Goal: Answer question/provide support: Share knowledge or assist other users

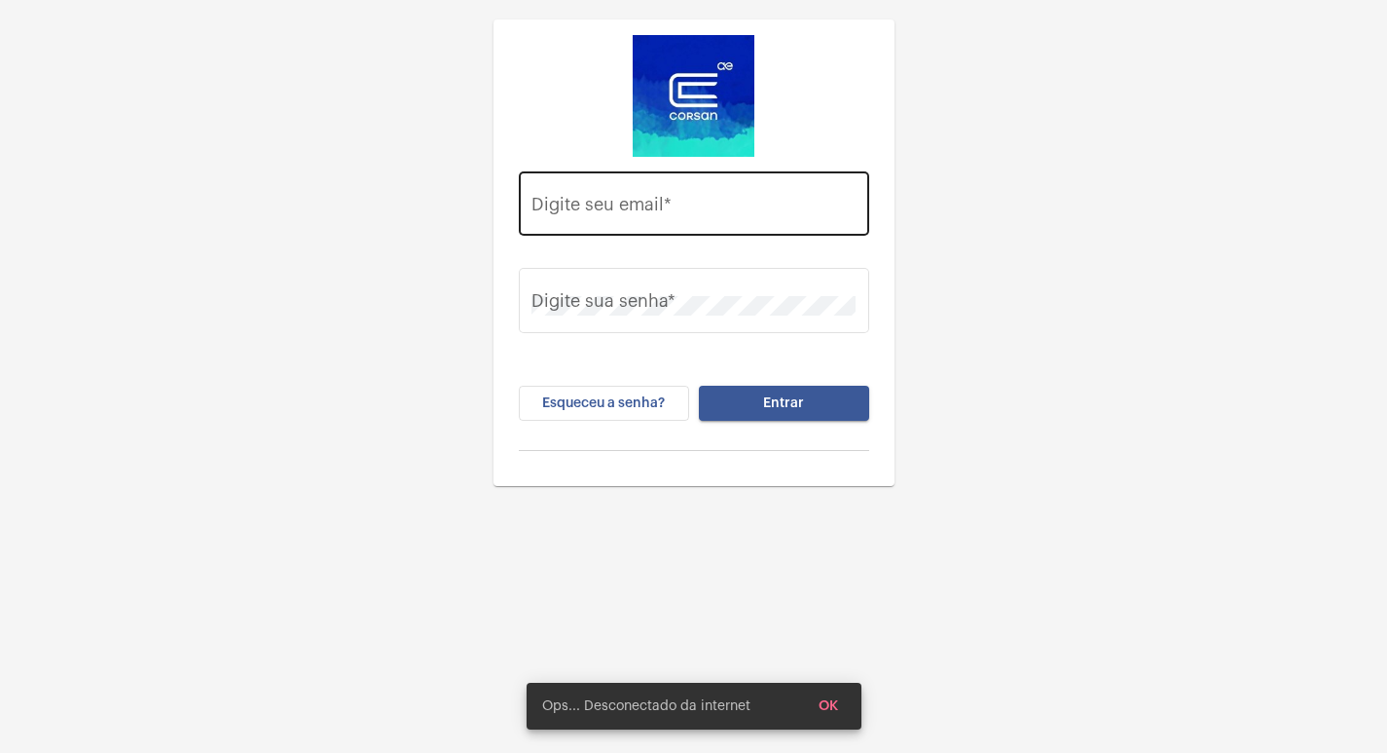
click at [575, 209] on input "Digite seu email *" at bounding box center [694, 208] width 324 height 19
drag, startPoint x: 674, startPoint y: 206, endPoint x: 782, endPoint y: 218, distance: 108.7
click at [782, 218] on input "vitoria.glovacki@gmail.com" at bounding box center [694, 208] width 324 height 19
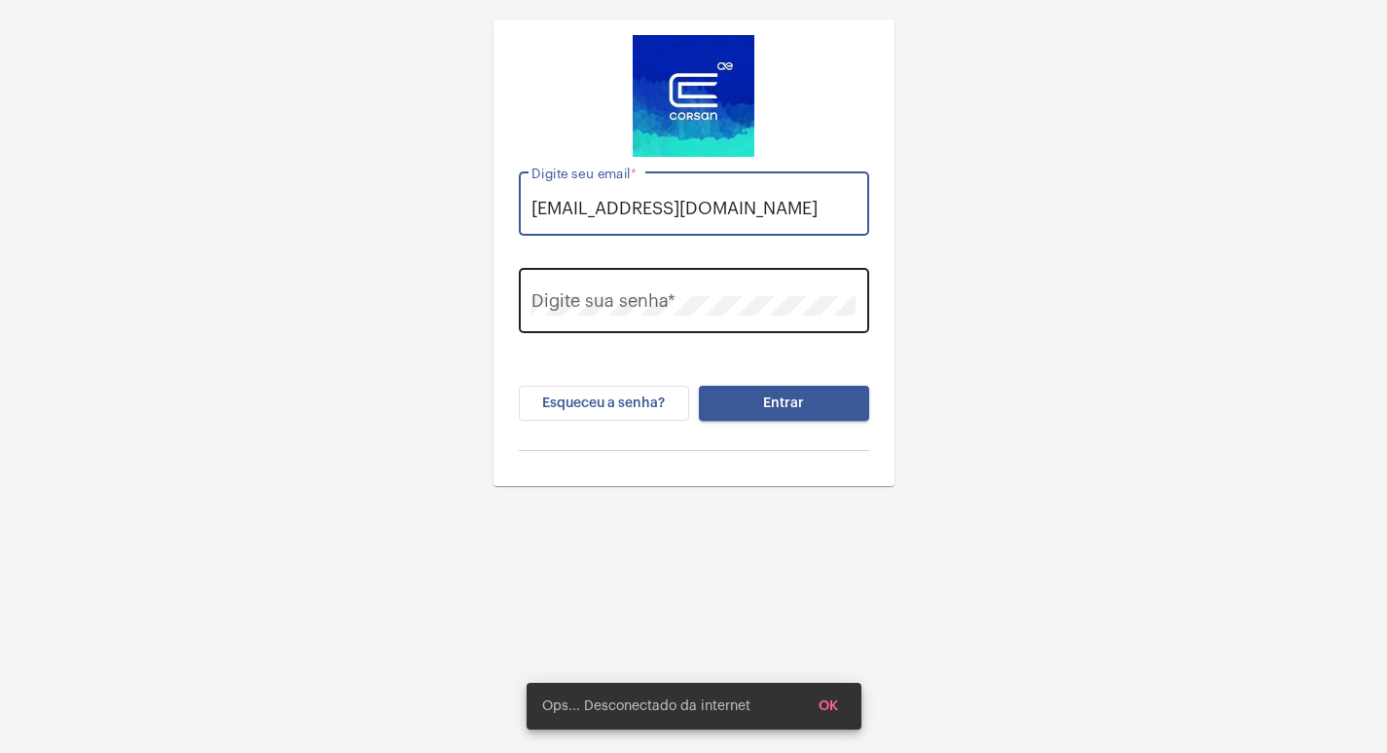
type input "vitoria.glovacki@operacaocorsan.com.br"
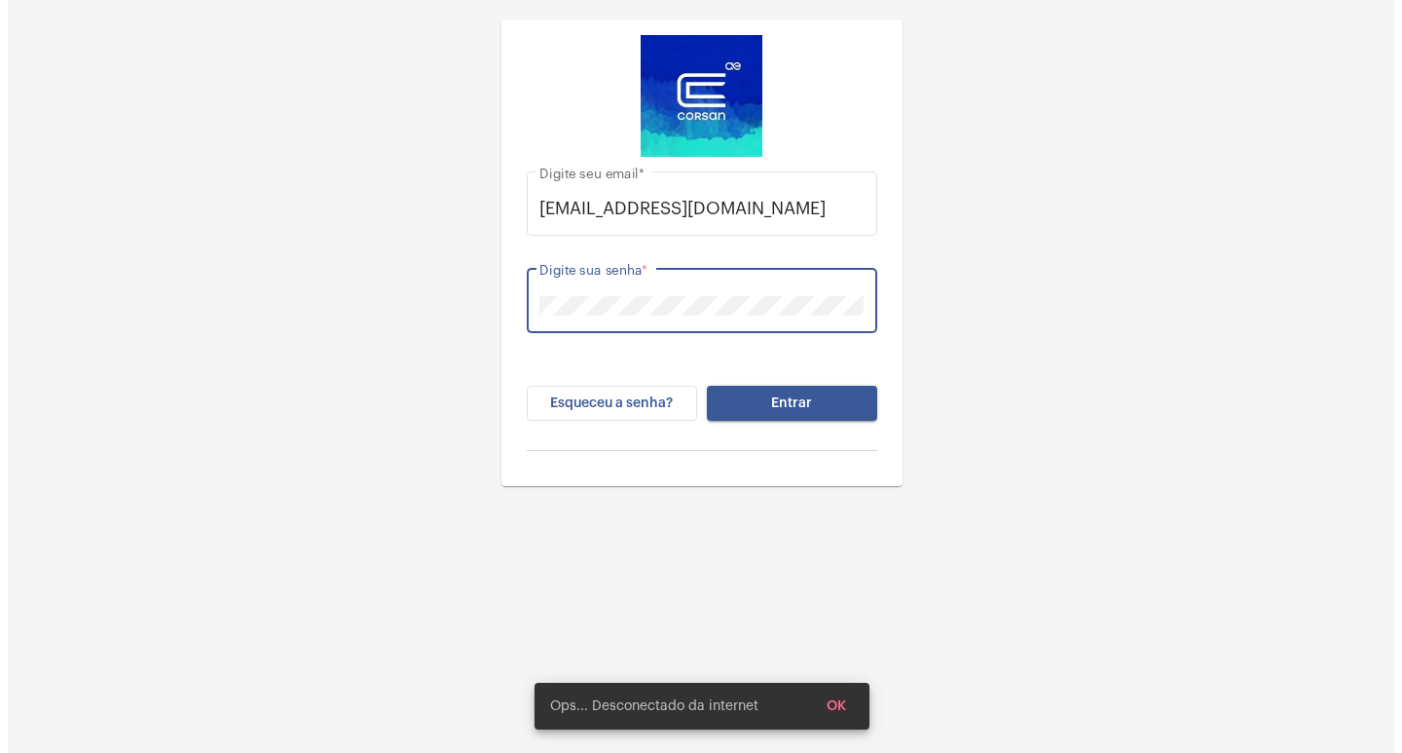
scroll to position [0, 0]
click at [699, 386] on button "Entrar" at bounding box center [784, 403] width 170 height 35
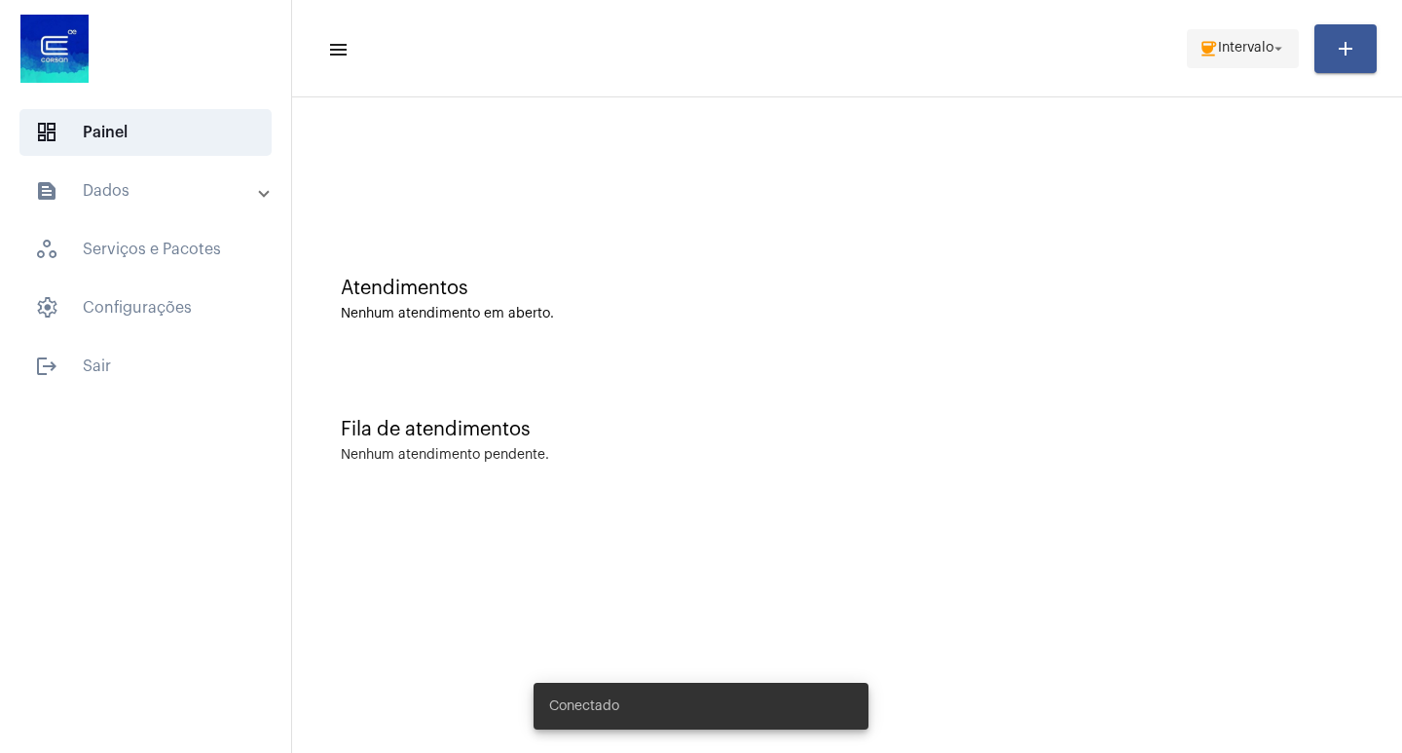
click at [1252, 55] on span "coffee Intervalo arrow_drop_down" at bounding box center [1242, 47] width 89 height 35
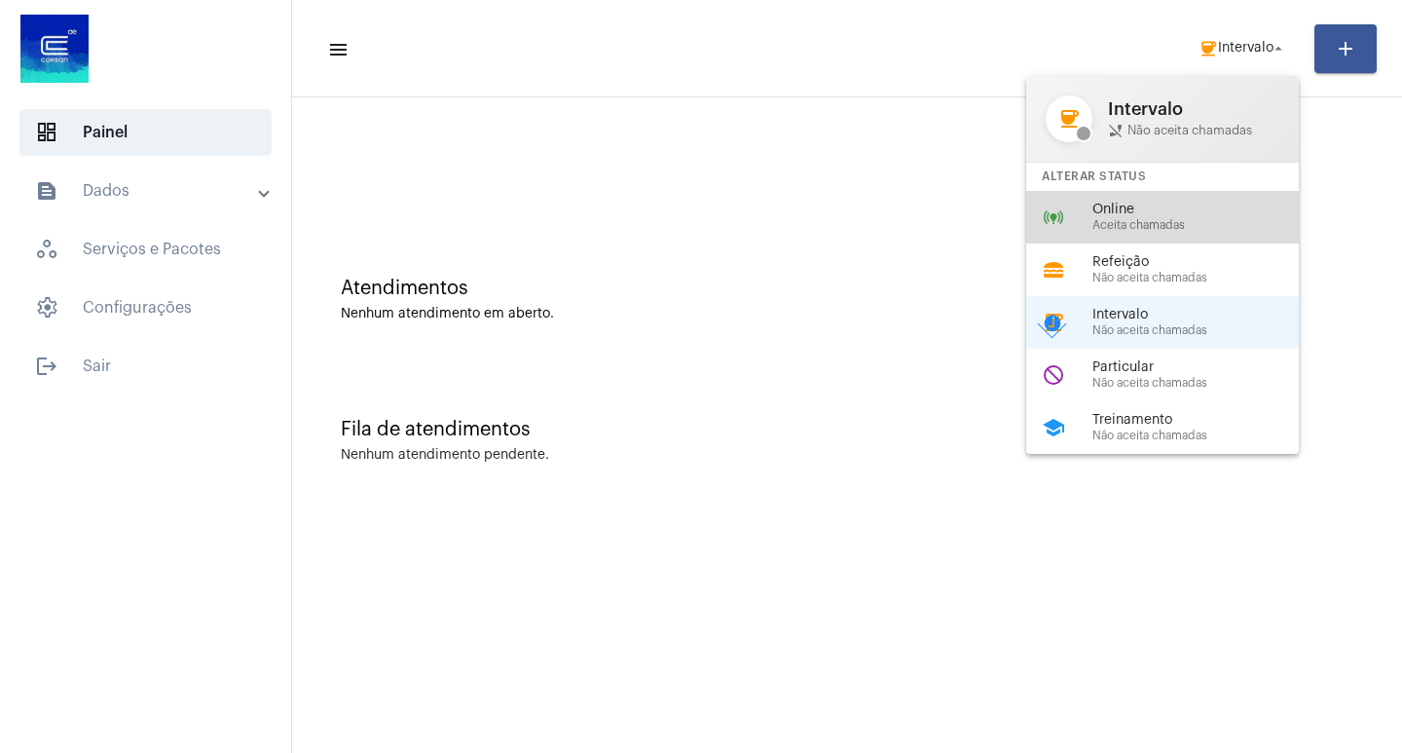
click at [1160, 224] on span "Aceita chamadas" at bounding box center [1203, 225] width 222 height 13
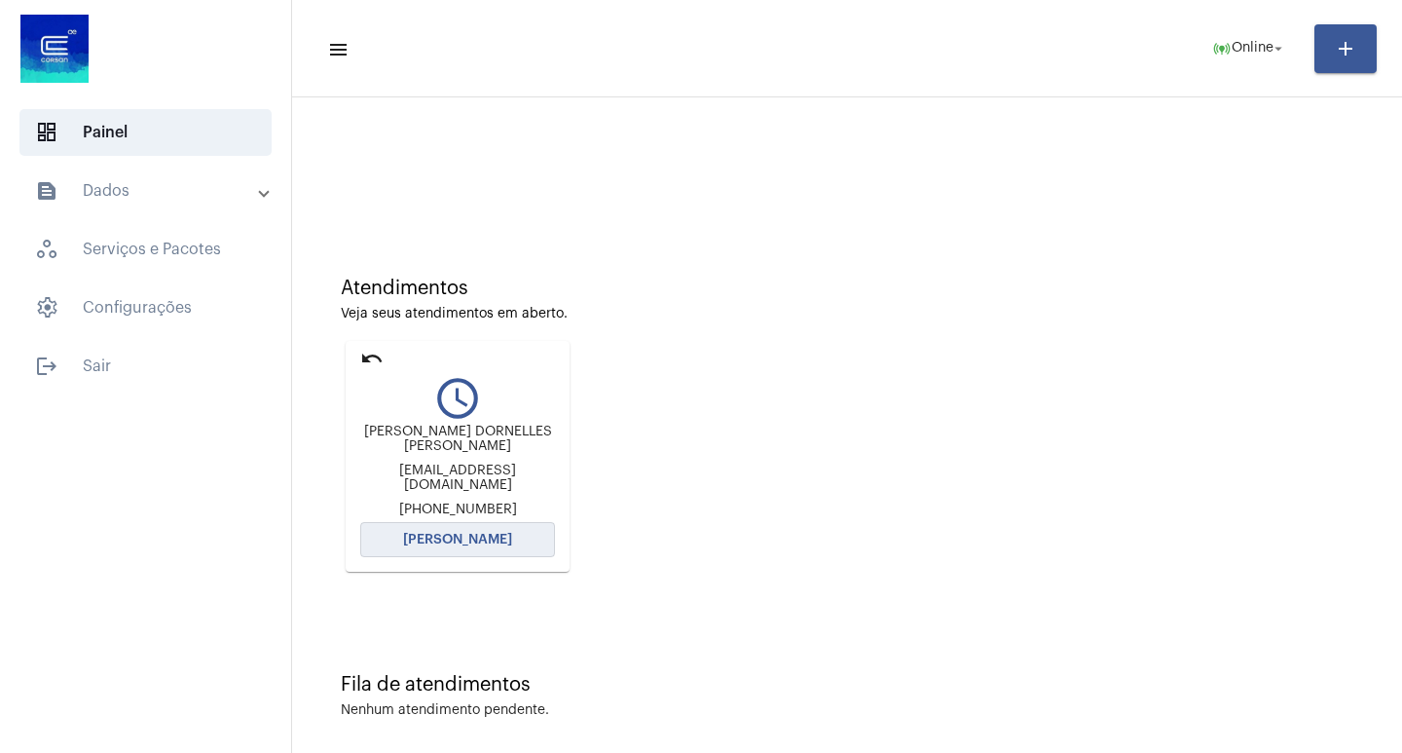
click at [468, 546] on button "Abrir Chamada" at bounding box center [457, 539] width 195 height 35
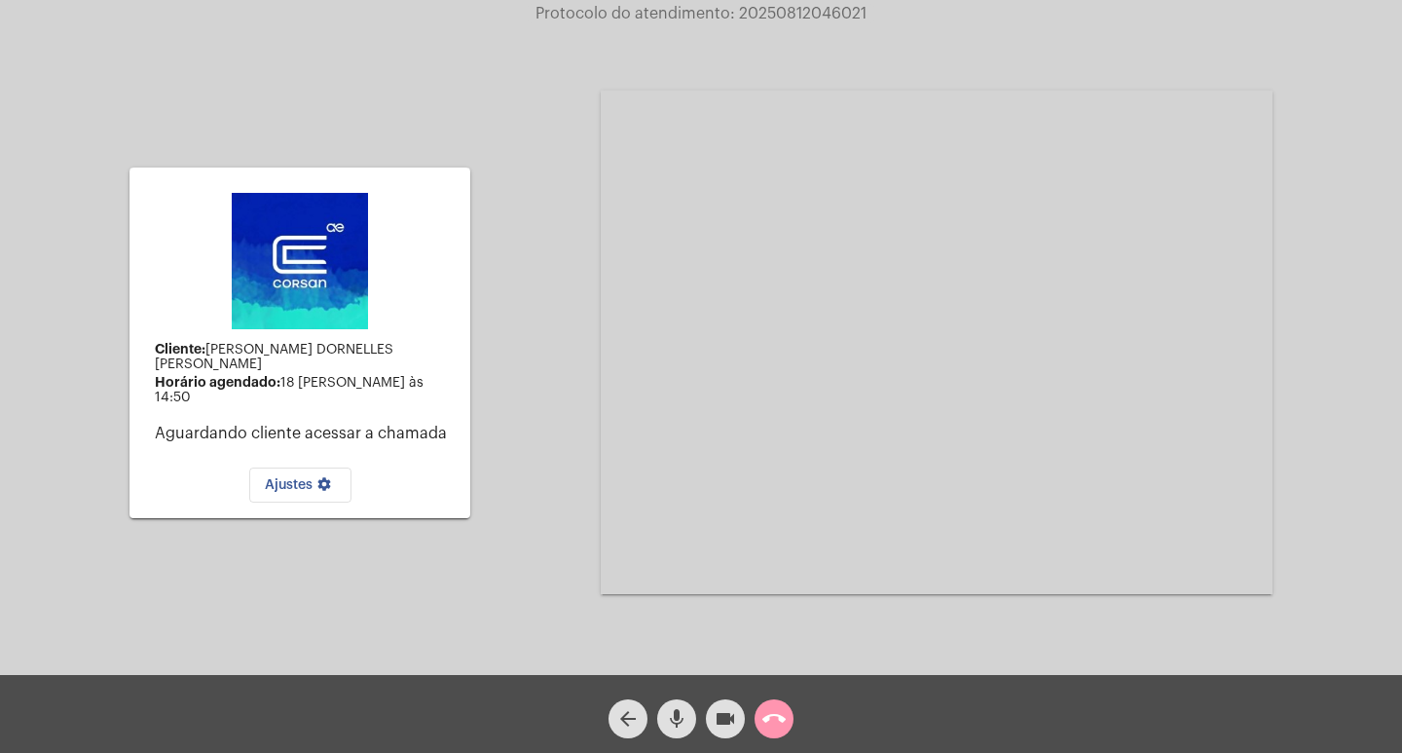
click at [673, 697] on div "mic" at bounding box center [676, 713] width 49 height 49
click at [680, 719] on mat-icon "mic_off" at bounding box center [676, 718] width 23 height 23
click at [776, 726] on mat-icon "call_end" at bounding box center [773, 718] width 23 height 23
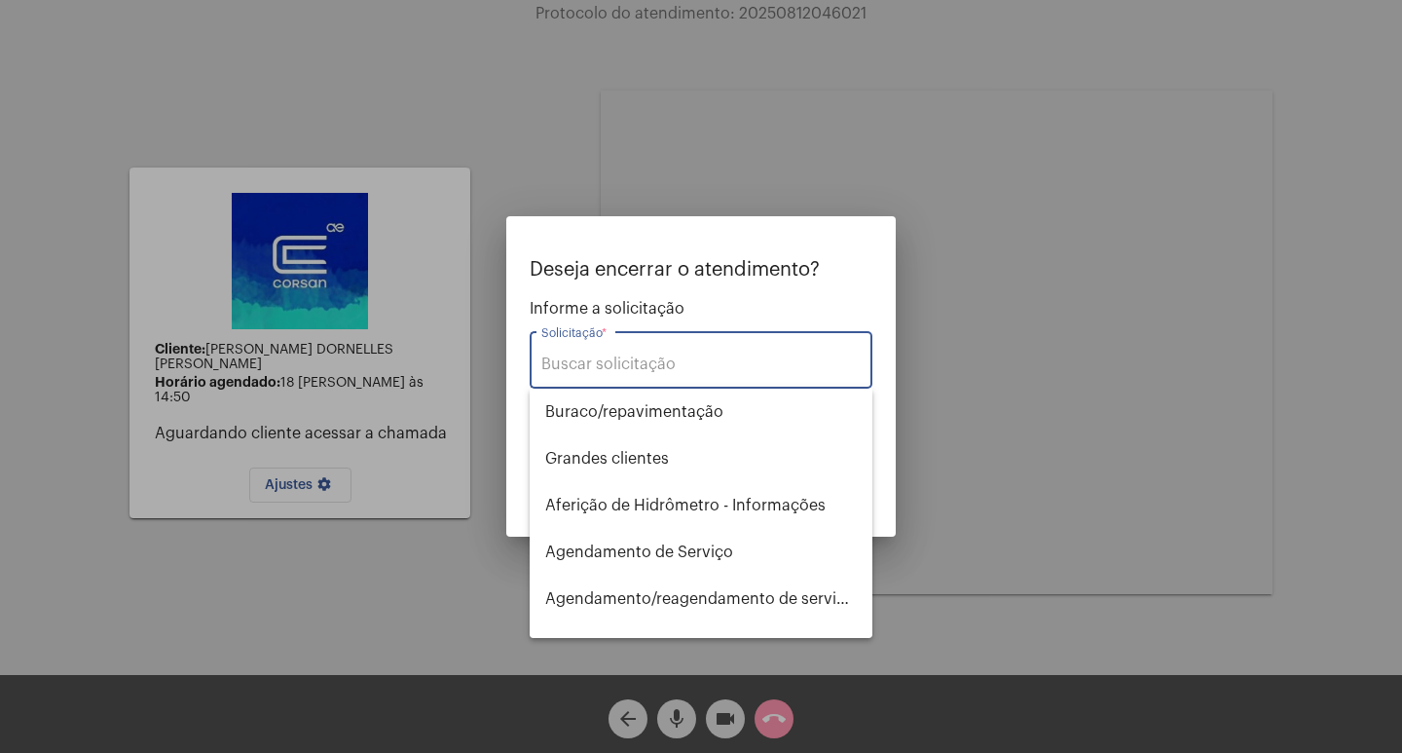
click at [640, 380] on div "Solicitação *" at bounding box center [700, 357] width 319 height 61
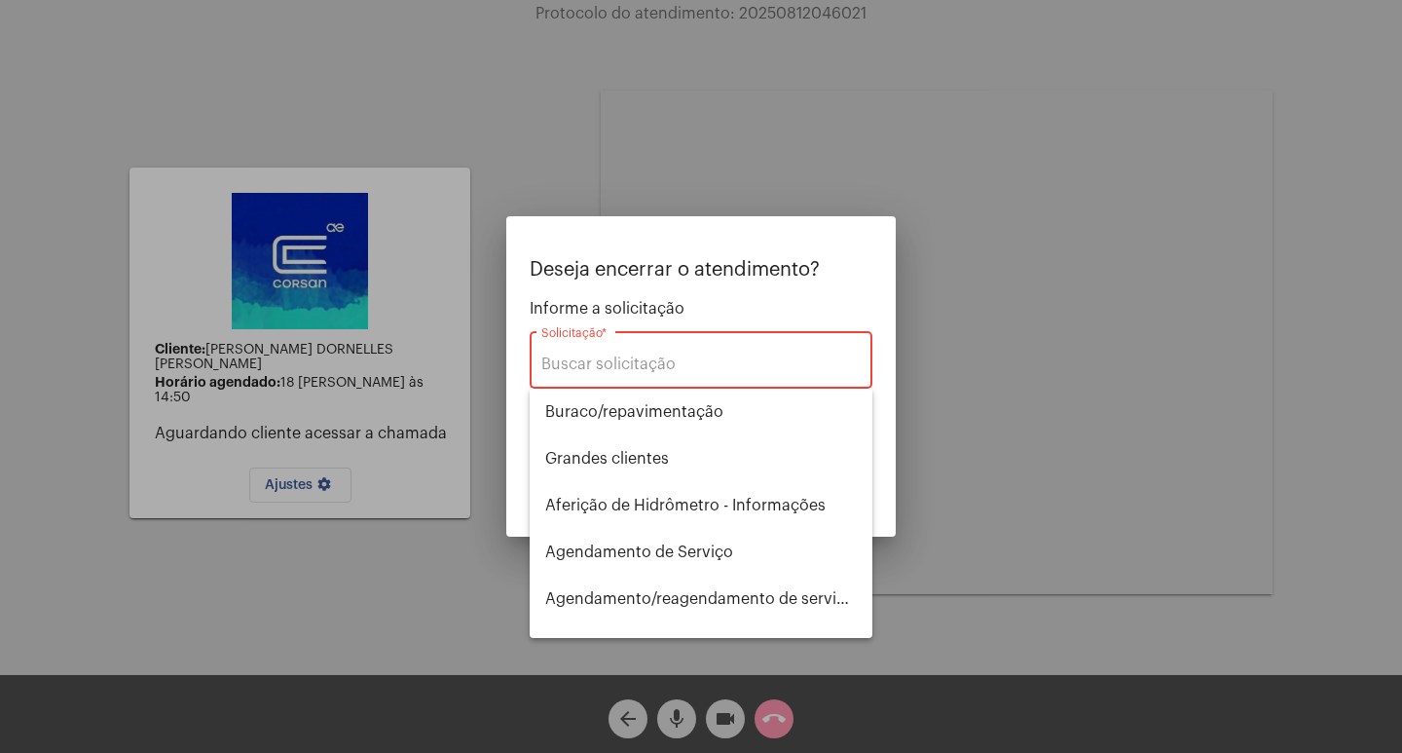
click at [627, 374] on div "Solicitação *" at bounding box center [700, 357] width 319 height 61
click at [622, 358] on input "Solicitação *" at bounding box center [700, 364] width 319 height 18
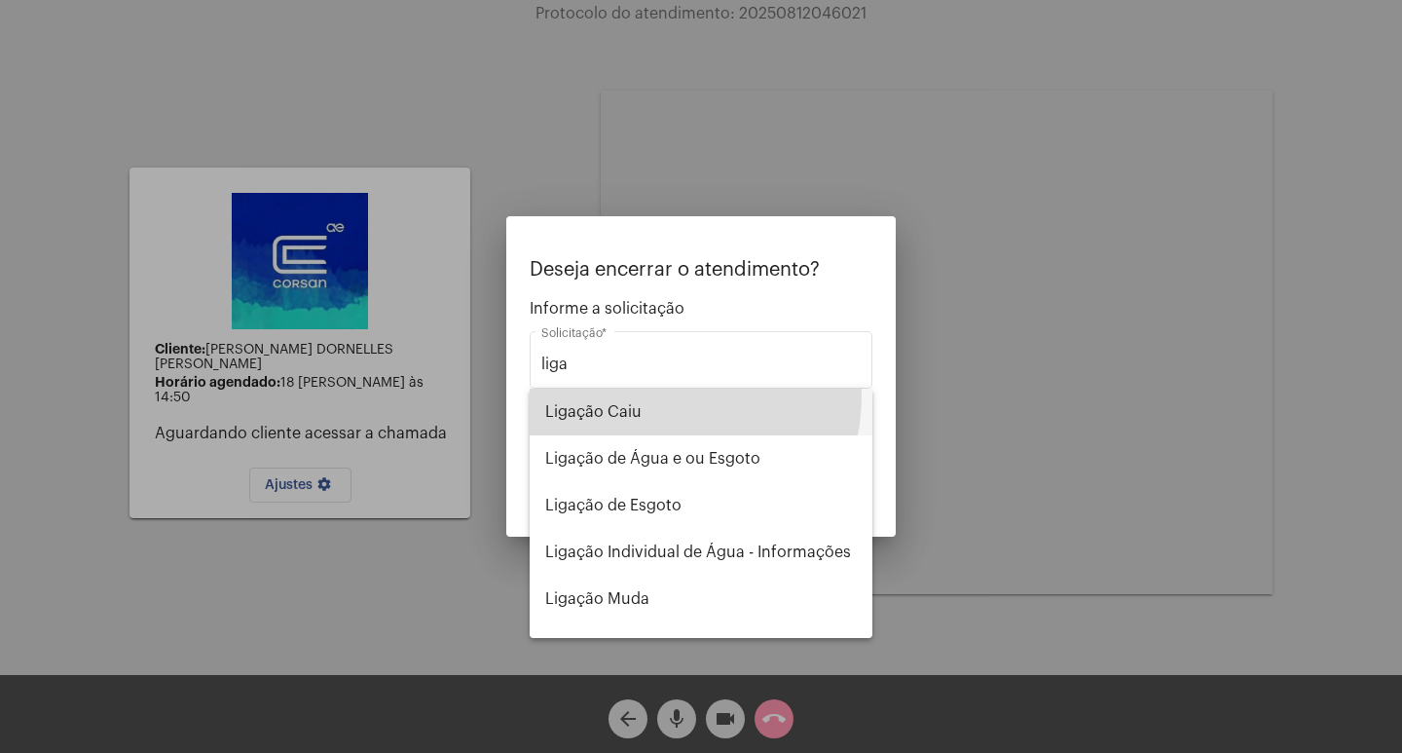
click at [628, 393] on span "Ligação Caiu" at bounding box center [701, 411] width 312 height 47
type input "Ligação Caiu"
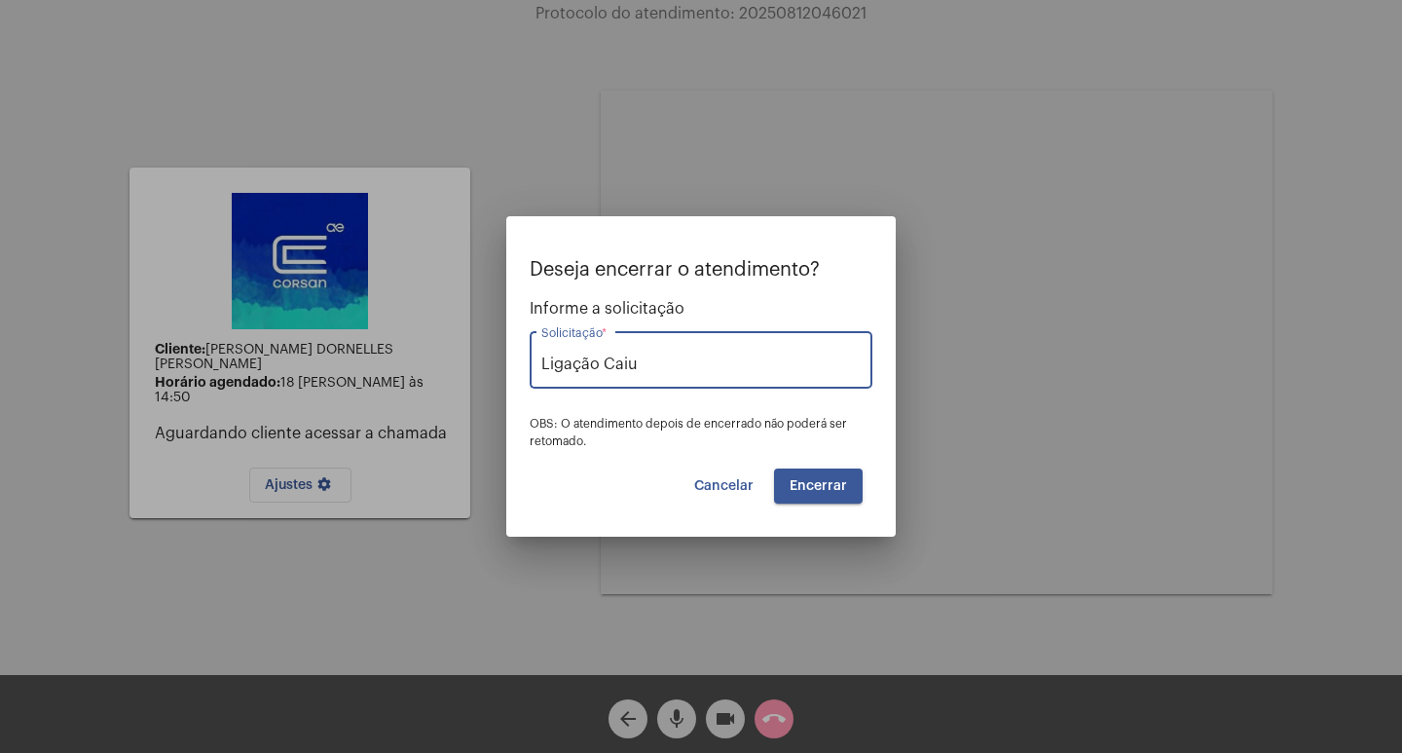
click at [822, 484] on span "Encerrar" at bounding box center [818, 486] width 57 height 14
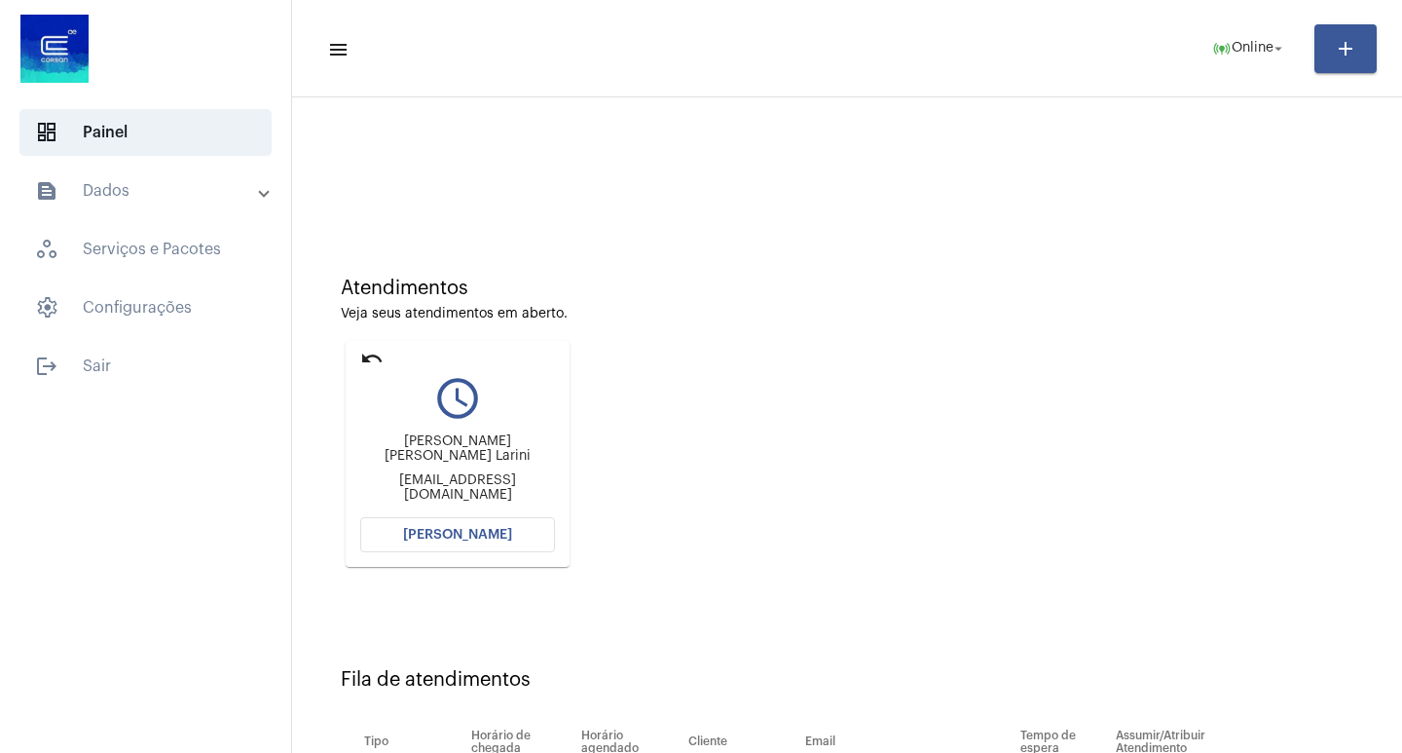
click at [502, 533] on span "Abrir Chamada" at bounding box center [457, 535] width 109 height 14
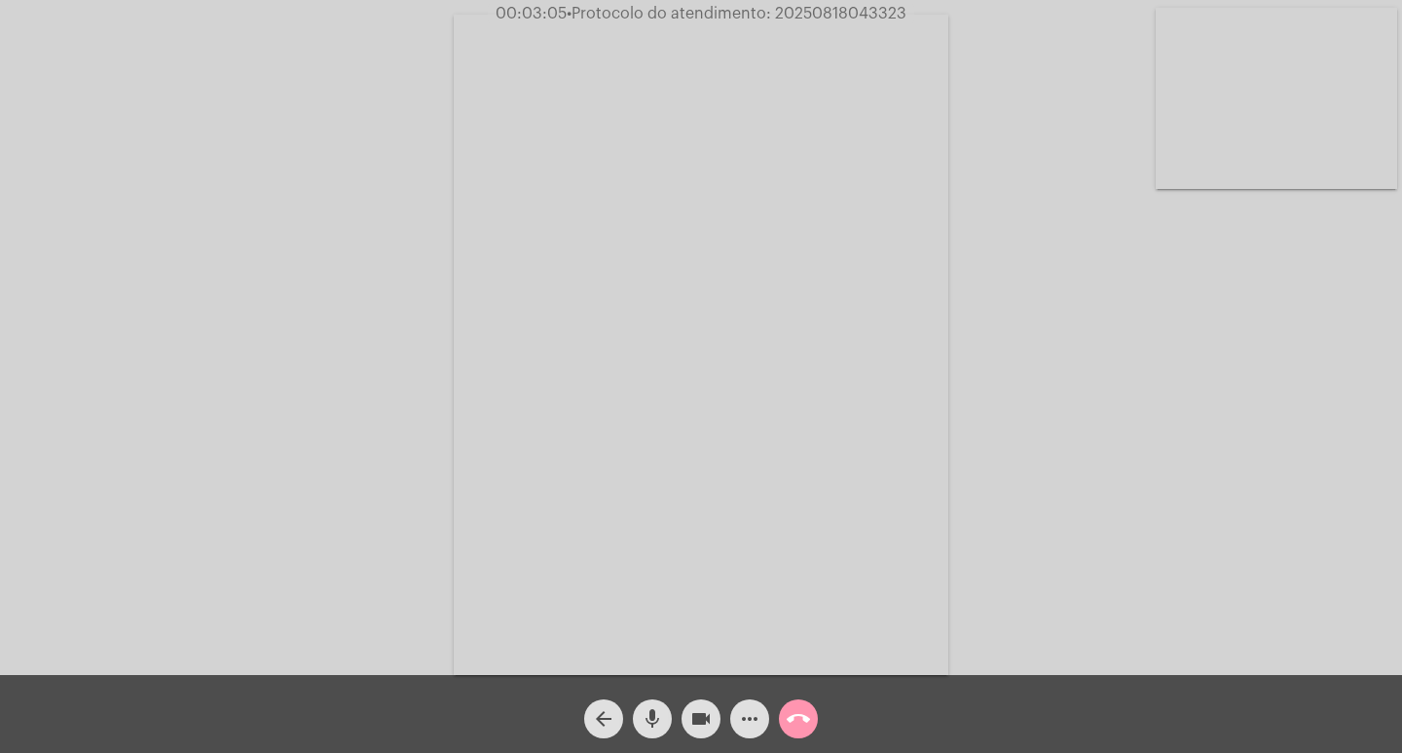
click at [813, 17] on span "• Protocolo do atendimento: 20250818043323" at bounding box center [737, 14] width 340 height 16
click at [800, 3] on div "Acessando Câmera e Microfone..." at bounding box center [701, 337] width 1402 height 675
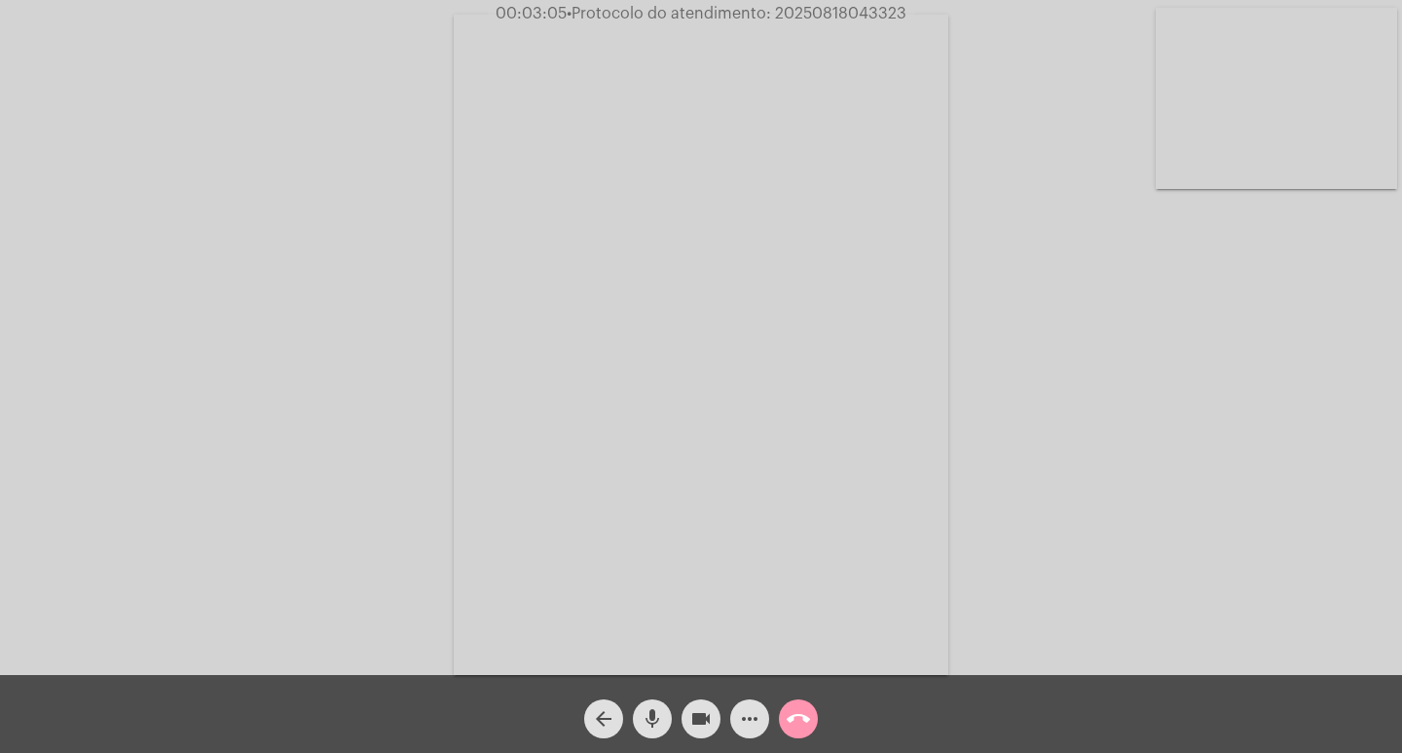
click at [800, 3] on div "Acessando Câmera e Microfone..." at bounding box center [701, 337] width 1402 height 675
click at [803, 732] on span "call_end" at bounding box center [798, 718] width 23 height 39
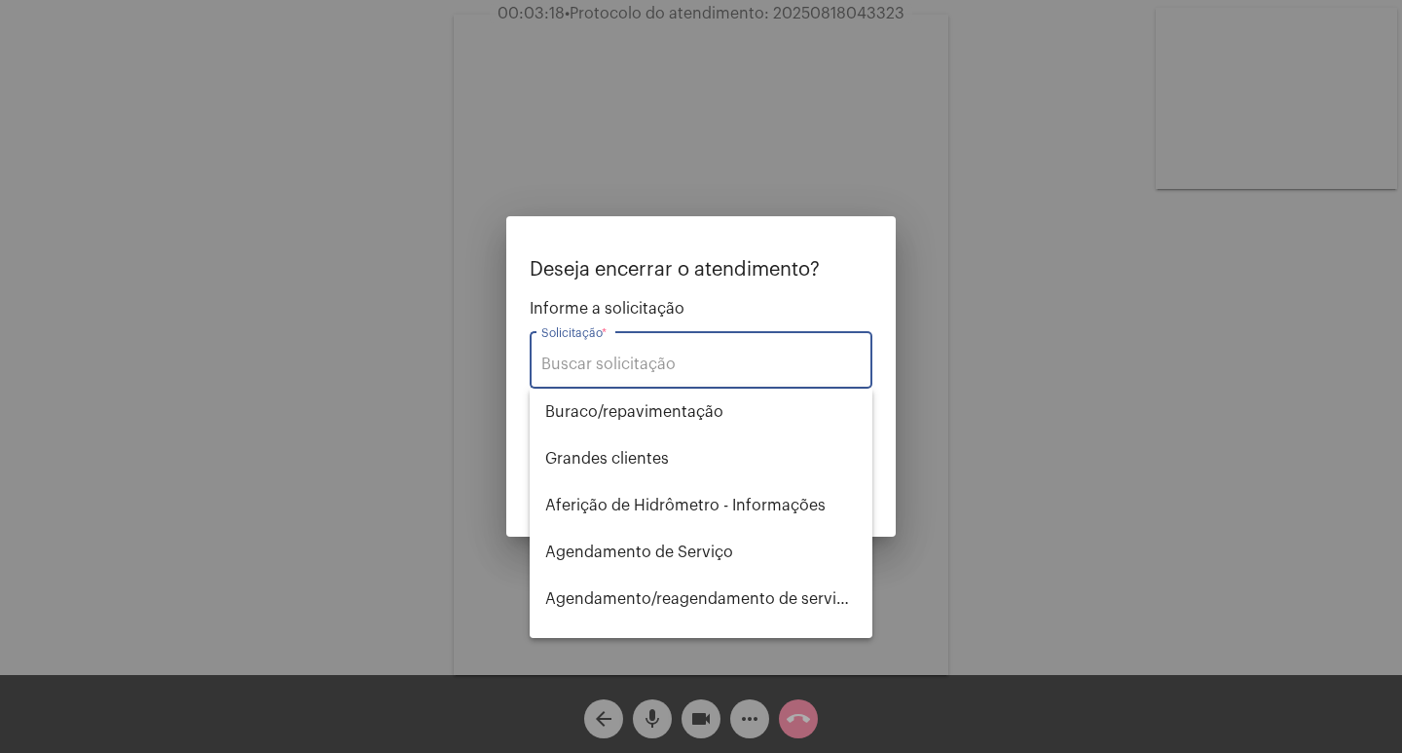
click at [612, 369] on input "Solicitação *" at bounding box center [700, 364] width 319 height 18
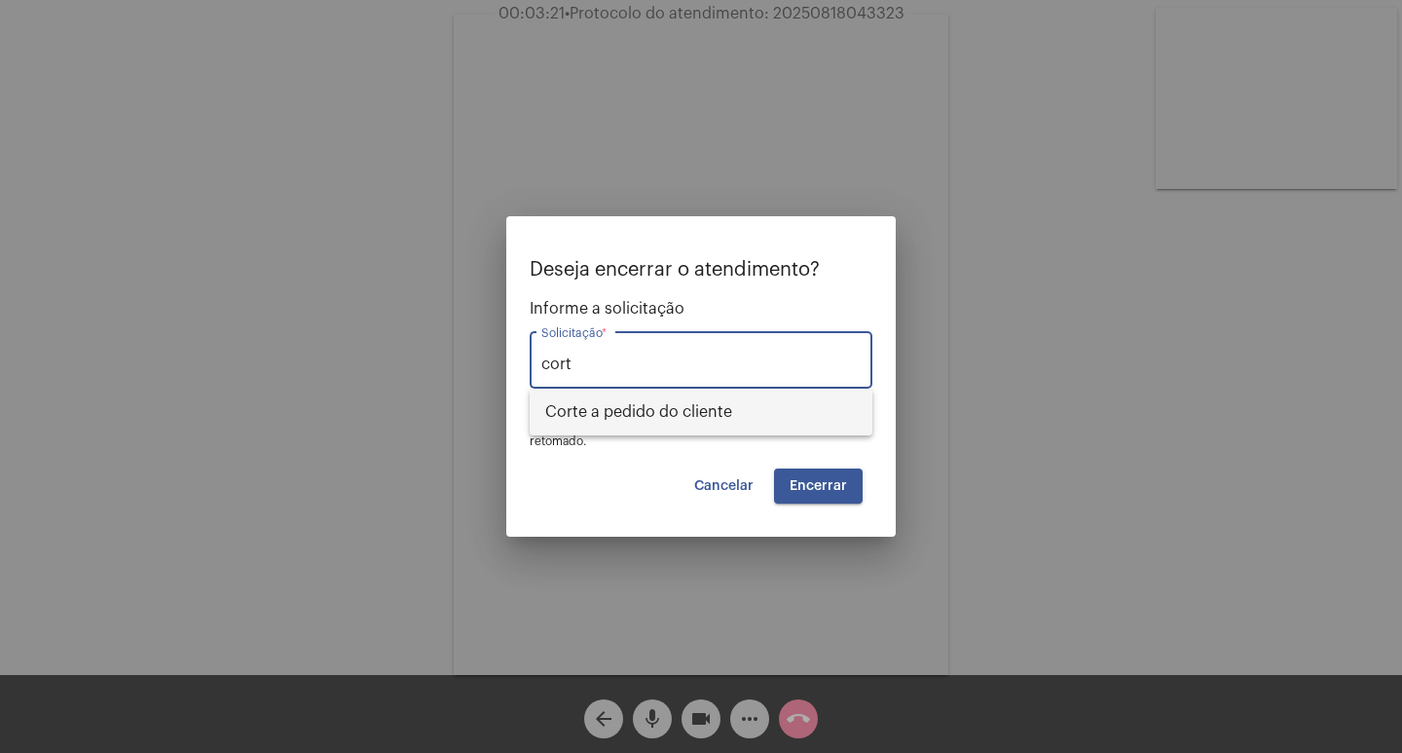
click at [630, 414] on span "Corte a pedido do cliente" at bounding box center [701, 411] width 312 height 47
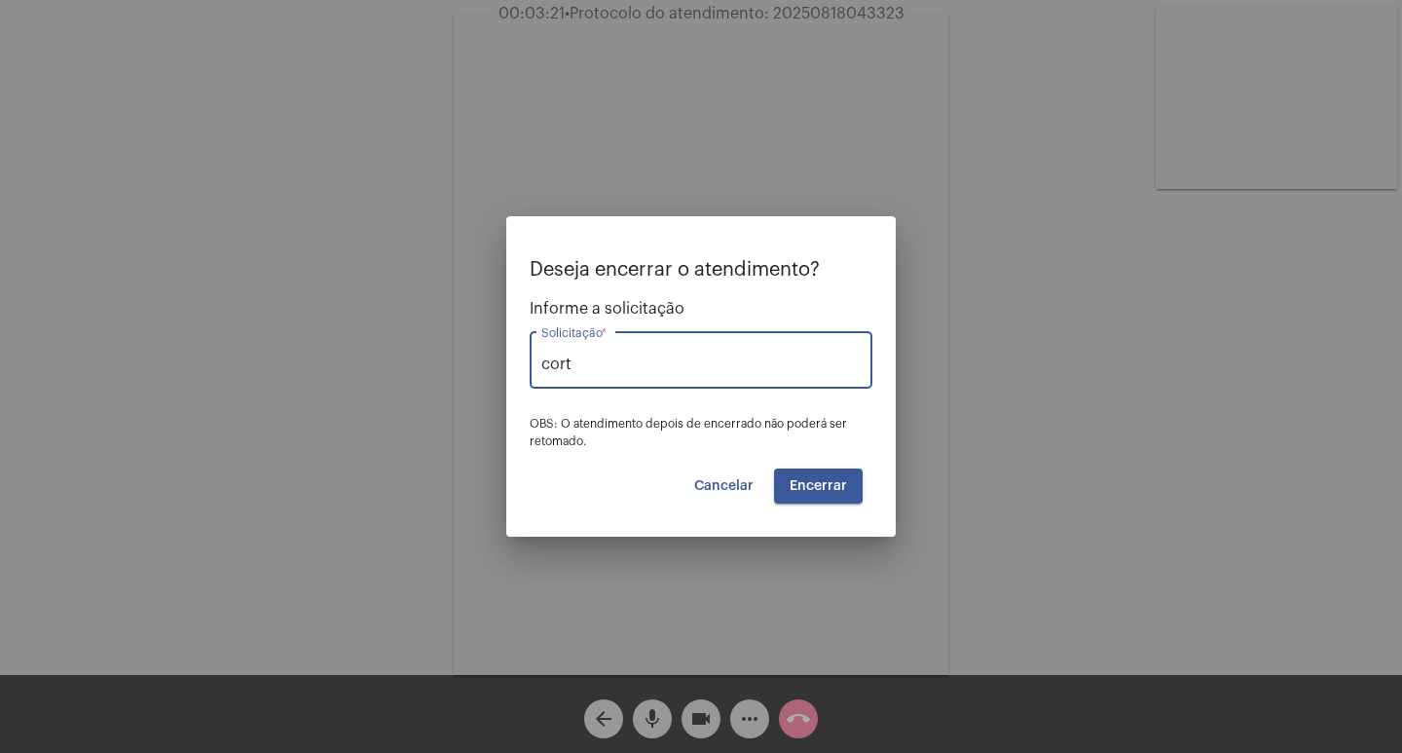
type input "Corte a pedido do cliente"
click at [831, 479] on span "Encerrar" at bounding box center [818, 486] width 57 height 14
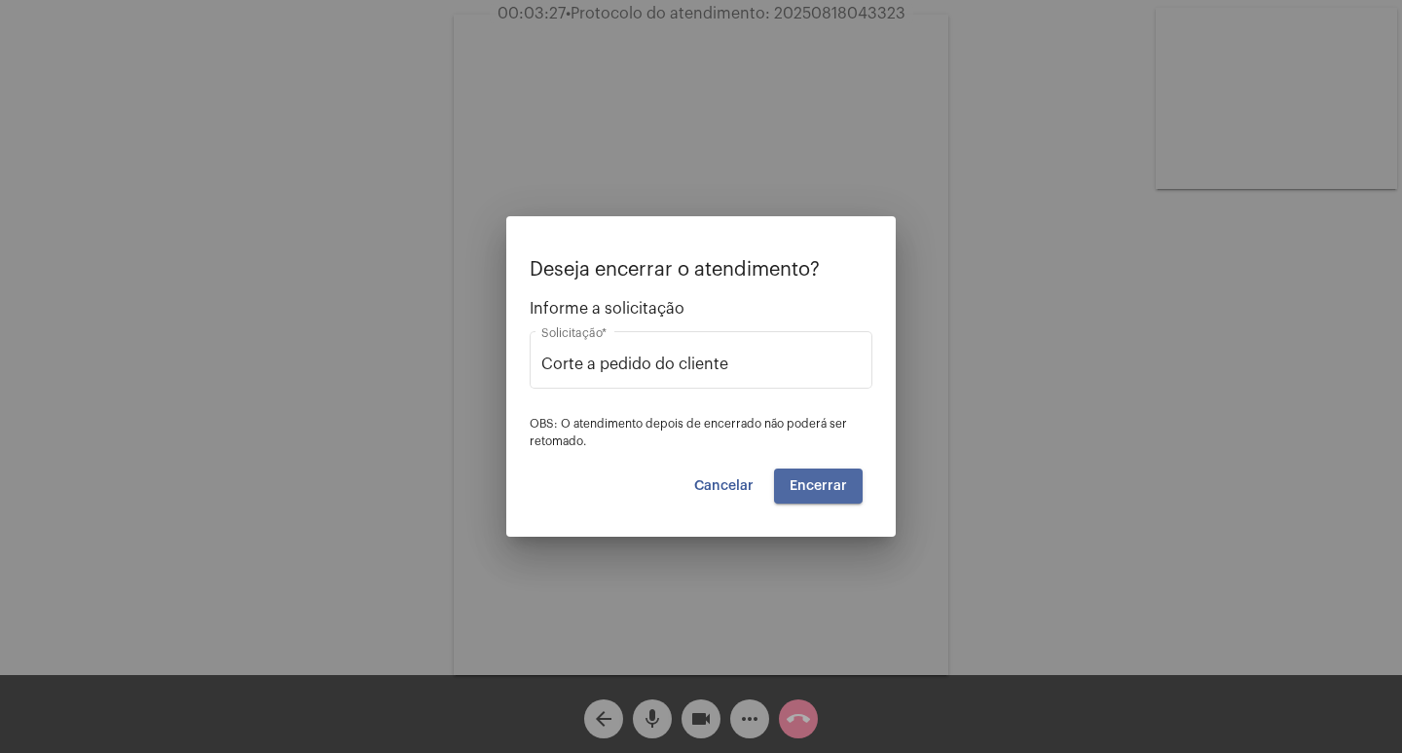
click at [826, 479] on span "Encerrar" at bounding box center [818, 486] width 57 height 14
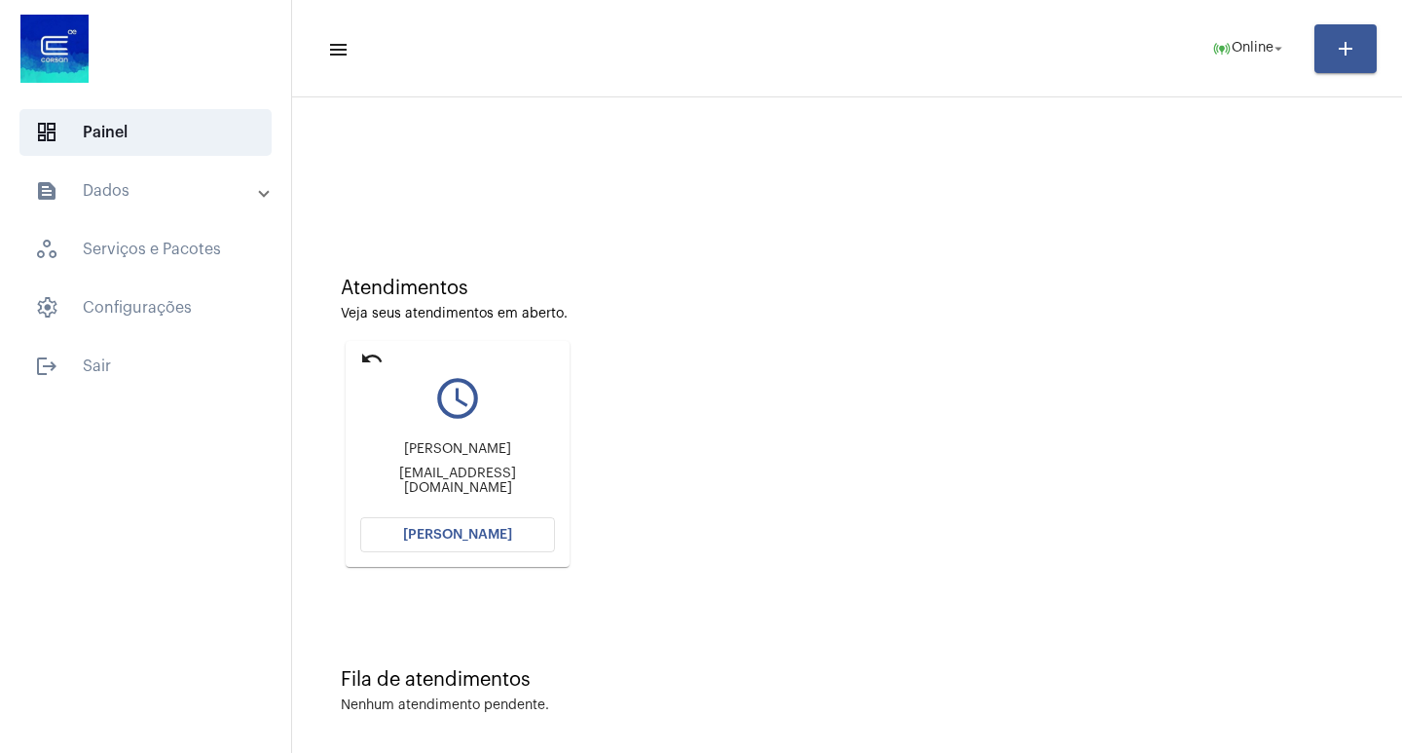
click at [447, 534] on span "Abrir Chamada" at bounding box center [457, 535] width 109 height 14
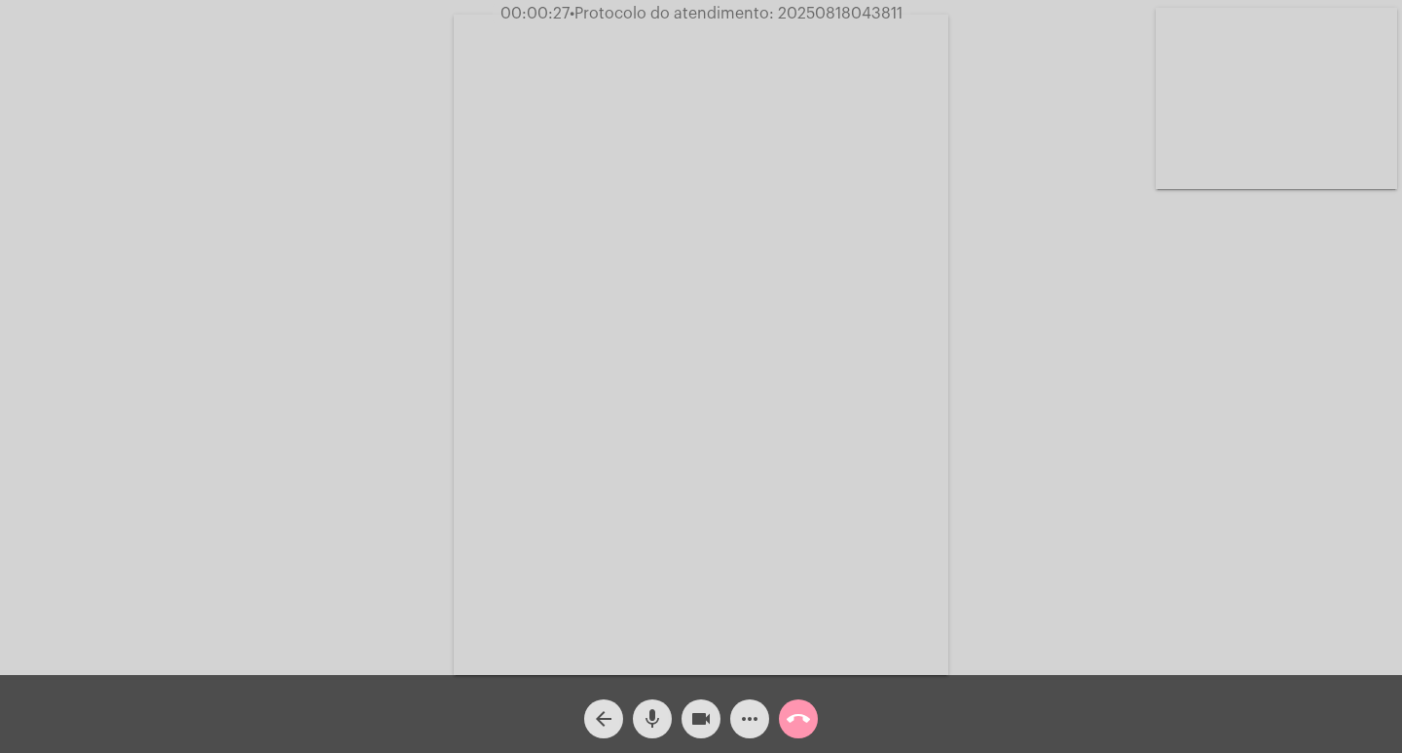
click at [749, 722] on mat-icon "more_horiz" at bounding box center [749, 718] width 23 height 23
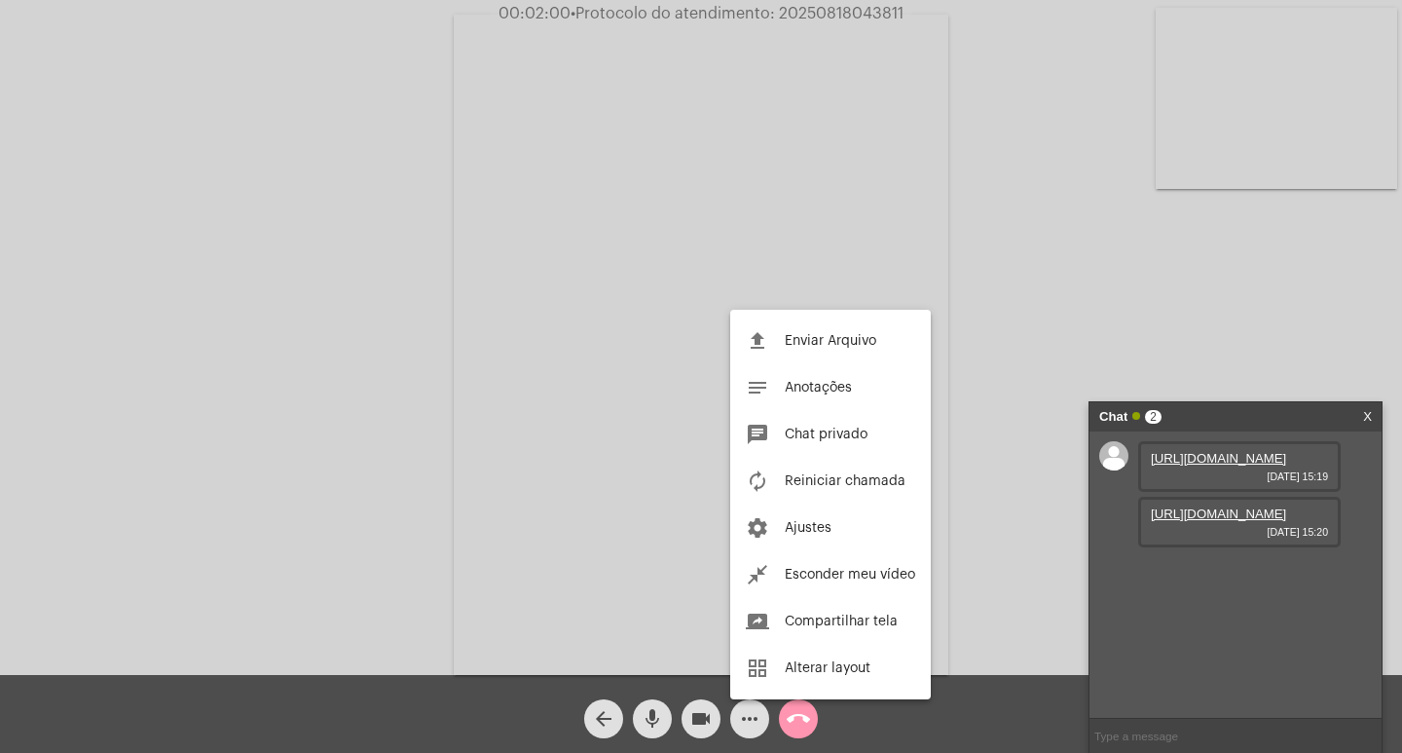
click at [1132, 324] on div at bounding box center [701, 376] width 1402 height 753
click at [1231, 465] on link "https://neft-transfer-bucket.s3.amazonaws.com/temp-d1edfe90-6e03-60f9-1b66-543c…" at bounding box center [1218, 458] width 135 height 15
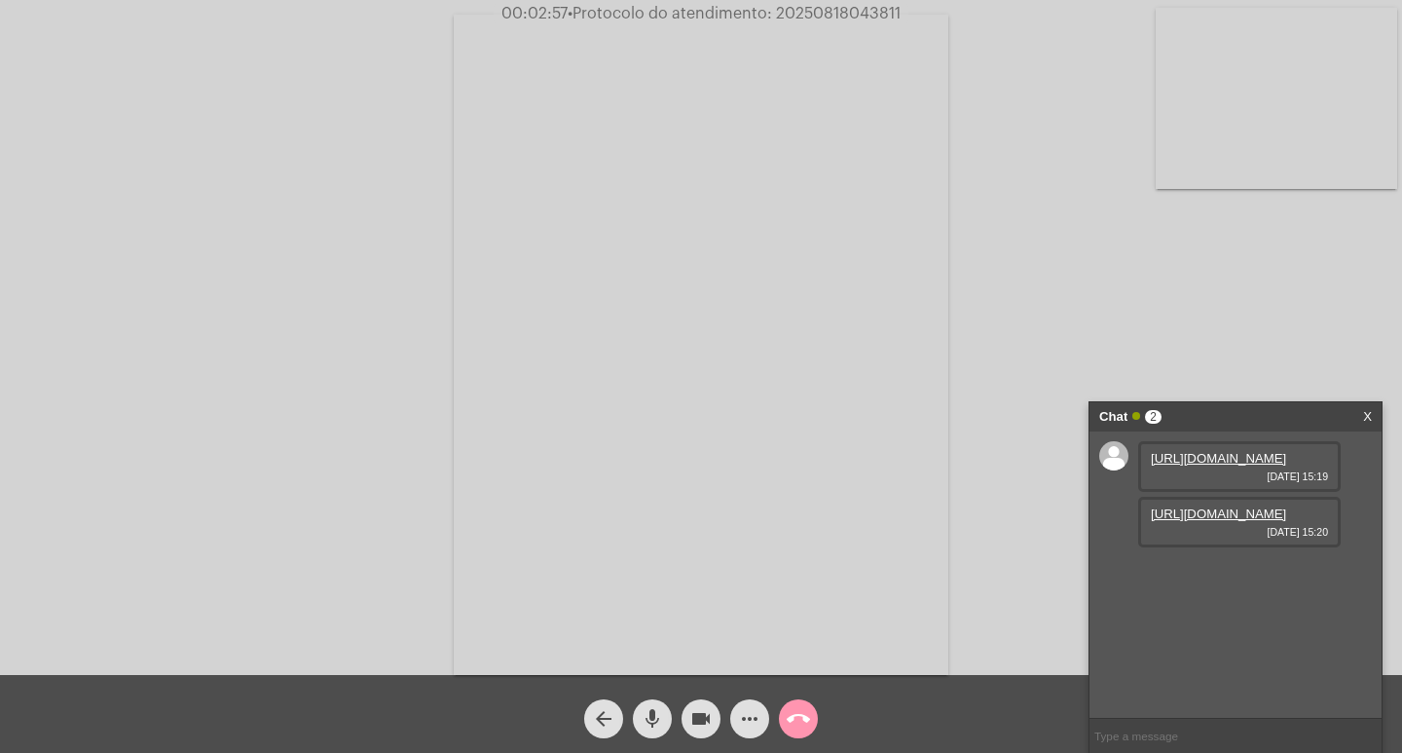
click at [1168, 521] on link "https://neft-transfer-bucket.s3.amazonaws.com/temp-7bd2274e-a50b-4b10-a305-cb92…" at bounding box center [1218, 513] width 135 height 15
click at [700, 270] on video at bounding box center [701, 345] width 495 height 660
click at [1214, 576] on link "https://neft-transfer-bucket.s3.amazonaws.com/temp-6f9f9428-ec6d-0293-9eb5-e815…" at bounding box center [1218, 569] width 135 height 15
click at [1367, 422] on link "X" at bounding box center [1367, 416] width 9 height 29
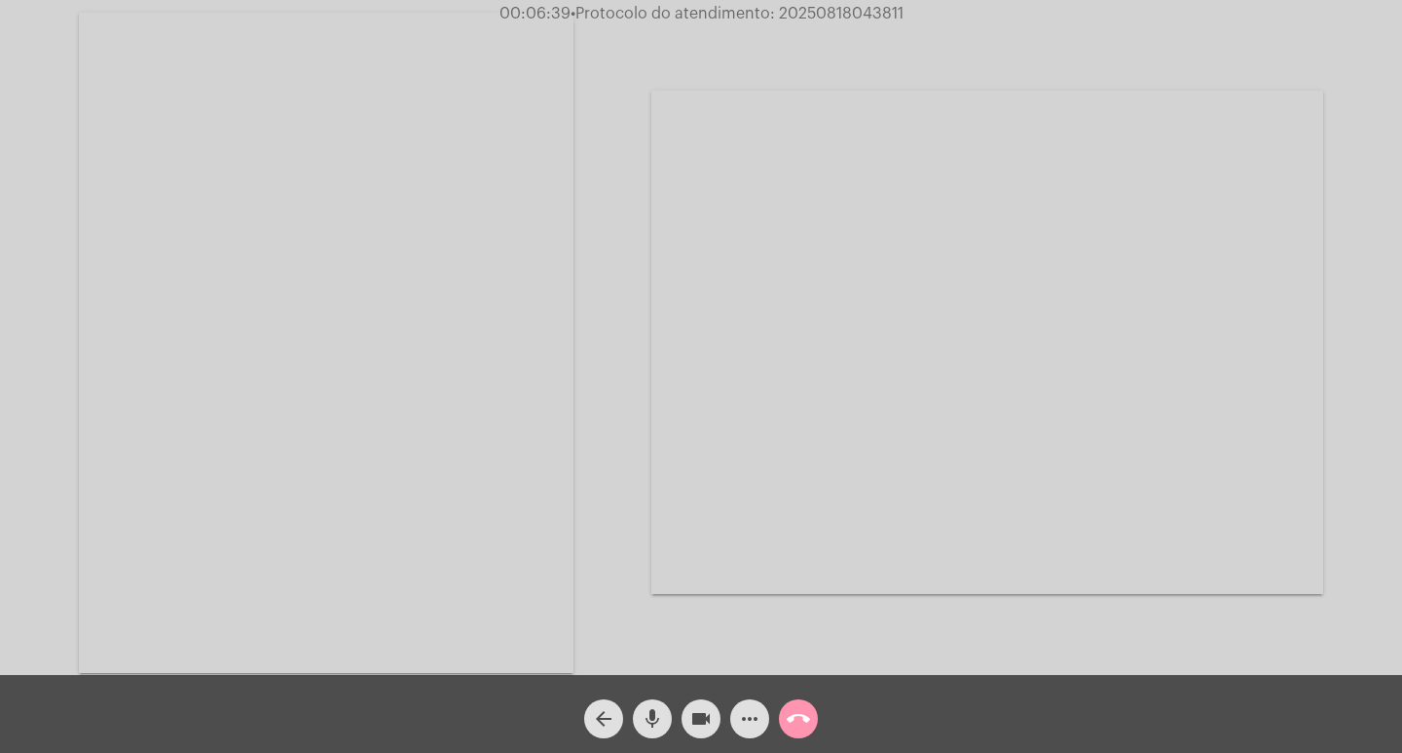
click at [802, 739] on div "arrow_back mic videocam more_horiz call_end" at bounding box center [701, 714] width 1402 height 78
click at [802, 710] on mat-icon "call_end" at bounding box center [798, 718] width 23 height 23
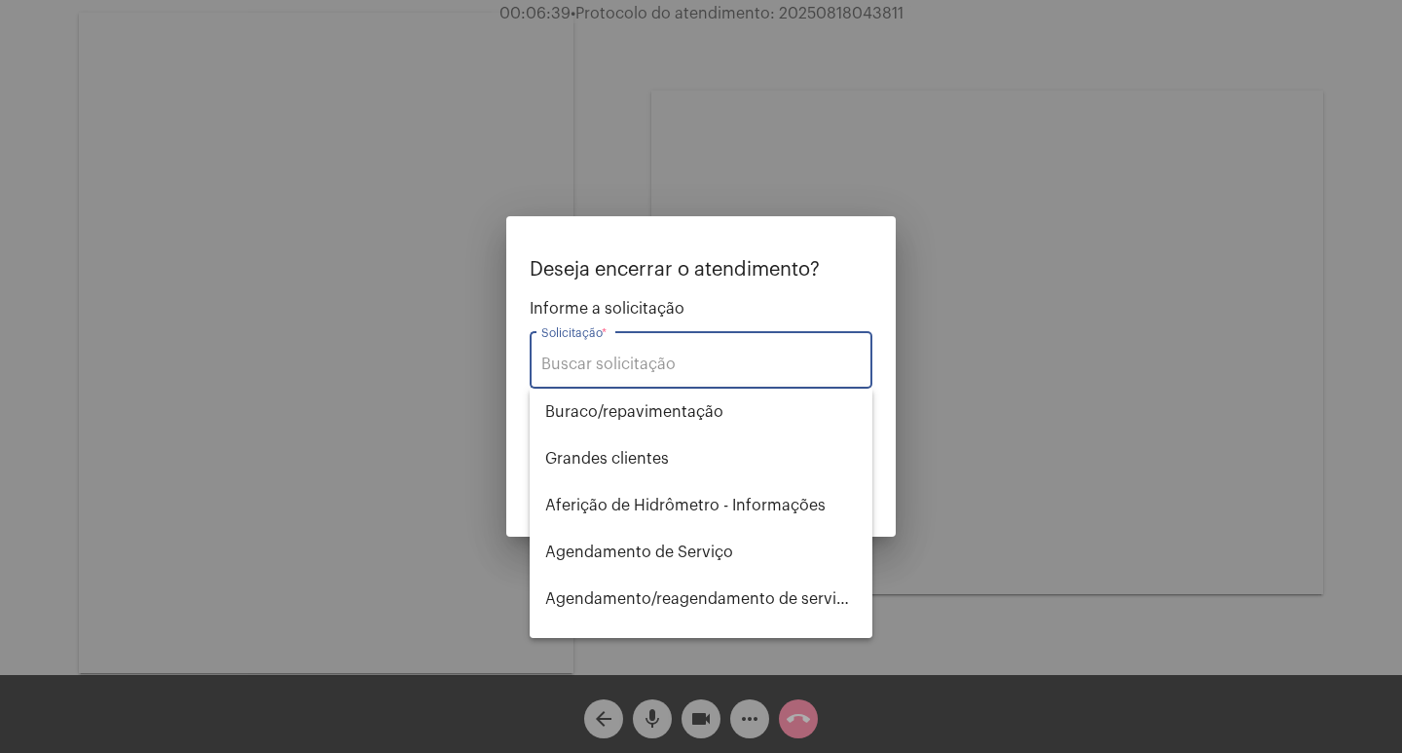
click at [612, 364] on input "Solicitação *" at bounding box center [700, 364] width 319 height 18
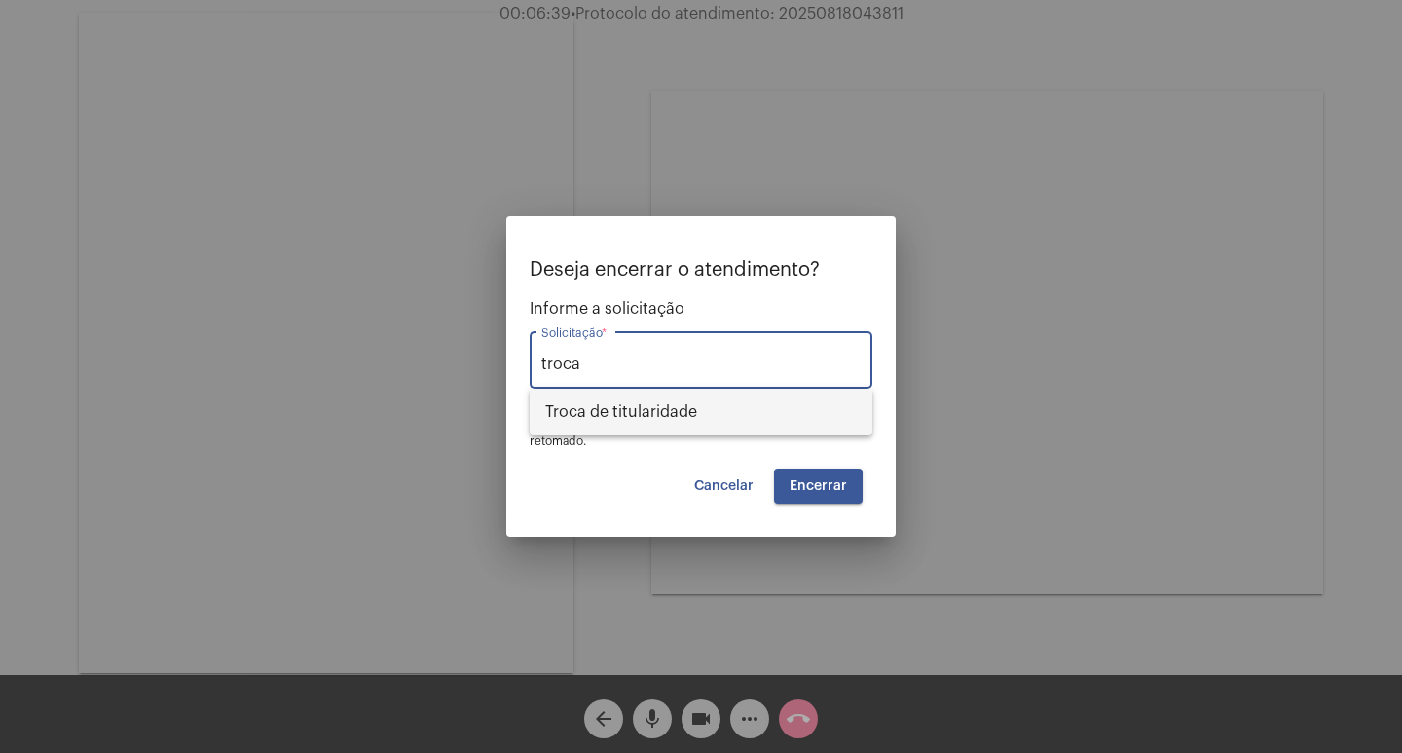
click at [603, 399] on span "Troca de titularidade" at bounding box center [701, 411] width 312 height 47
type input "Troca de titularidade"
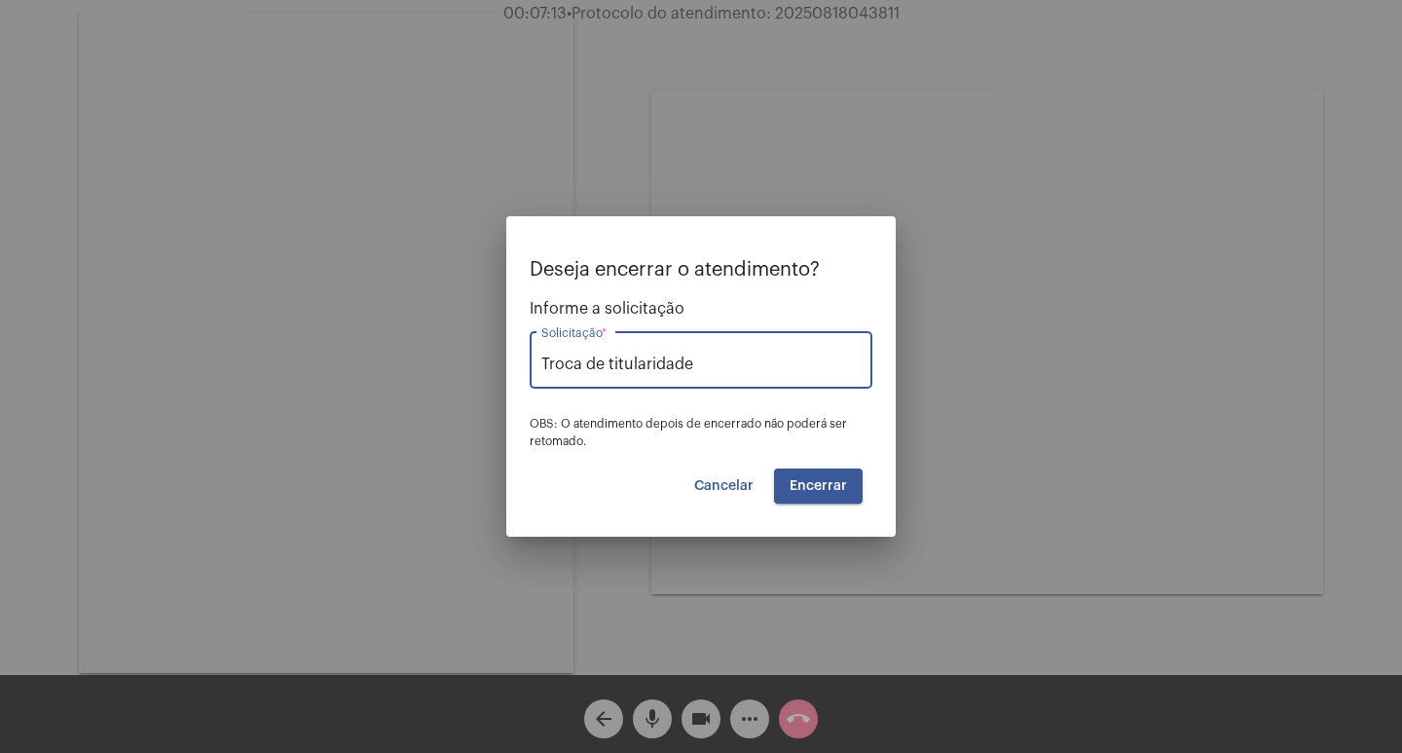
click at [843, 488] on span "Encerrar" at bounding box center [818, 486] width 57 height 14
click at [839, 486] on span "Encerrar" at bounding box center [818, 486] width 57 height 14
click at [735, 490] on span "Cancelar" at bounding box center [723, 486] width 59 height 14
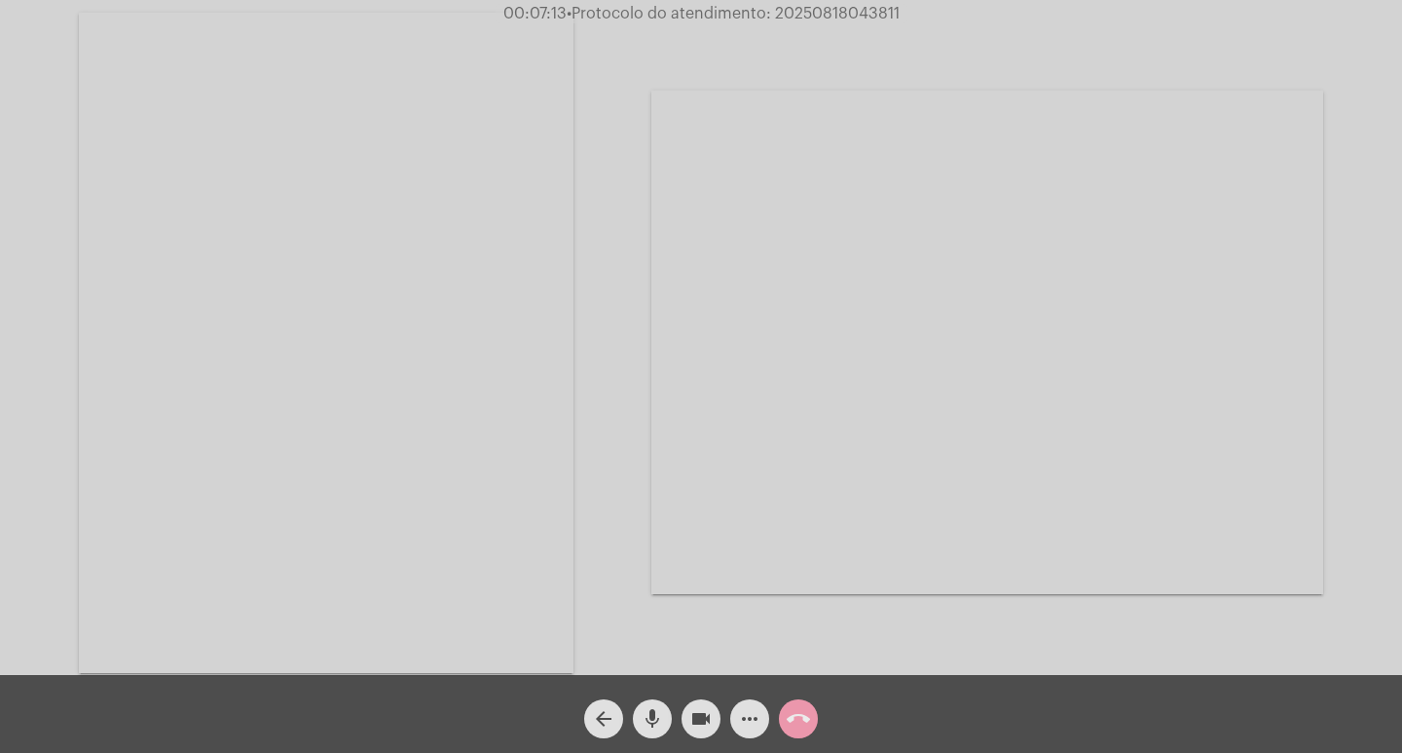
click at [796, 709] on mat-icon "call_end" at bounding box center [798, 718] width 23 height 23
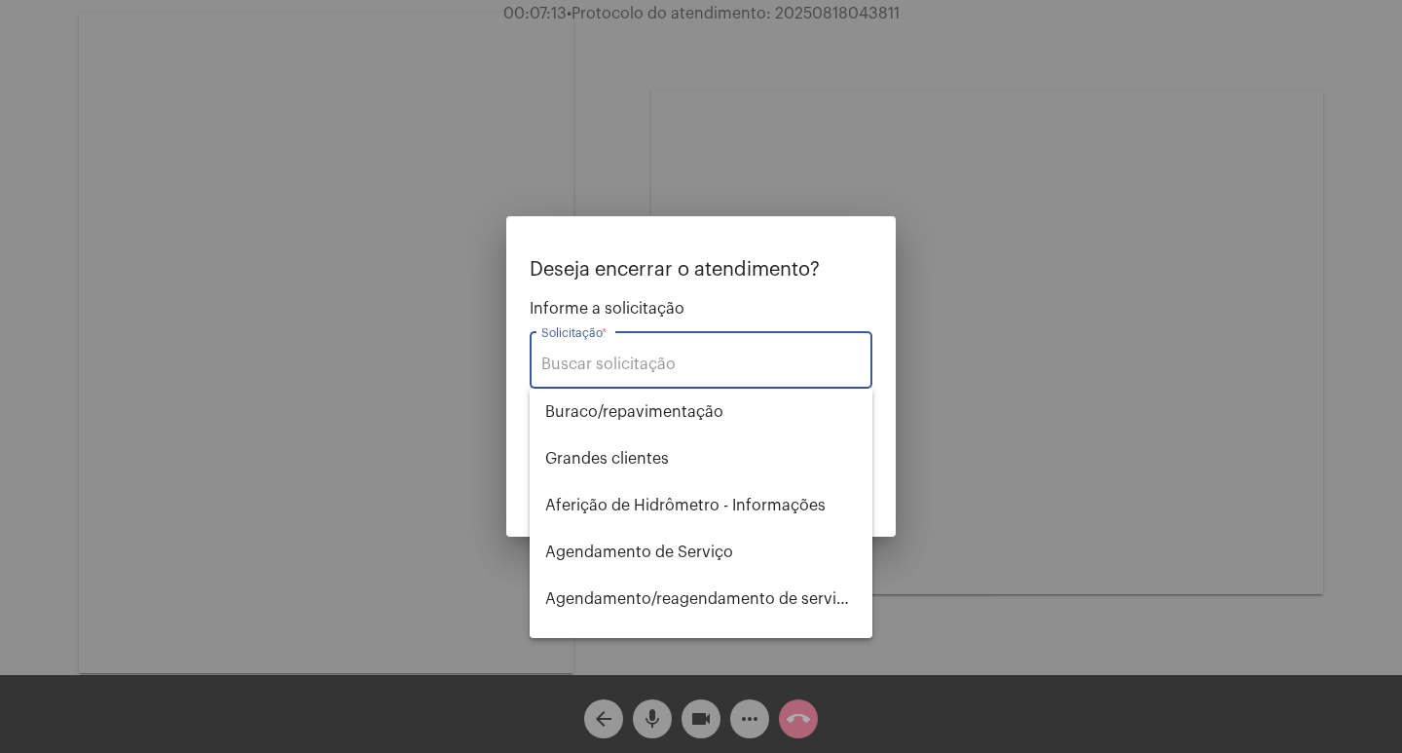
click at [616, 355] on input "Solicitação *" at bounding box center [700, 364] width 319 height 18
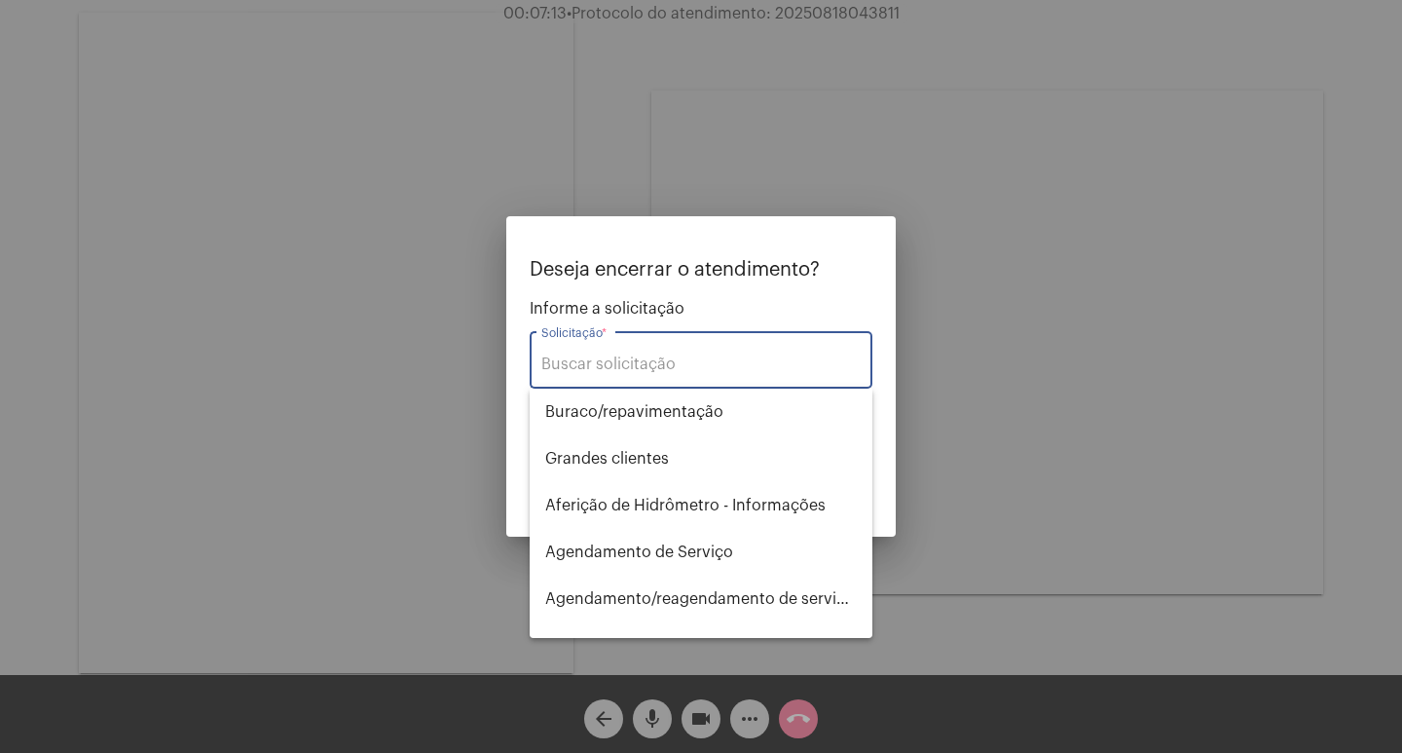
click at [616, 355] on input "Solicitação *" at bounding box center [700, 364] width 319 height 18
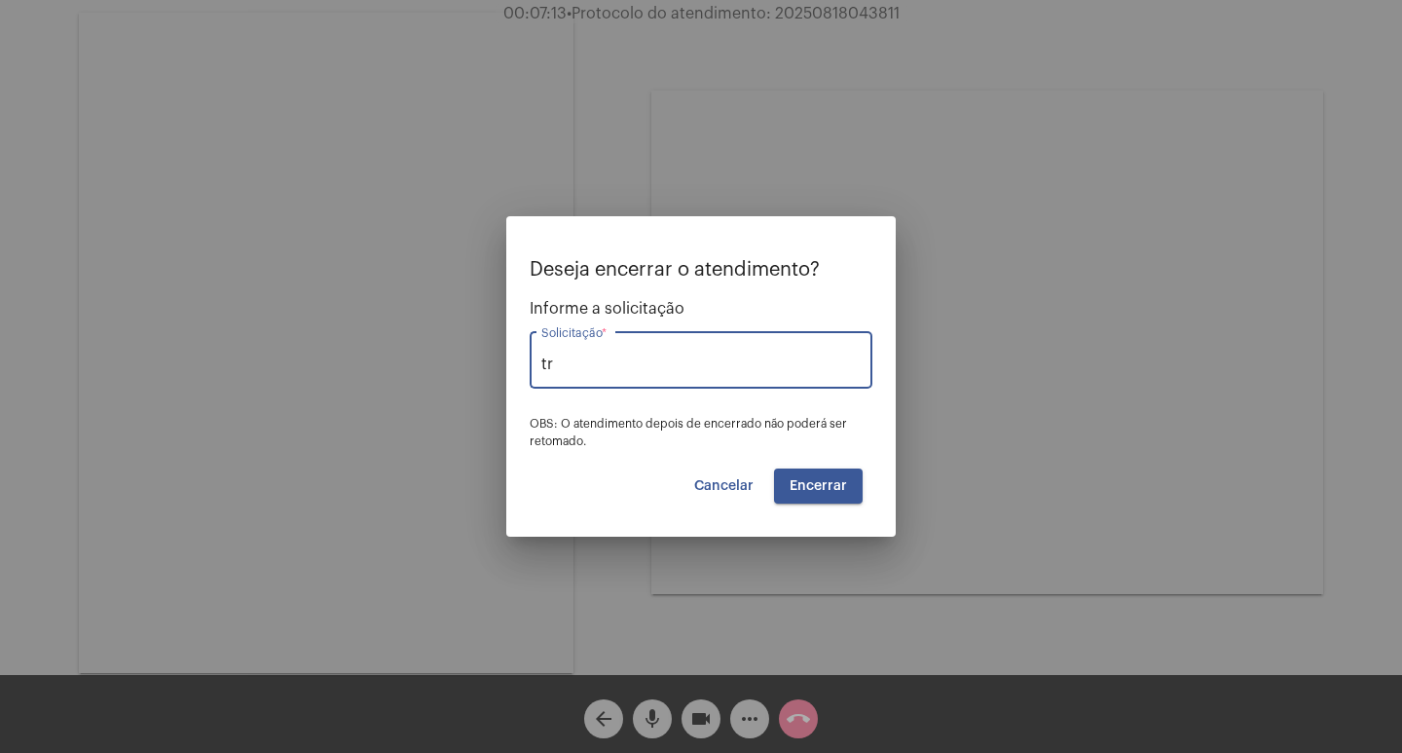
type input "t"
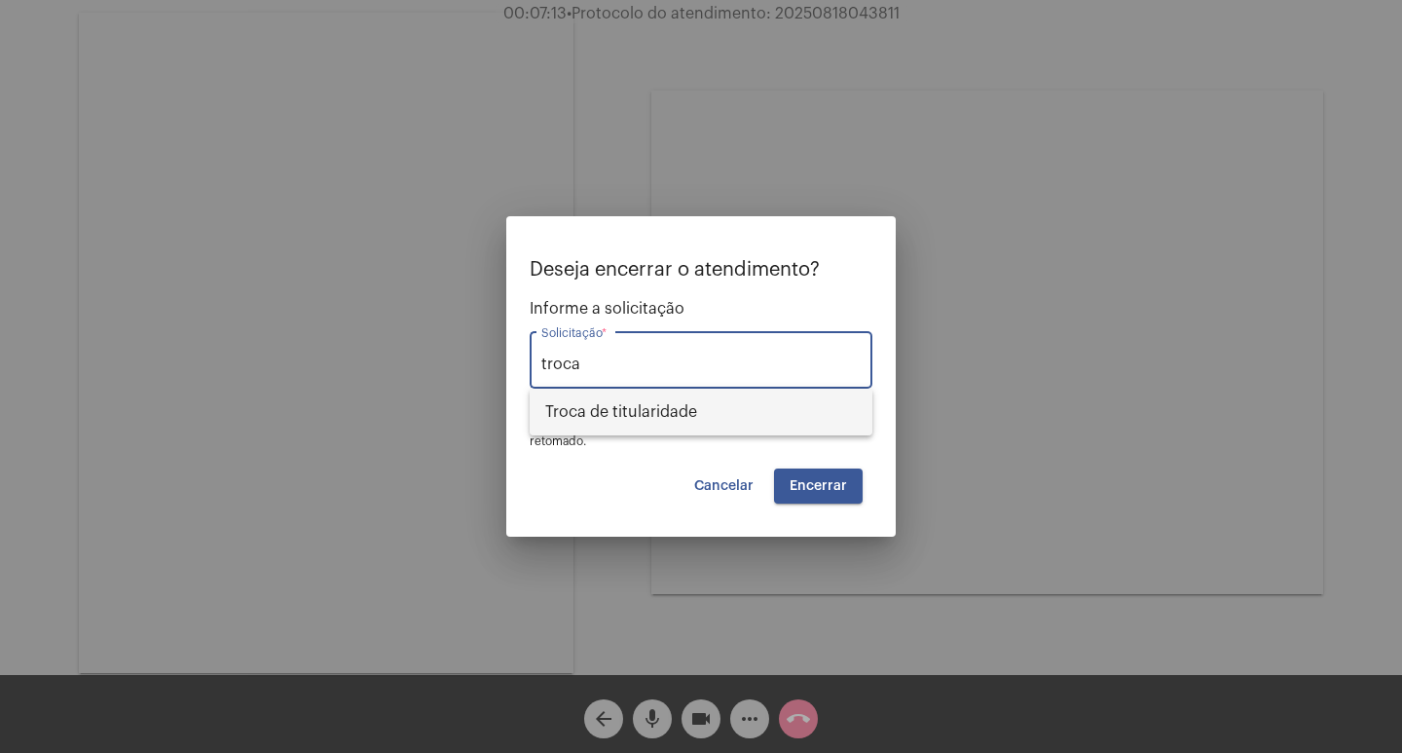
click at [632, 427] on span "Troca de titularidade" at bounding box center [701, 411] width 312 height 47
type input "Troca de titularidade"
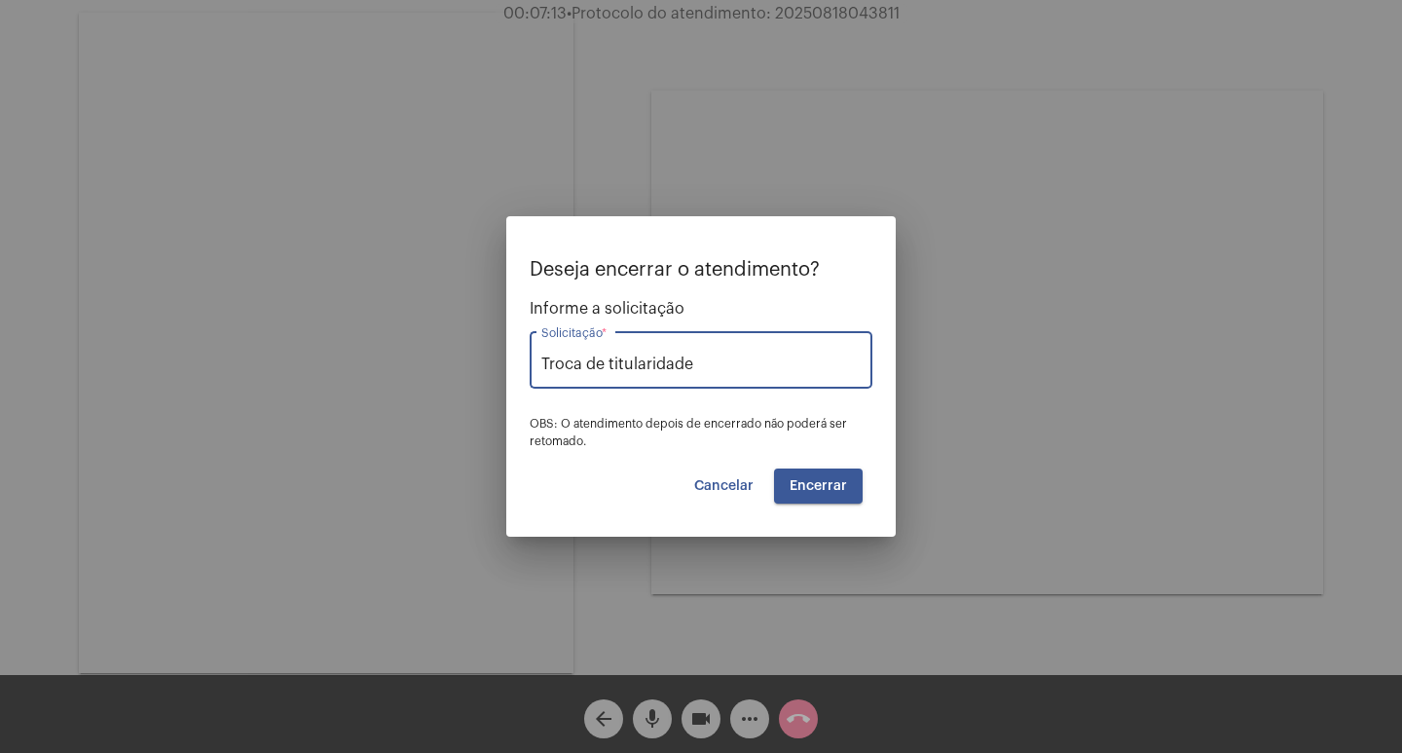
click at [787, 485] on button "Encerrar" at bounding box center [818, 485] width 89 height 35
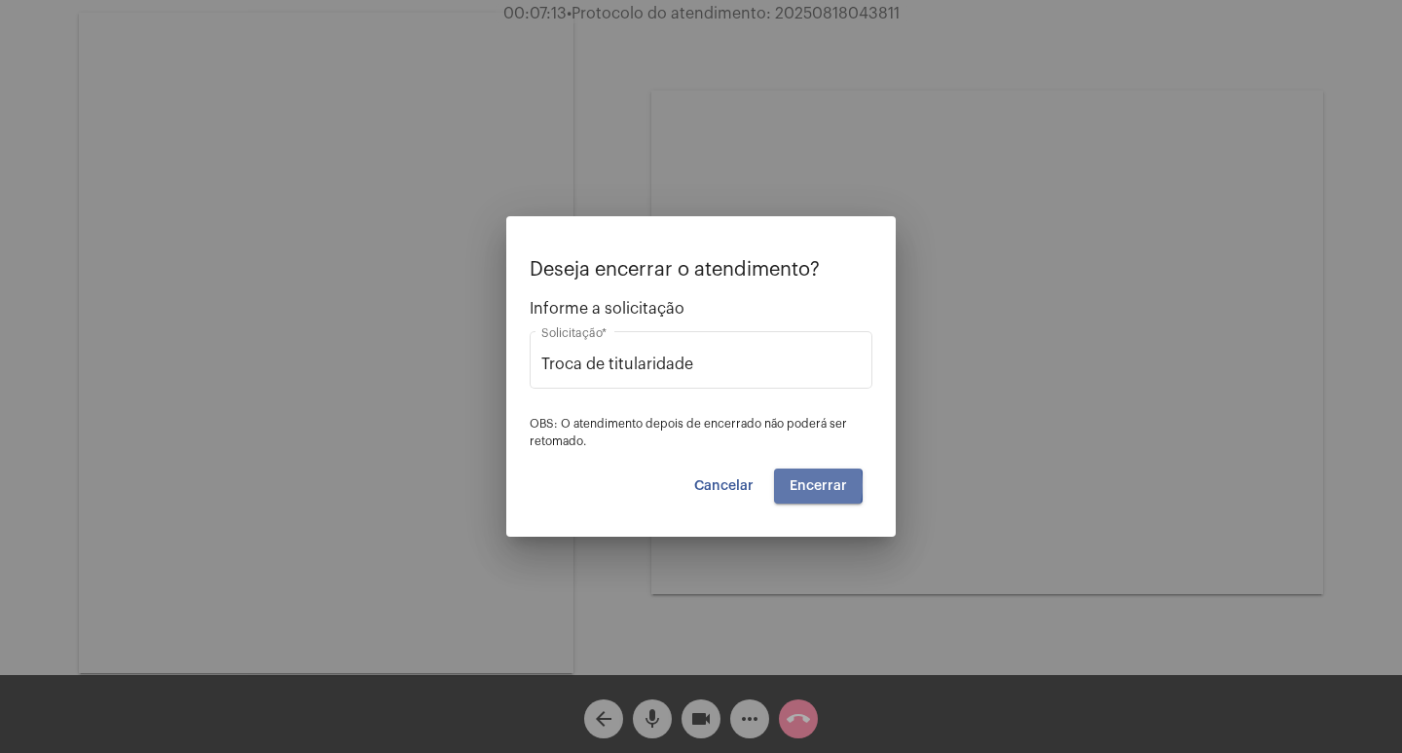
click at [787, 485] on button "Encerrar" at bounding box center [818, 485] width 89 height 35
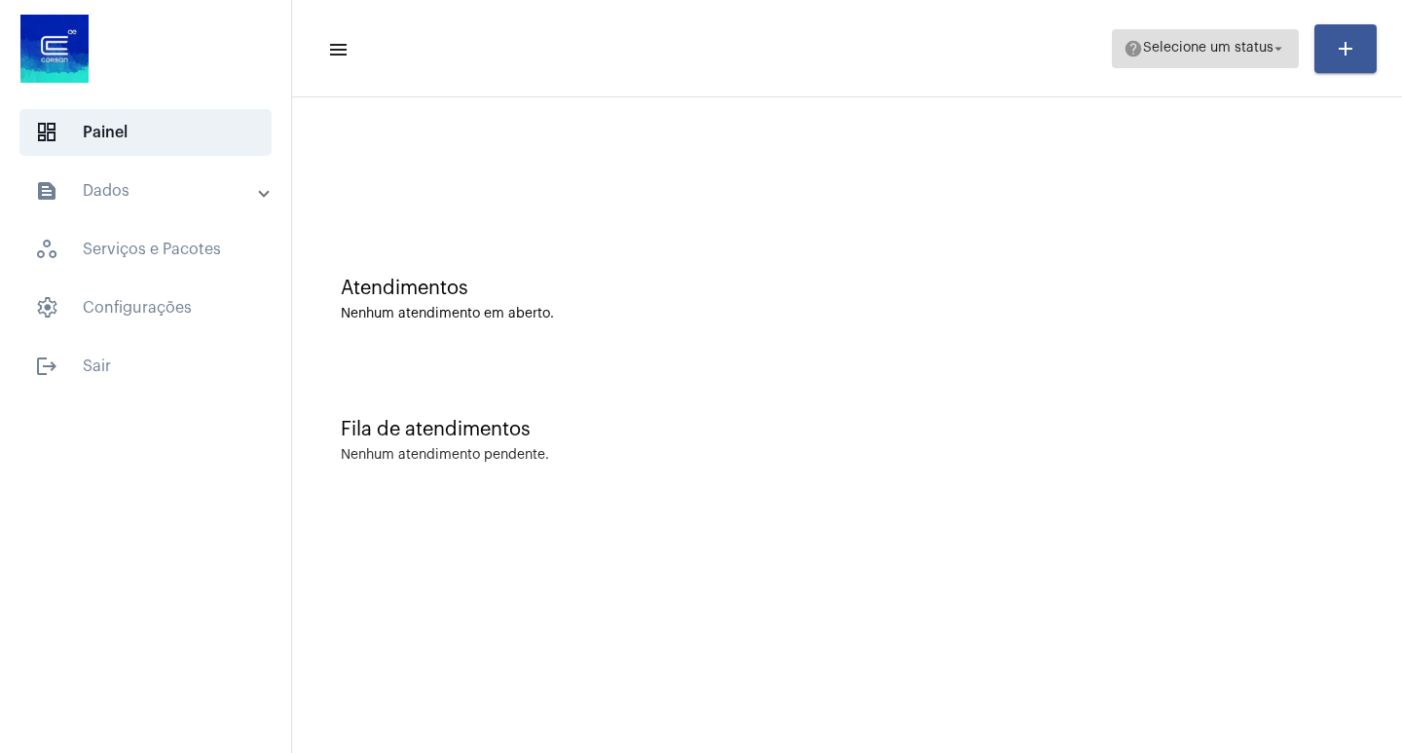
click at [1238, 34] on span "help Selecione um status arrow_drop_down" at bounding box center [1205, 47] width 164 height 35
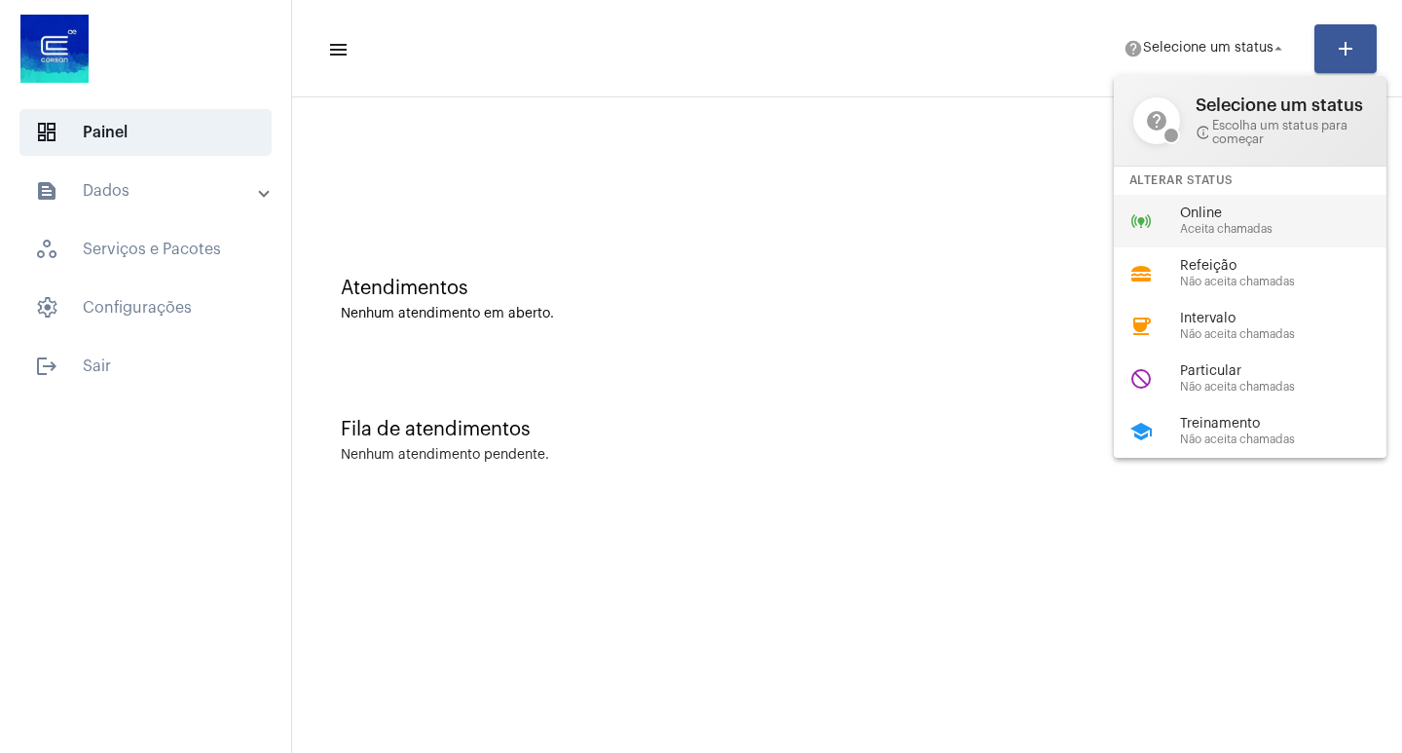
click at [1191, 215] on span "Online" at bounding box center [1291, 213] width 222 height 15
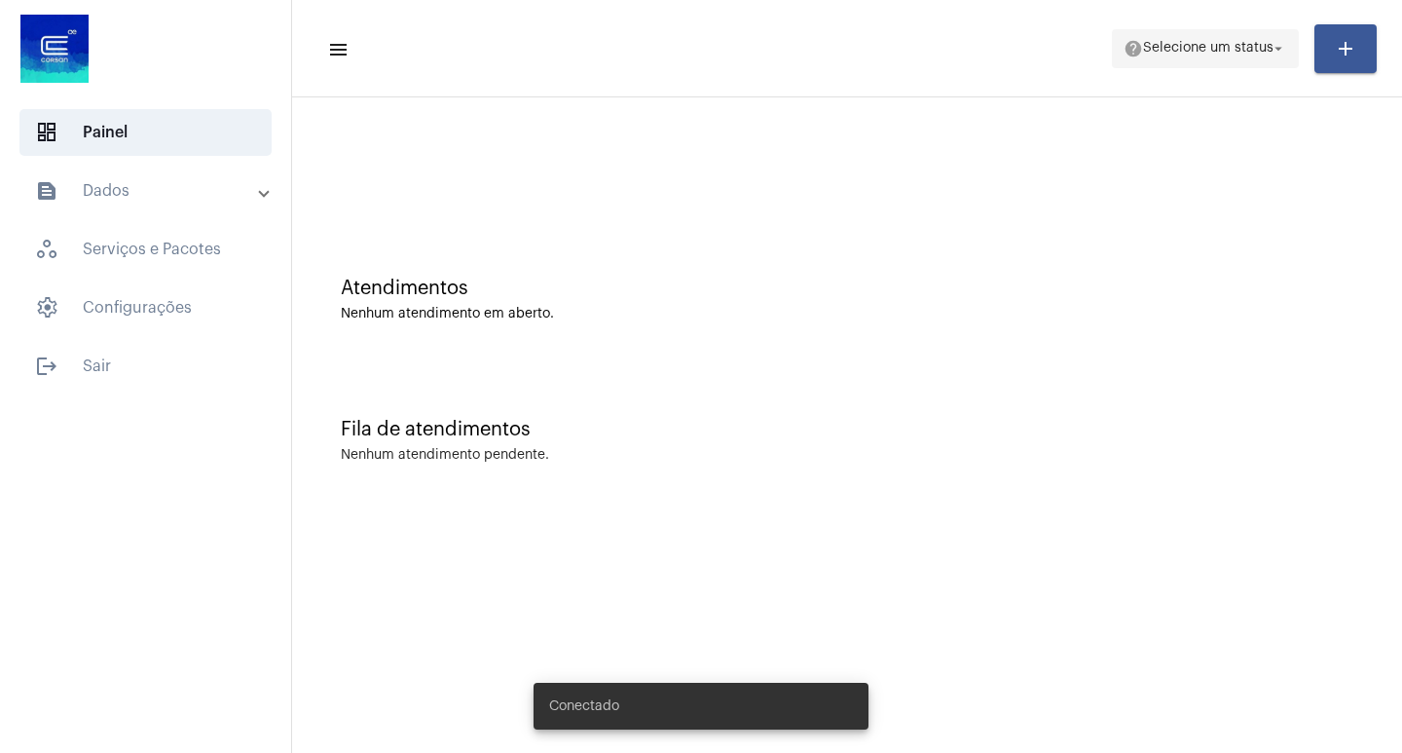
click at [1177, 40] on span "help Selecione um status arrow_drop_down" at bounding box center [1205, 47] width 164 height 35
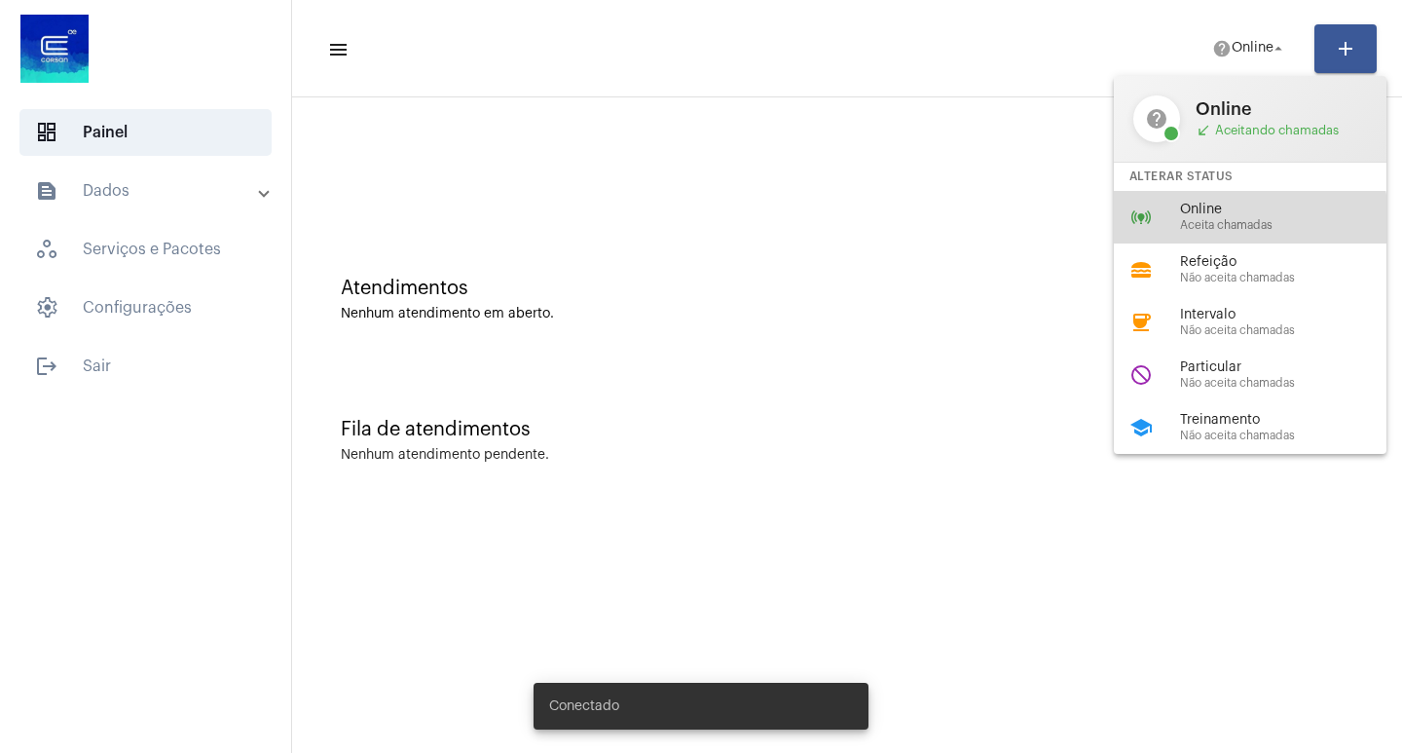
click at [1228, 229] on span "Aceita chamadas" at bounding box center [1291, 225] width 222 height 13
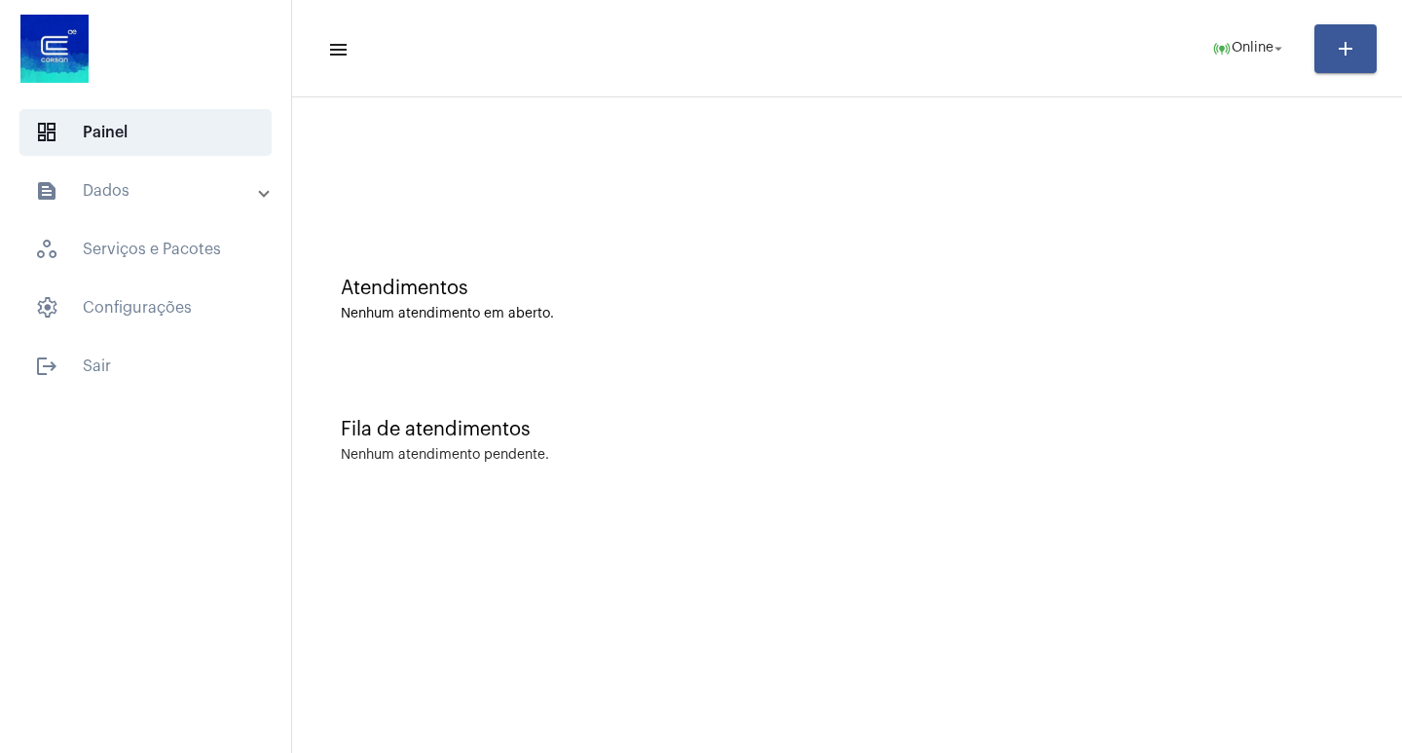
click at [1255, 434] on div "Fila de atendimentos" at bounding box center [847, 429] width 1012 height 21
click at [1017, 489] on div "Fila de atendimentos Nenhum atendimento pendente." at bounding box center [847, 430] width 1090 height 141
click at [703, 336] on div "Atendimentos Nenhum atendimento em aberto." at bounding box center [847, 289] width 1090 height 141
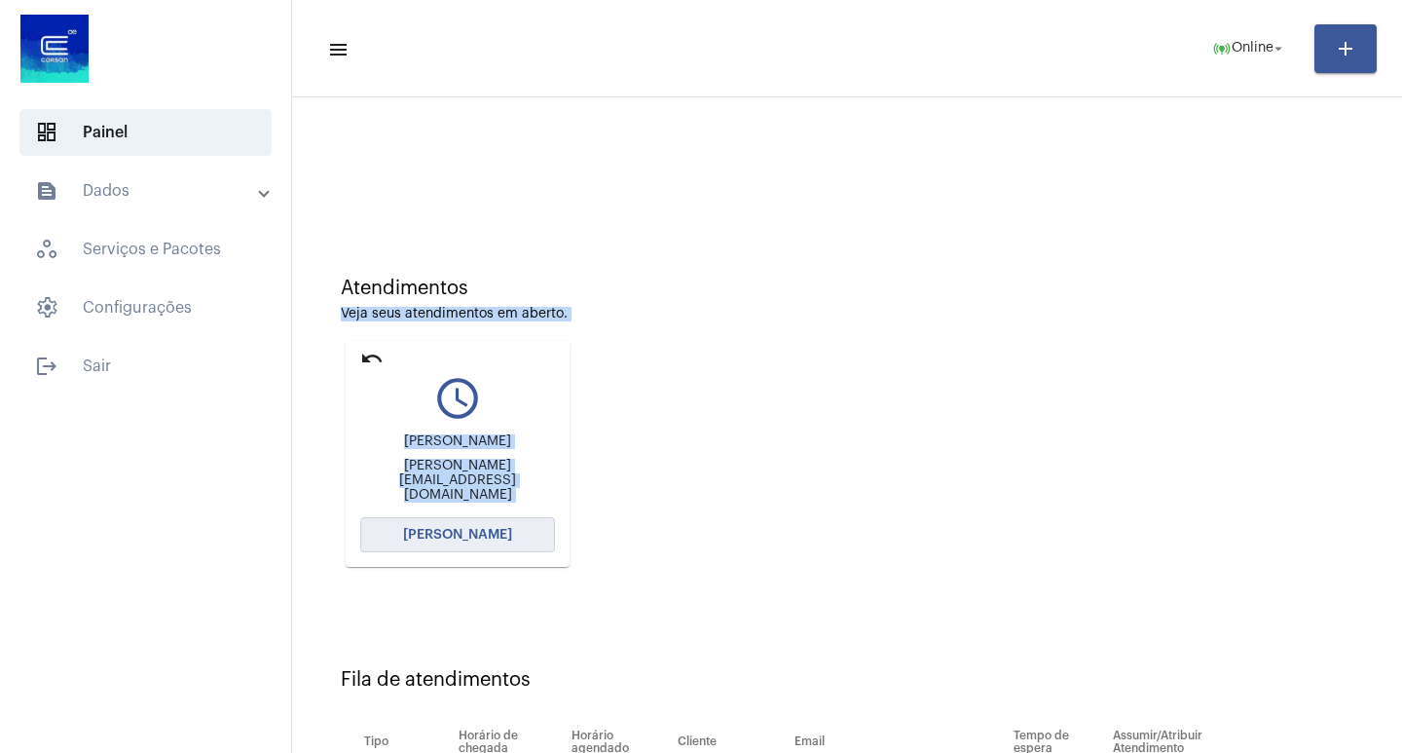
click at [472, 533] on span "Abrir Chamada" at bounding box center [457, 535] width 109 height 14
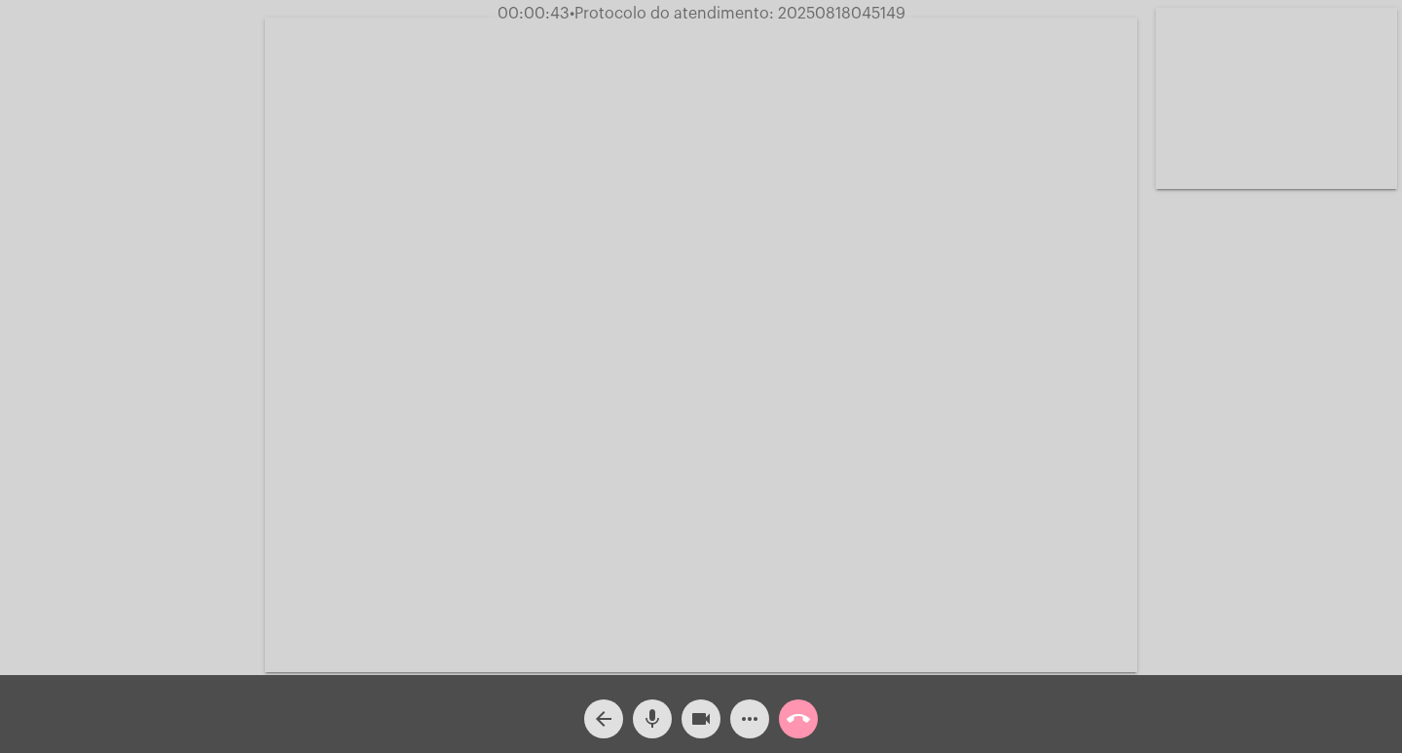
click at [867, 550] on video at bounding box center [701, 345] width 872 height 654
click at [476, 308] on video at bounding box center [355, 342] width 672 height 503
click at [752, 736] on span "more_horiz" at bounding box center [749, 718] width 23 height 39
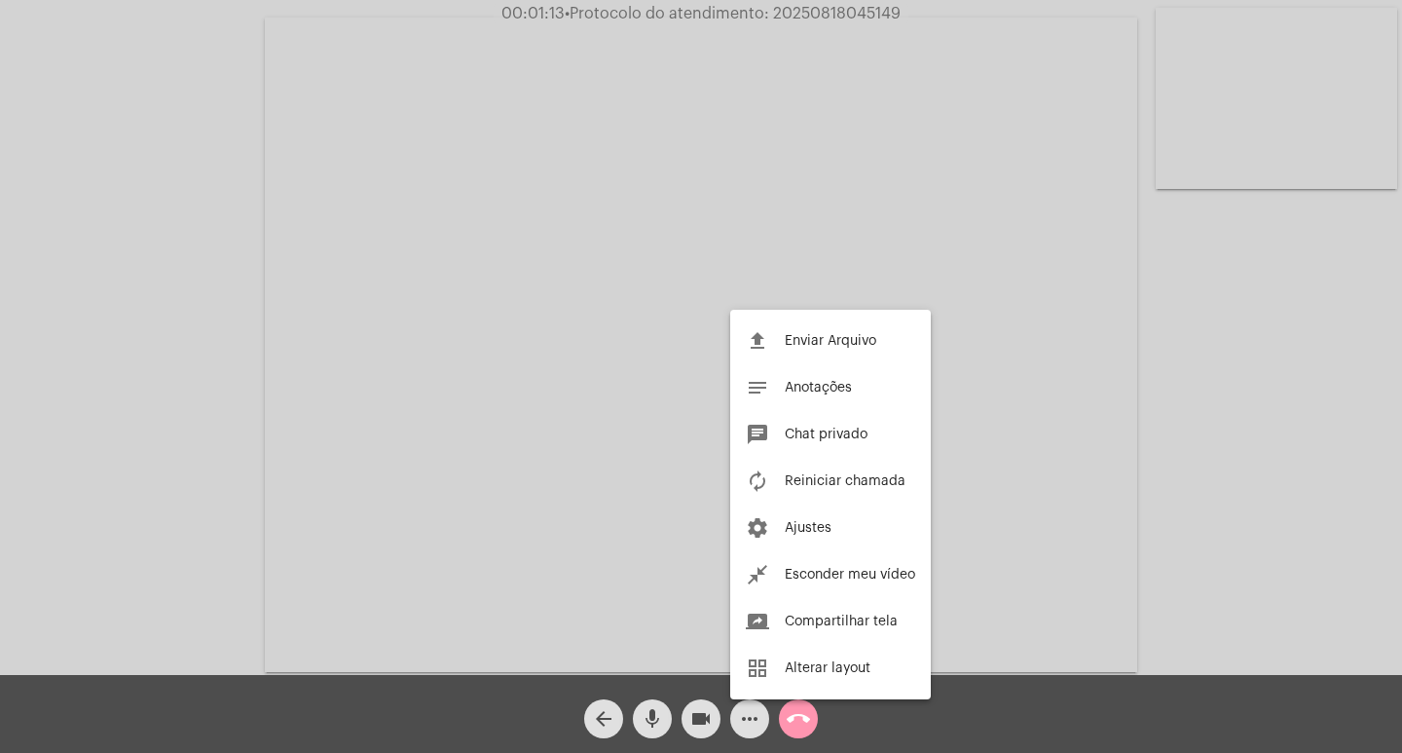
click at [803, 731] on div at bounding box center [701, 376] width 1402 height 753
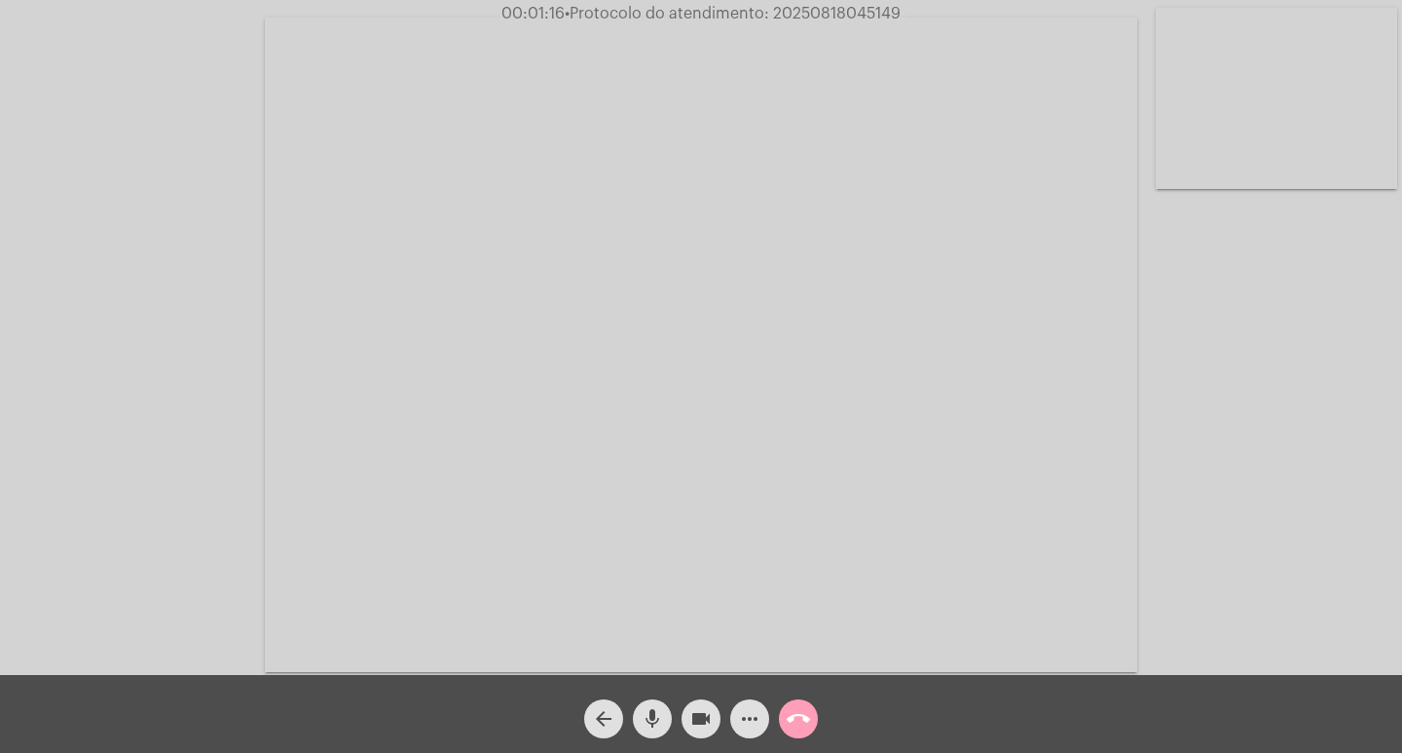
click at [799, 717] on mat-icon "call_end" at bounding box center [798, 718] width 23 height 23
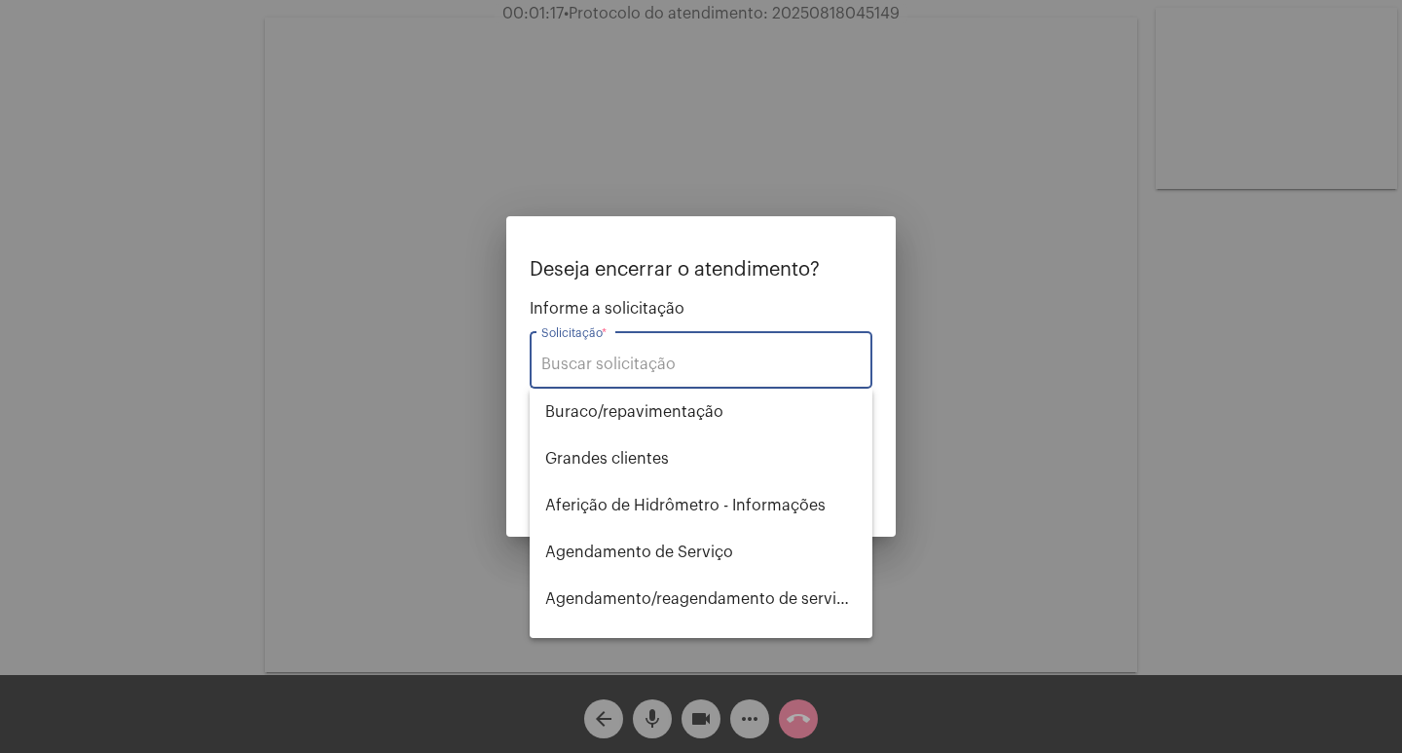
click at [586, 360] on input "Solicitação *" at bounding box center [700, 364] width 319 height 18
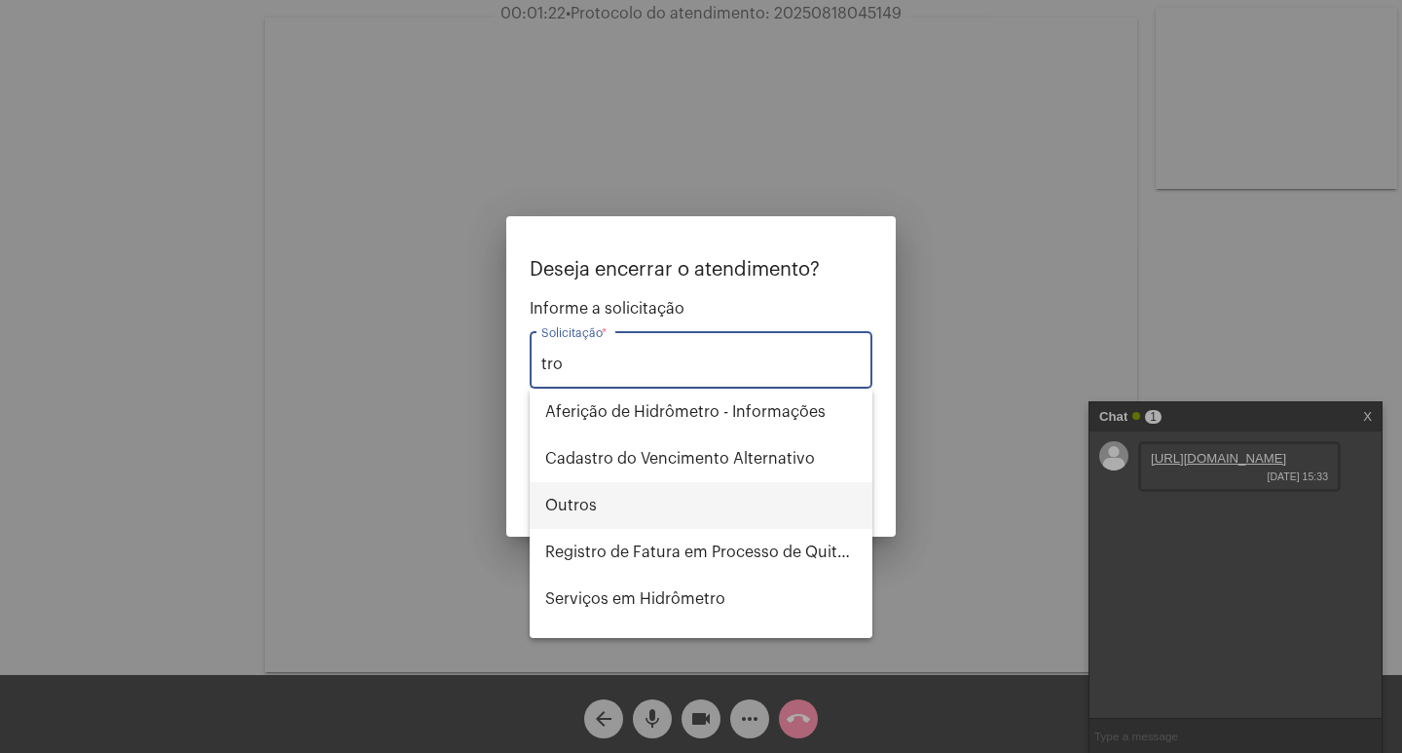
click at [662, 519] on span "Outros" at bounding box center [701, 505] width 312 height 47
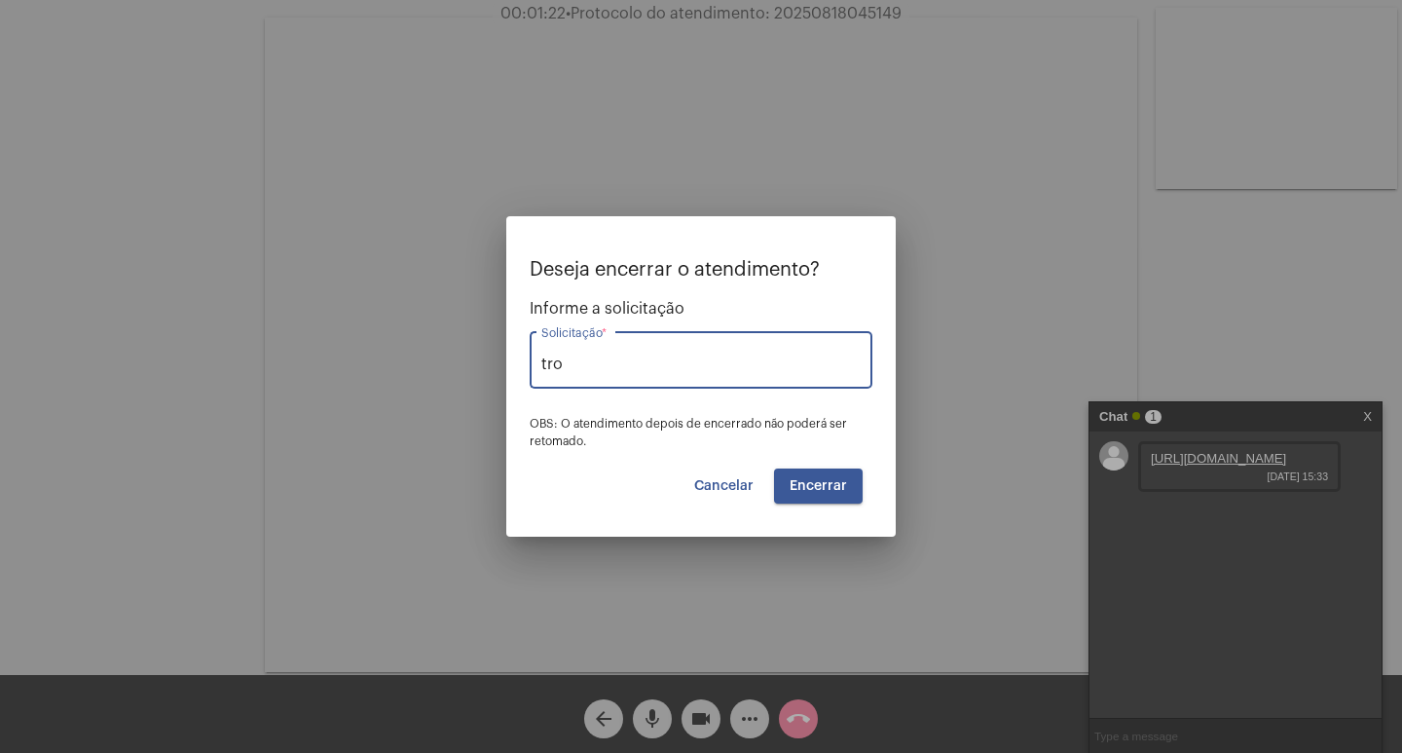
type input "Outros"
click at [790, 493] on button "Encerrar" at bounding box center [818, 485] width 89 height 35
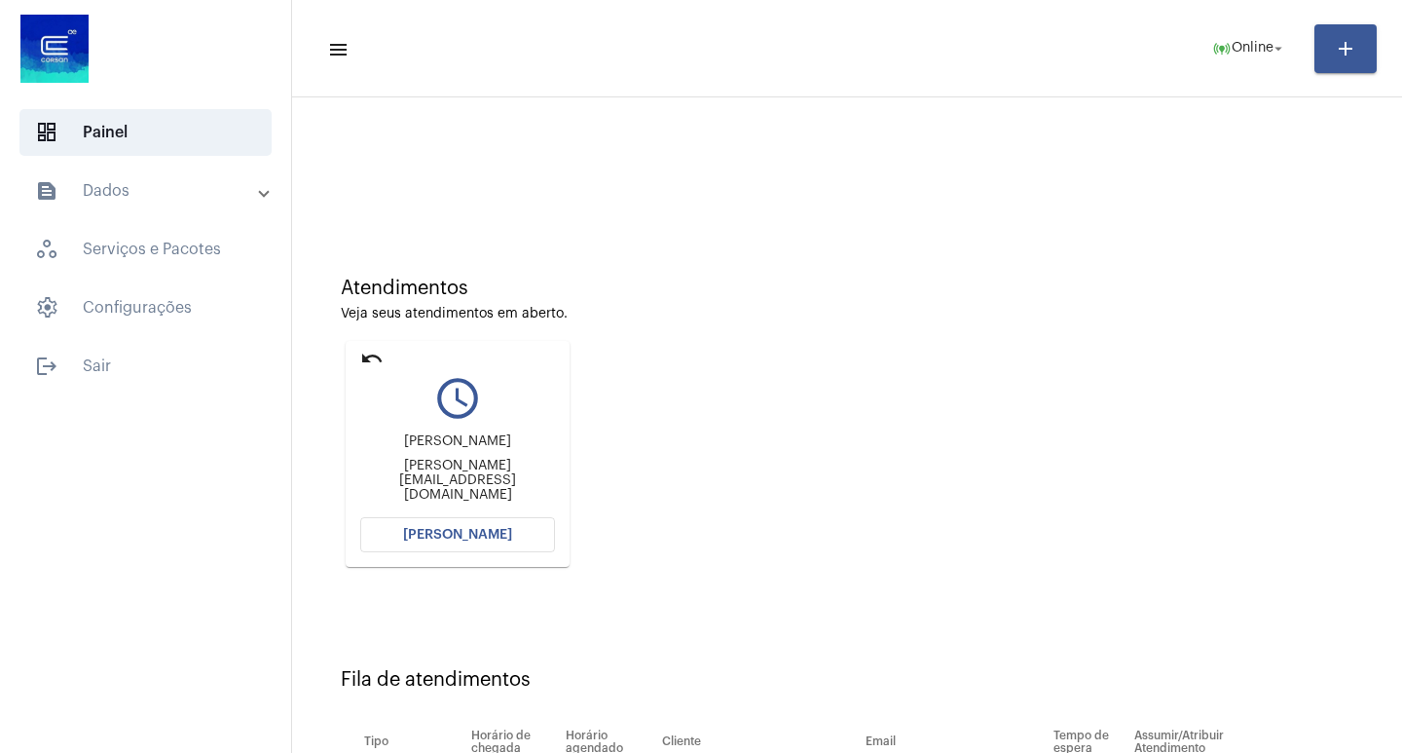
click at [359, 365] on mat-card "undo query_builder robson rigo robson.rigo@coopercarga.com.br Abrir Chamada" at bounding box center [458, 454] width 224 height 226
click at [369, 357] on mat-icon "undo" at bounding box center [371, 358] width 23 height 23
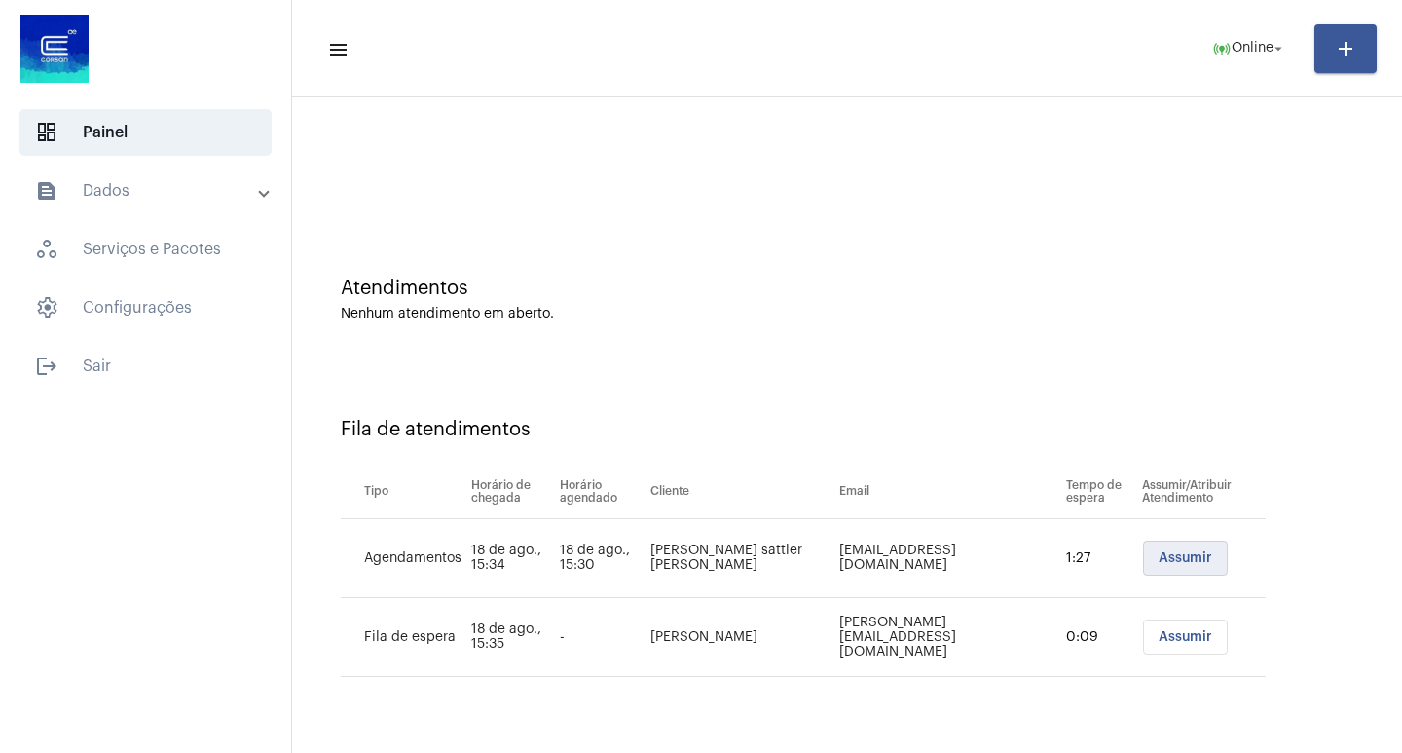
click at [1195, 560] on span "Assumir" at bounding box center [1185, 558] width 54 height 14
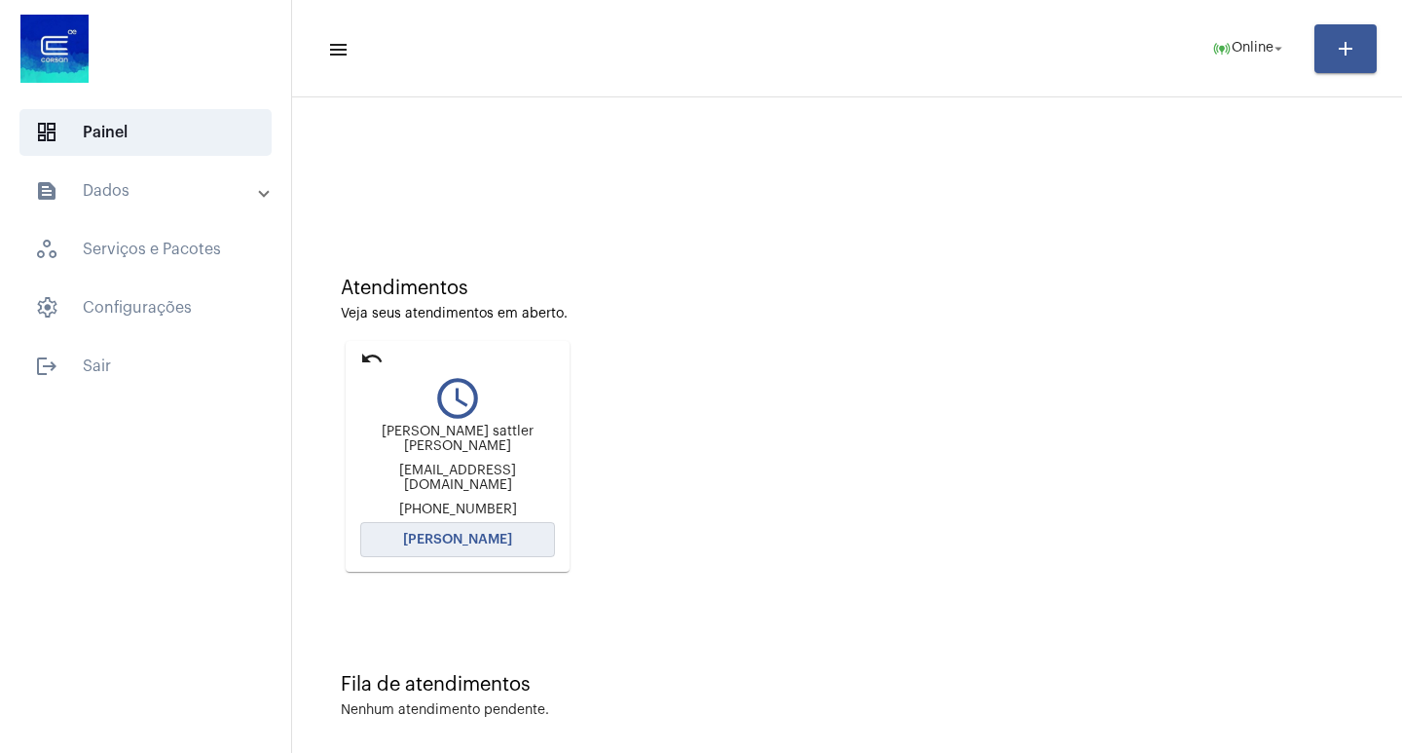
click at [483, 536] on span "Abrir Chamada" at bounding box center [457, 540] width 109 height 14
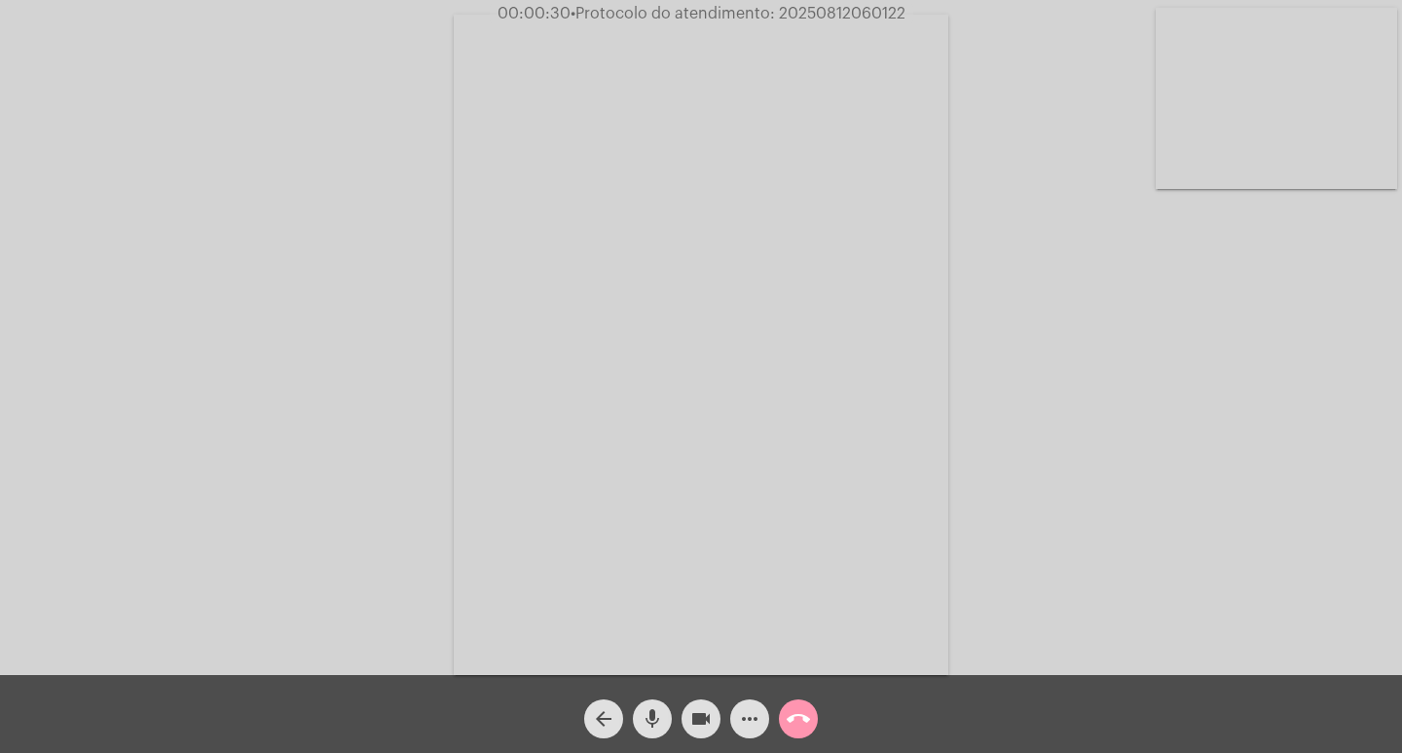
click at [755, 711] on mat-icon "more_horiz" at bounding box center [749, 718] width 23 height 23
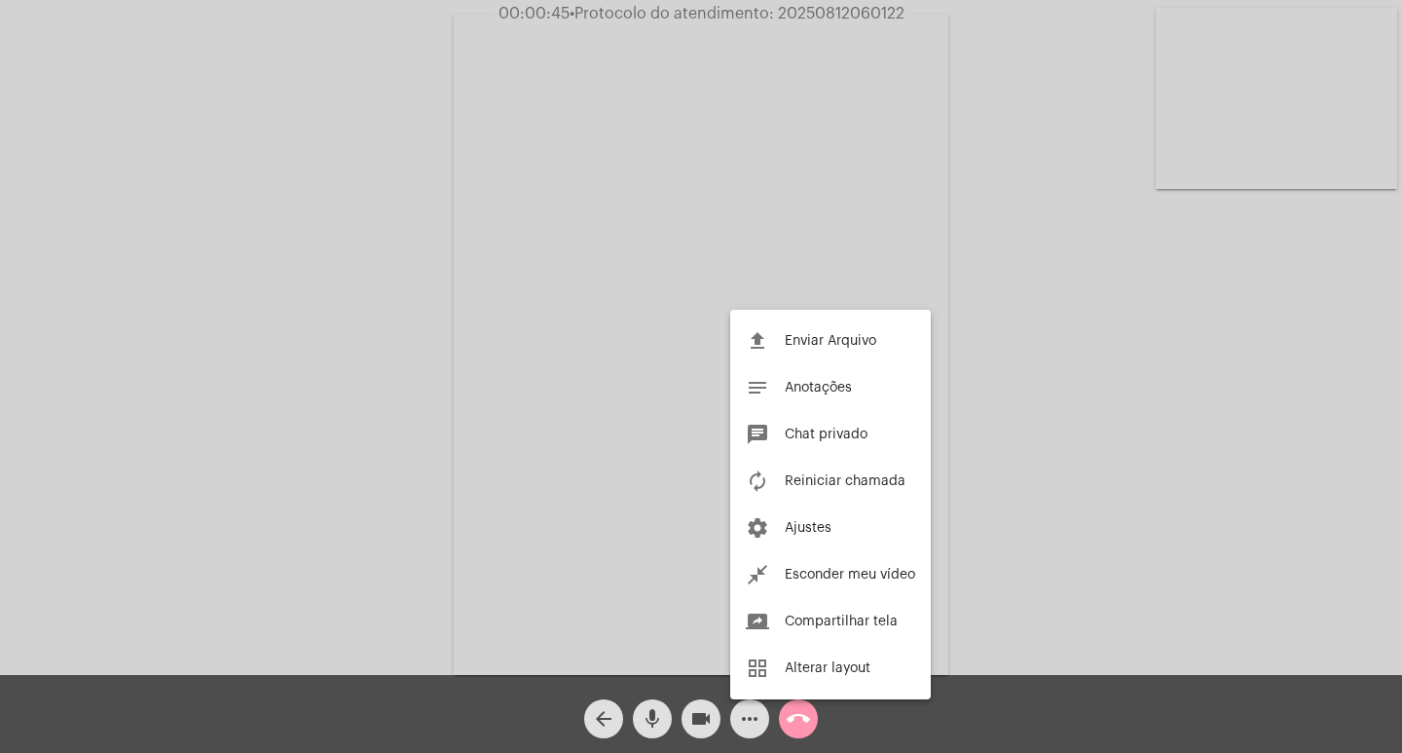
click at [696, 714] on div at bounding box center [701, 376] width 1402 height 753
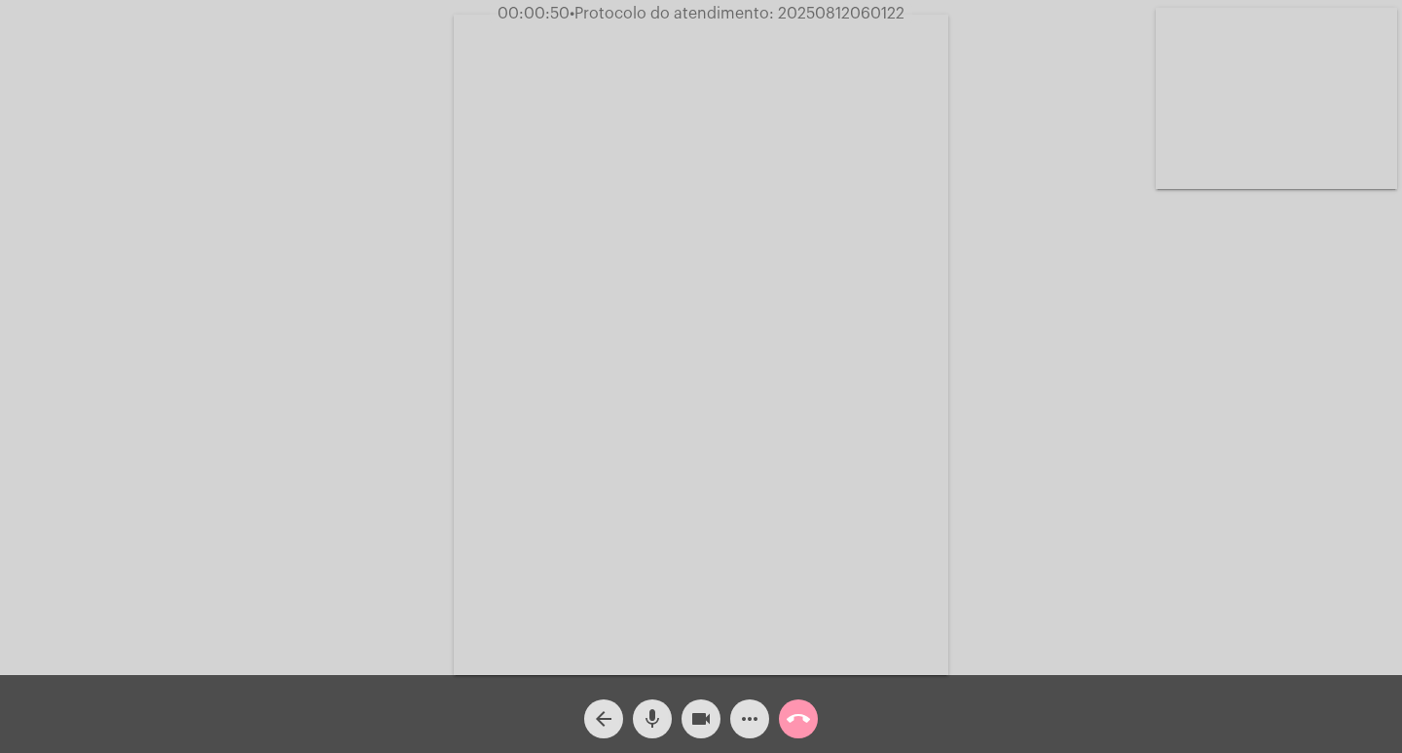
click at [696, 714] on mat-icon "videocam" at bounding box center [700, 718] width 23 height 23
click at [696, 714] on mat-icon "videocam_off" at bounding box center [700, 718] width 23 height 23
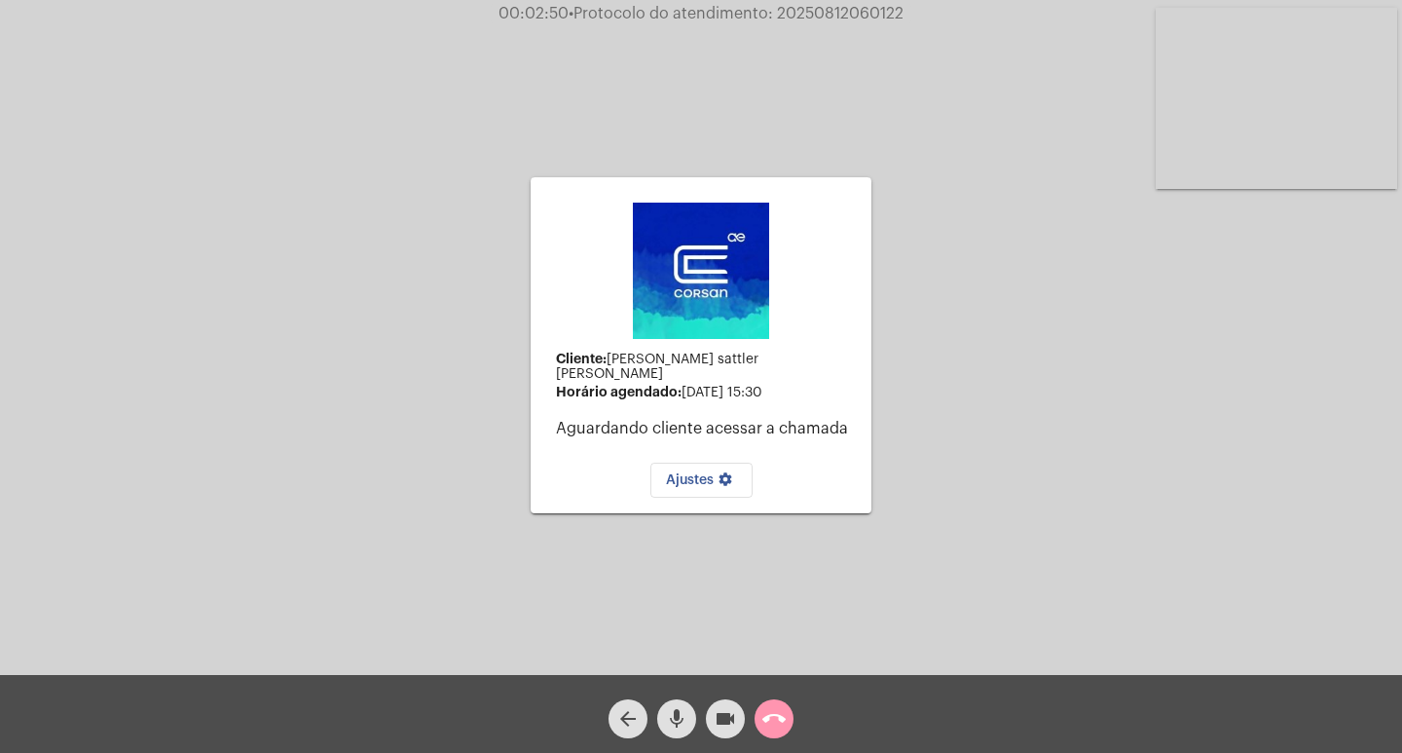
click at [1369, 708] on div "arrow_back mic videocam call_end" at bounding box center [701, 714] width 1402 height 78
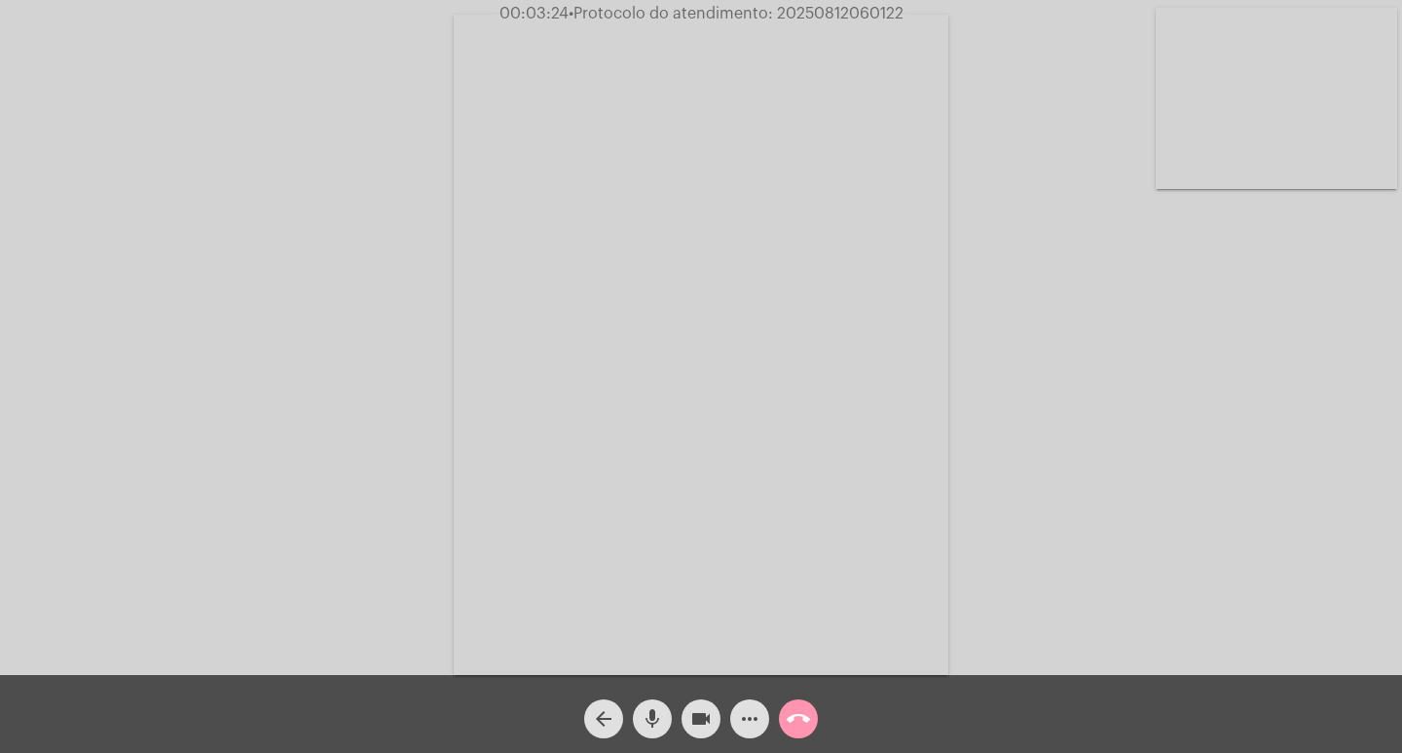
click at [737, 719] on button "more_horiz" at bounding box center [749, 718] width 39 height 39
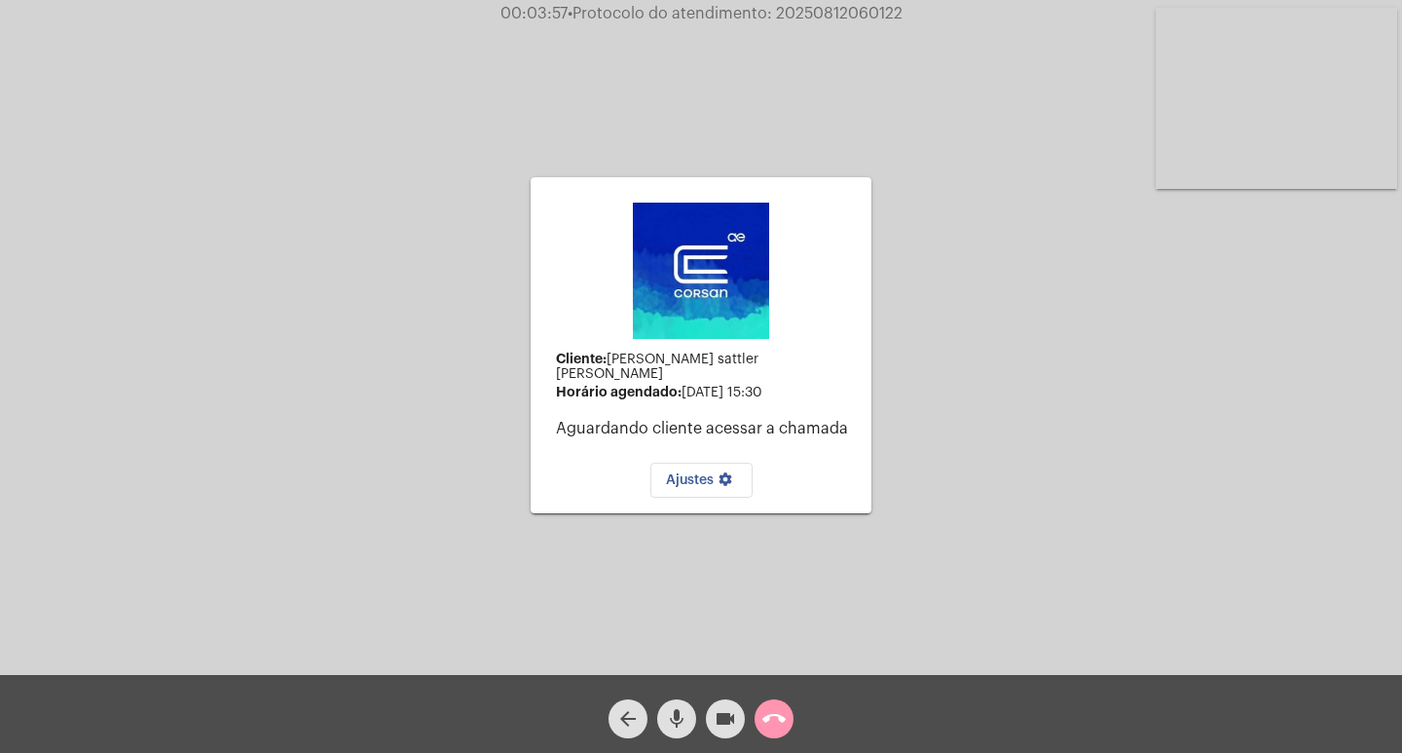
click at [254, 285] on div "Cliente: Simone sattler Dos santos Ronning Horário agendado: 18 de agosto às 15…" at bounding box center [701, 342] width 1398 height 675
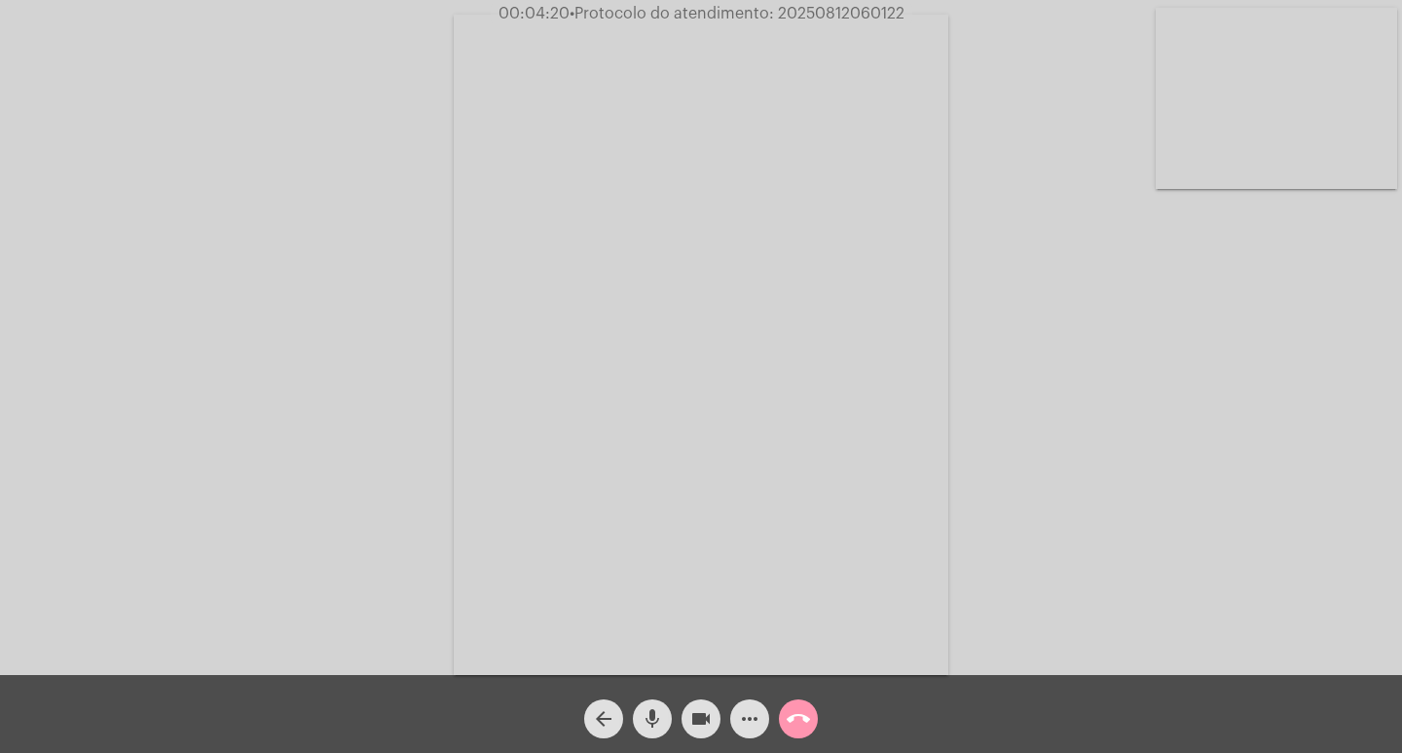
click at [1289, 557] on div "Acessando Câmera e Microfone..." at bounding box center [701, 342] width 1398 height 675
click at [740, 708] on mat-icon "more_horiz" at bounding box center [749, 718] width 23 height 23
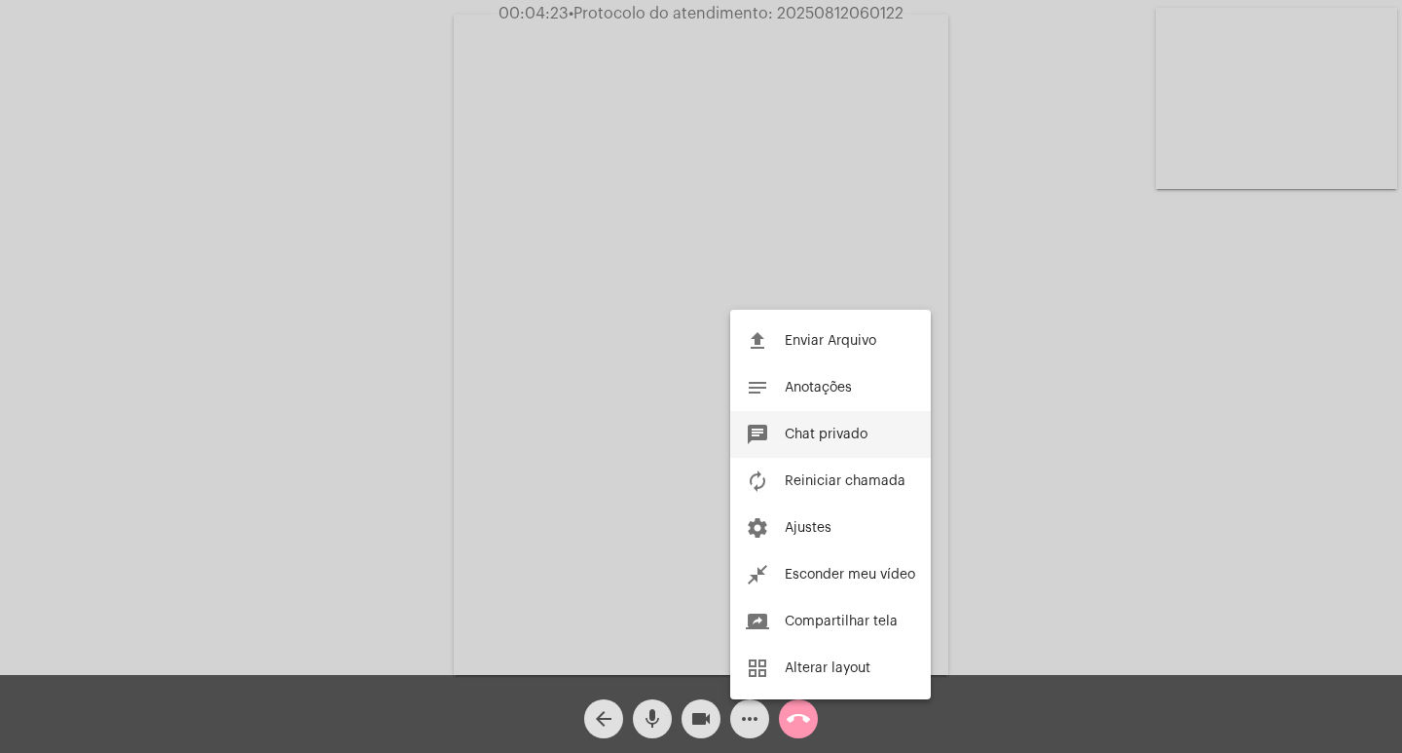
click at [826, 428] on span "Chat privado" at bounding box center [826, 434] width 83 height 14
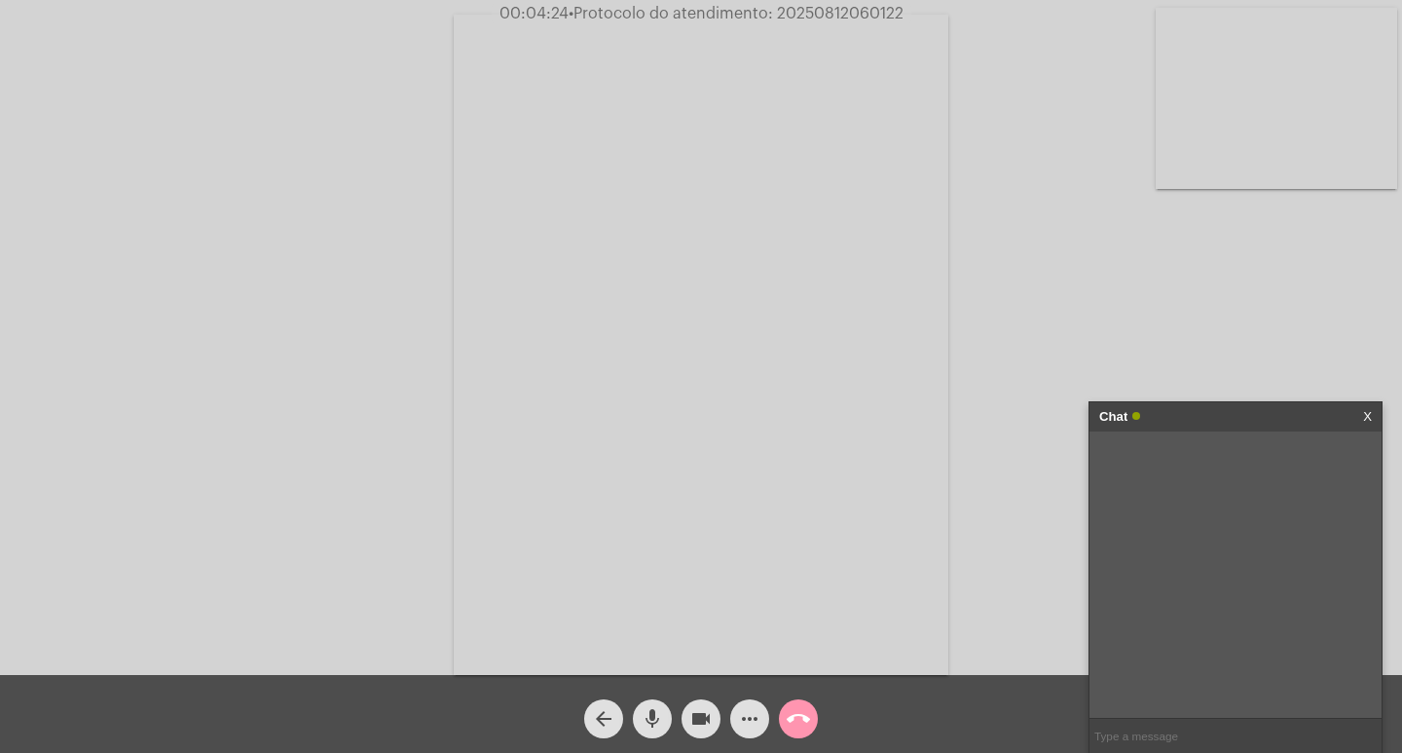
click at [1168, 719] on input "text" at bounding box center [1235, 735] width 292 height 34
click at [963, 201] on div "Acessando Câmera e Microfone..." at bounding box center [701, 342] width 1398 height 675
click at [1092, 239] on div "Acessando Câmera e Microfone..." at bounding box center [701, 342] width 1398 height 675
click at [1282, 400] on div "Acessando Câmera e Microfone..." at bounding box center [701, 342] width 1398 height 675
click at [1282, 408] on div "Chat" at bounding box center [1215, 416] width 232 height 29
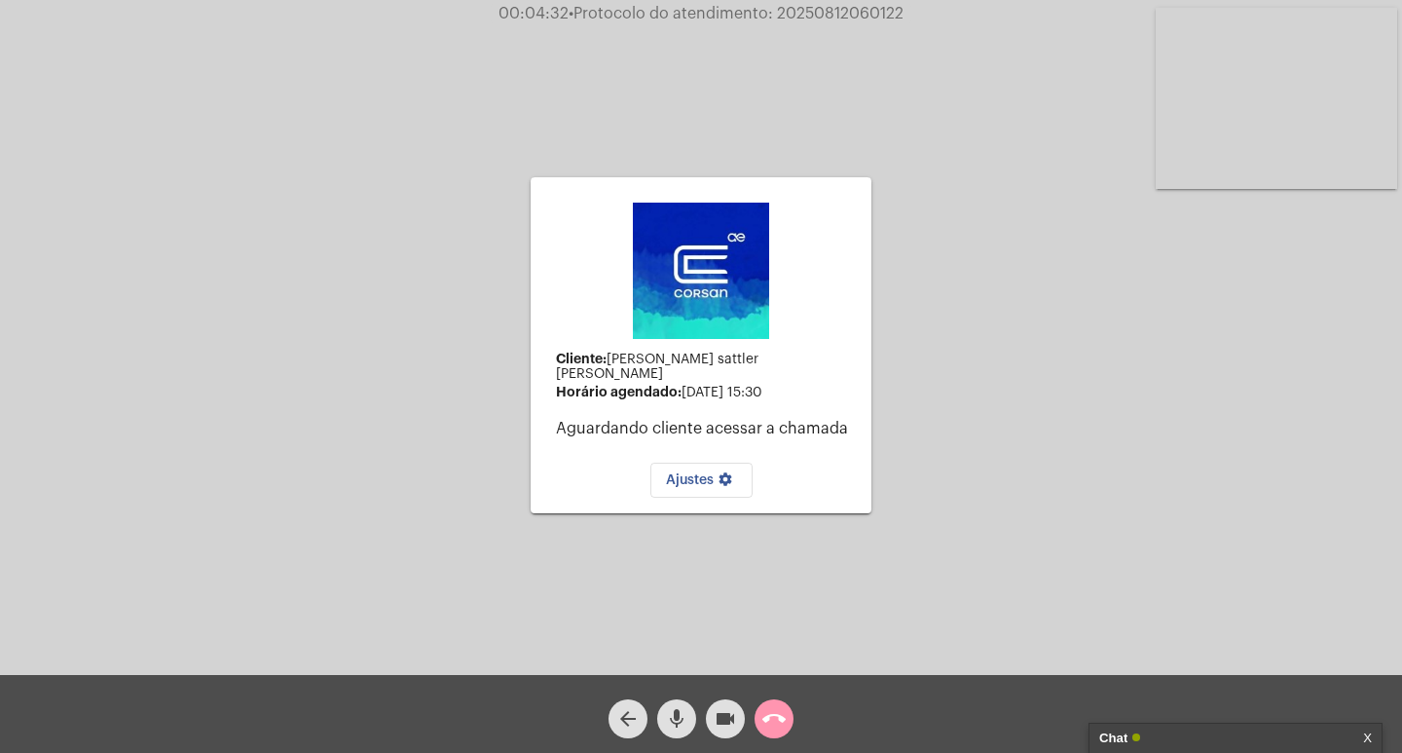
click at [1238, 412] on div "Cliente: Simone sattler Dos santos Ronning Horário agendado: 18 de agosto às 15…" at bounding box center [701, 342] width 1398 height 675
click at [1233, 356] on div "Cliente: Simone sattler Dos santos Ronning Horário agendado: 18 de agosto às 15…" at bounding box center [701, 342] width 1398 height 675
click at [1211, 732] on div "Chat" at bounding box center [1215, 737] width 232 height 29
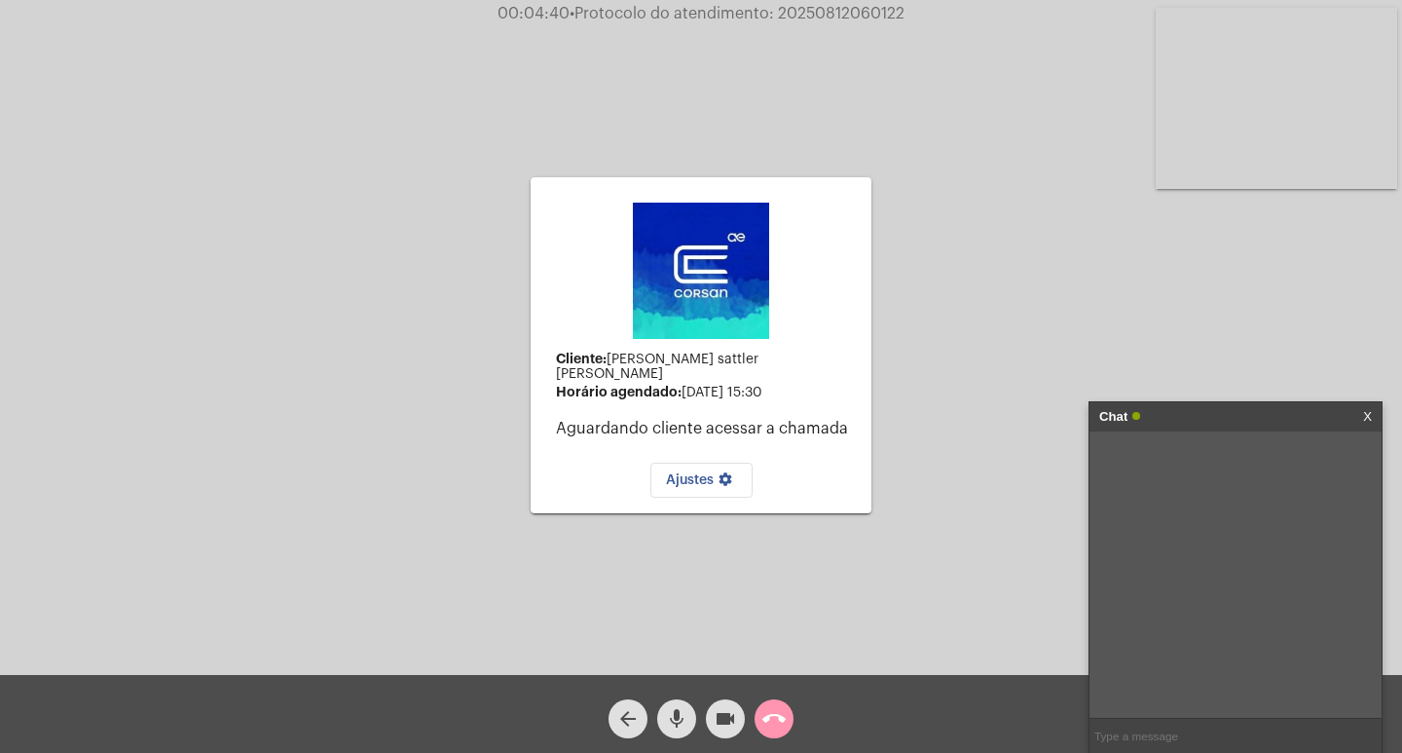
click at [1193, 412] on div "Chat" at bounding box center [1215, 416] width 232 height 29
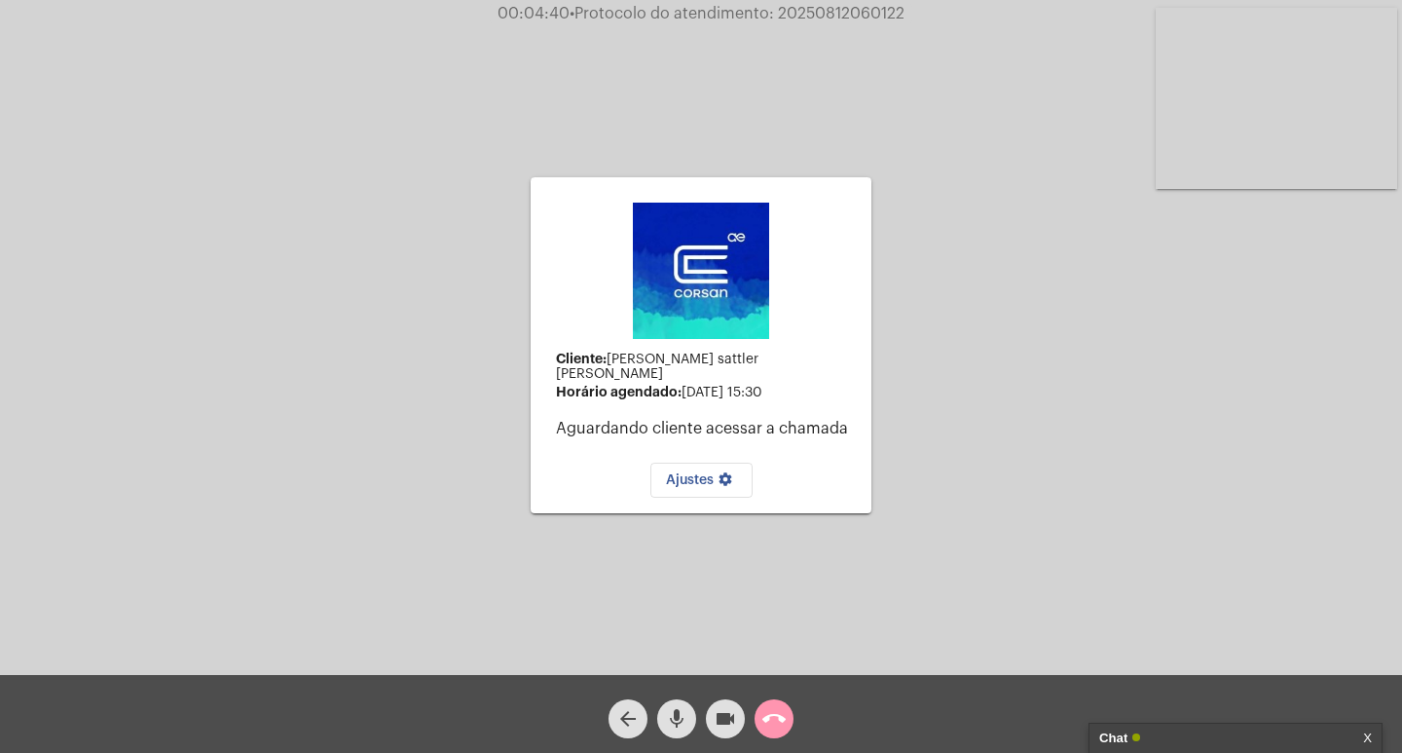
click at [1193, 412] on div "Cliente: Simone sattler Dos santos Ronning Horário agendado: 18 de agosto às 15…" at bounding box center [701, 342] width 1398 height 675
click at [872, 598] on div "Cliente: Simone sattler Dos santos Ronning Horário agendado: 18 de agosto às 15…" at bounding box center [701, 342] width 1398 height 675
click at [1207, 726] on div "Chat" at bounding box center [1215, 737] width 232 height 29
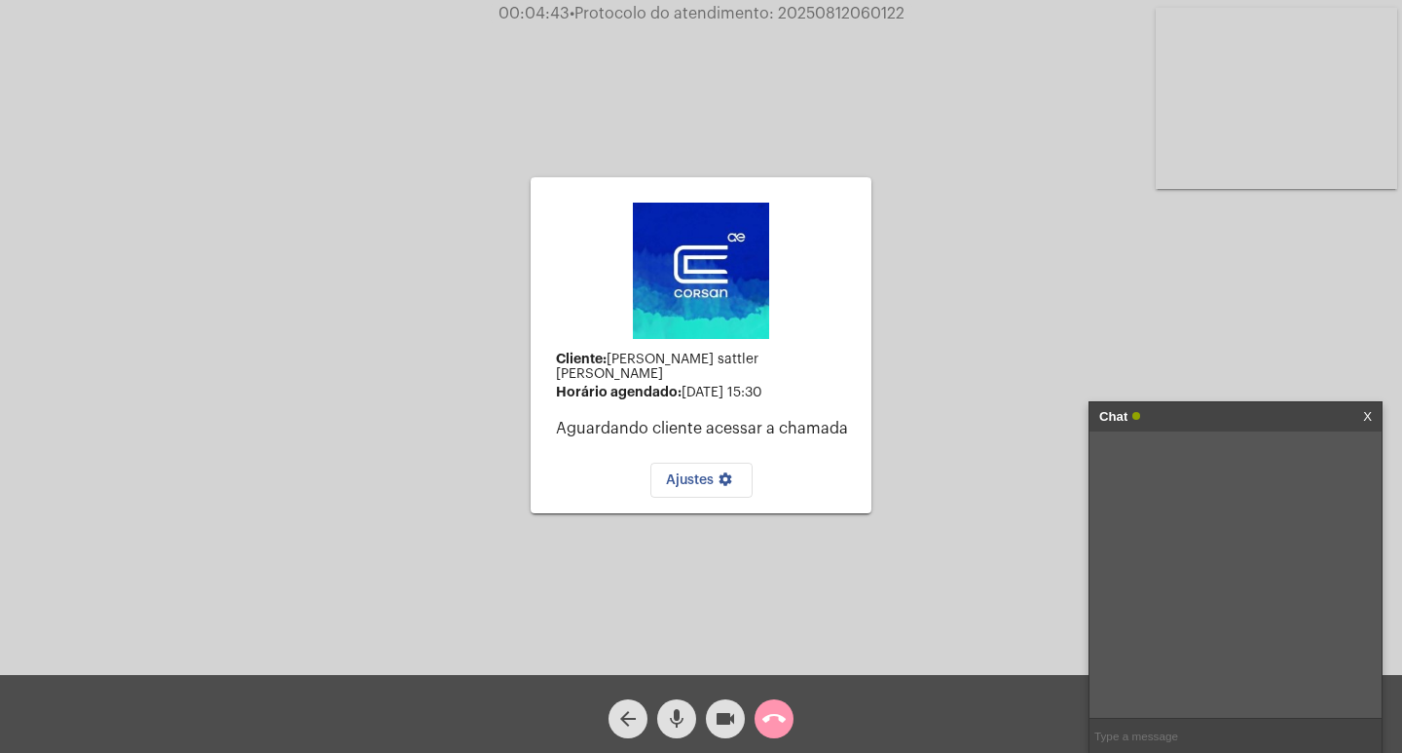
click at [916, 617] on div "Cliente: Simone sattler Dos santos Ronning Horário agendado: 18 de agosto às 15…" at bounding box center [701, 342] width 1398 height 675
click at [756, 716] on button "call_end" at bounding box center [773, 718] width 39 height 39
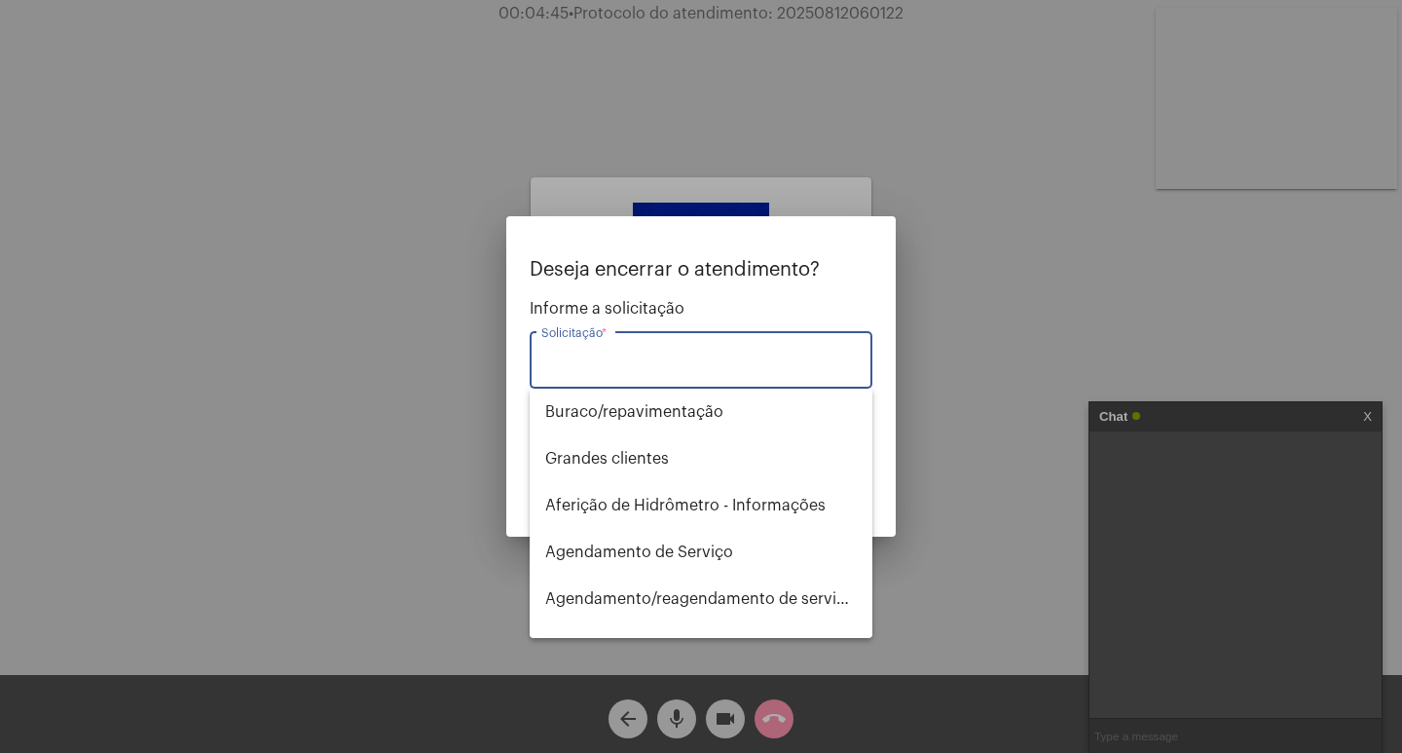
click at [581, 356] on input "Solicitação *" at bounding box center [700, 364] width 319 height 18
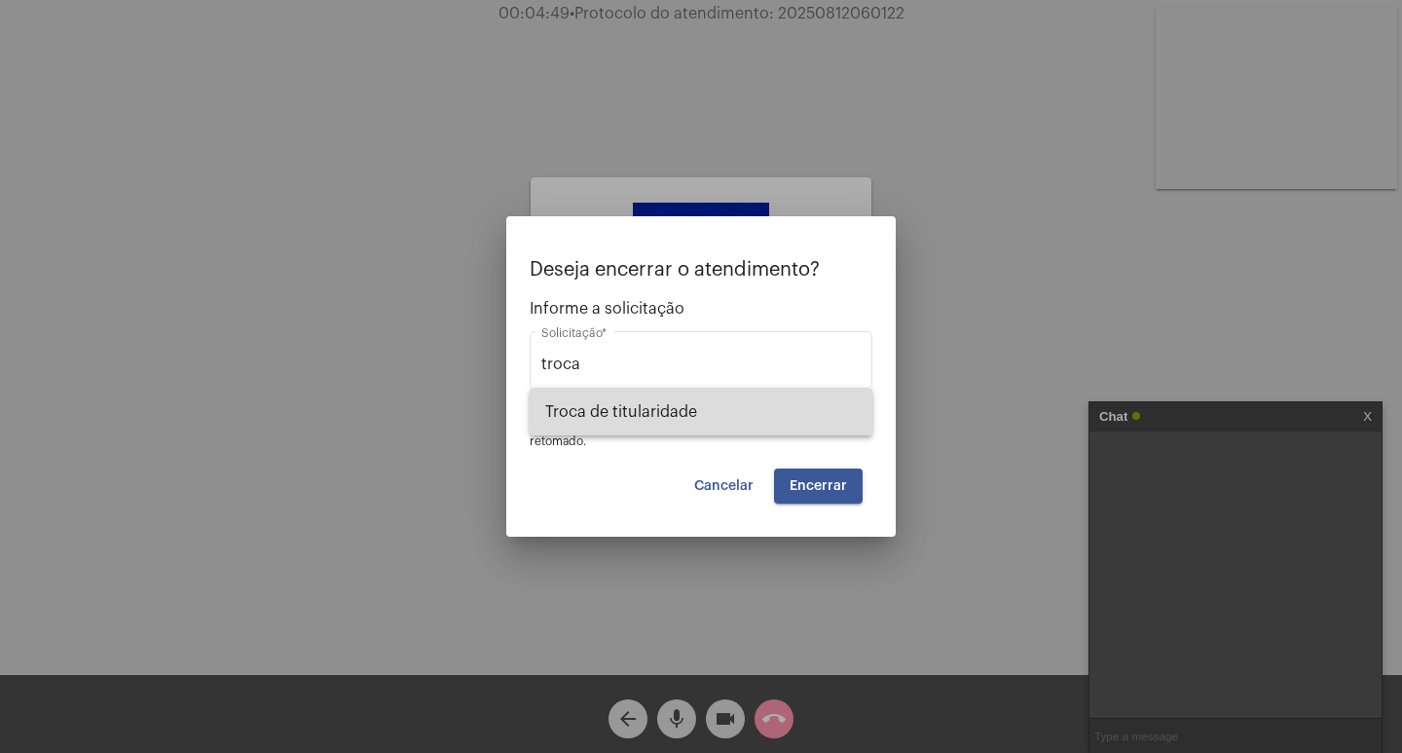
click at [691, 422] on span "Troca de titularidade" at bounding box center [701, 411] width 312 height 47
type input "Troca de titularidade"
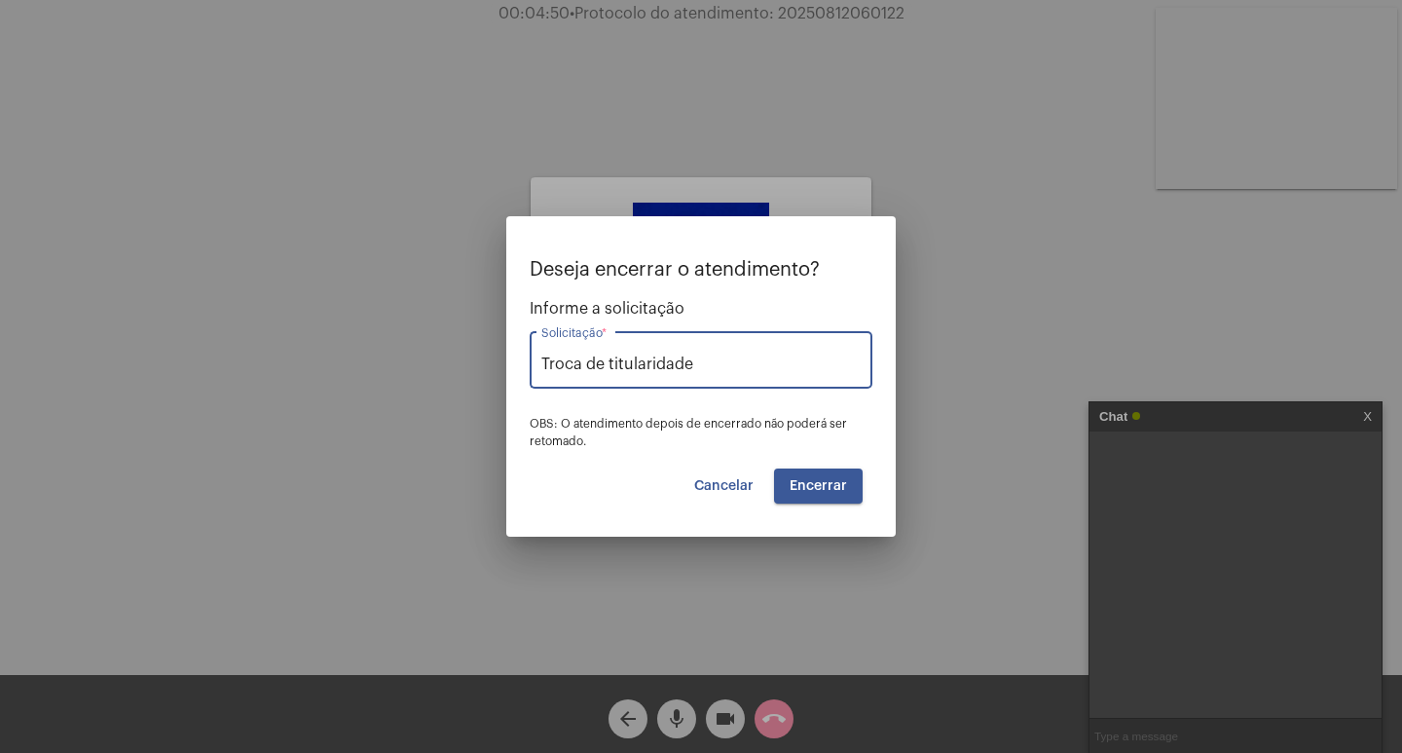
click at [807, 487] on span "Encerrar" at bounding box center [818, 486] width 57 height 14
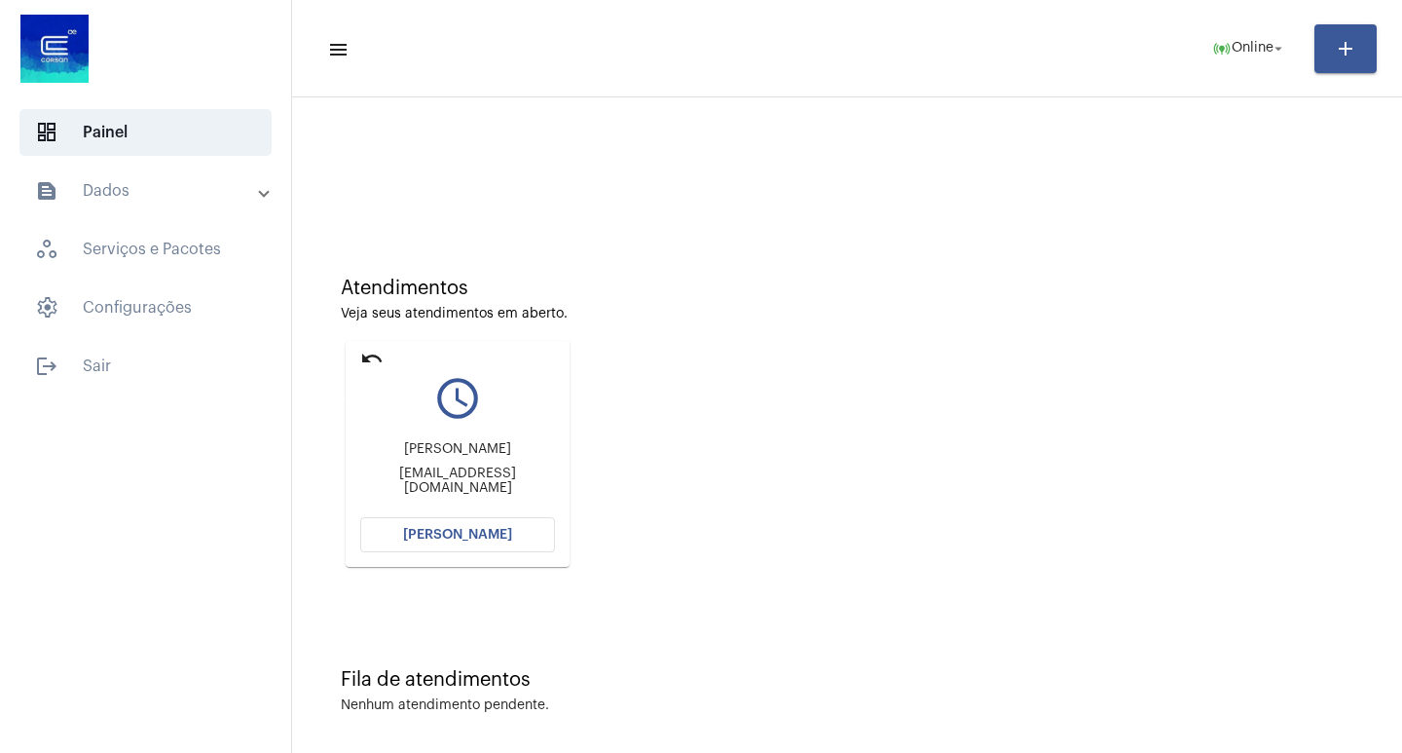
click at [360, 358] on mat-icon "undo" at bounding box center [371, 358] width 23 height 23
click at [378, 365] on mat-icon "undo" at bounding box center [371, 358] width 23 height 23
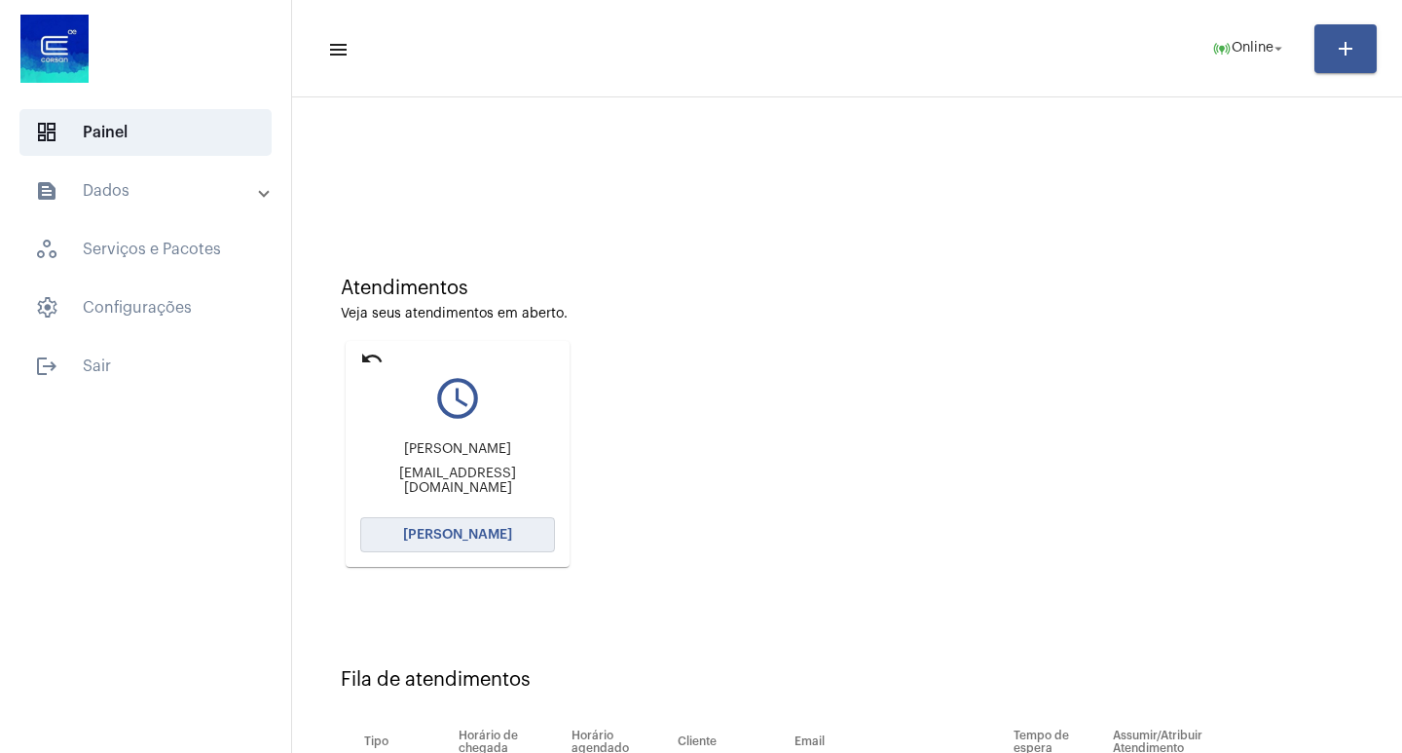
click at [497, 525] on button "Abrir Chamada" at bounding box center [457, 534] width 195 height 35
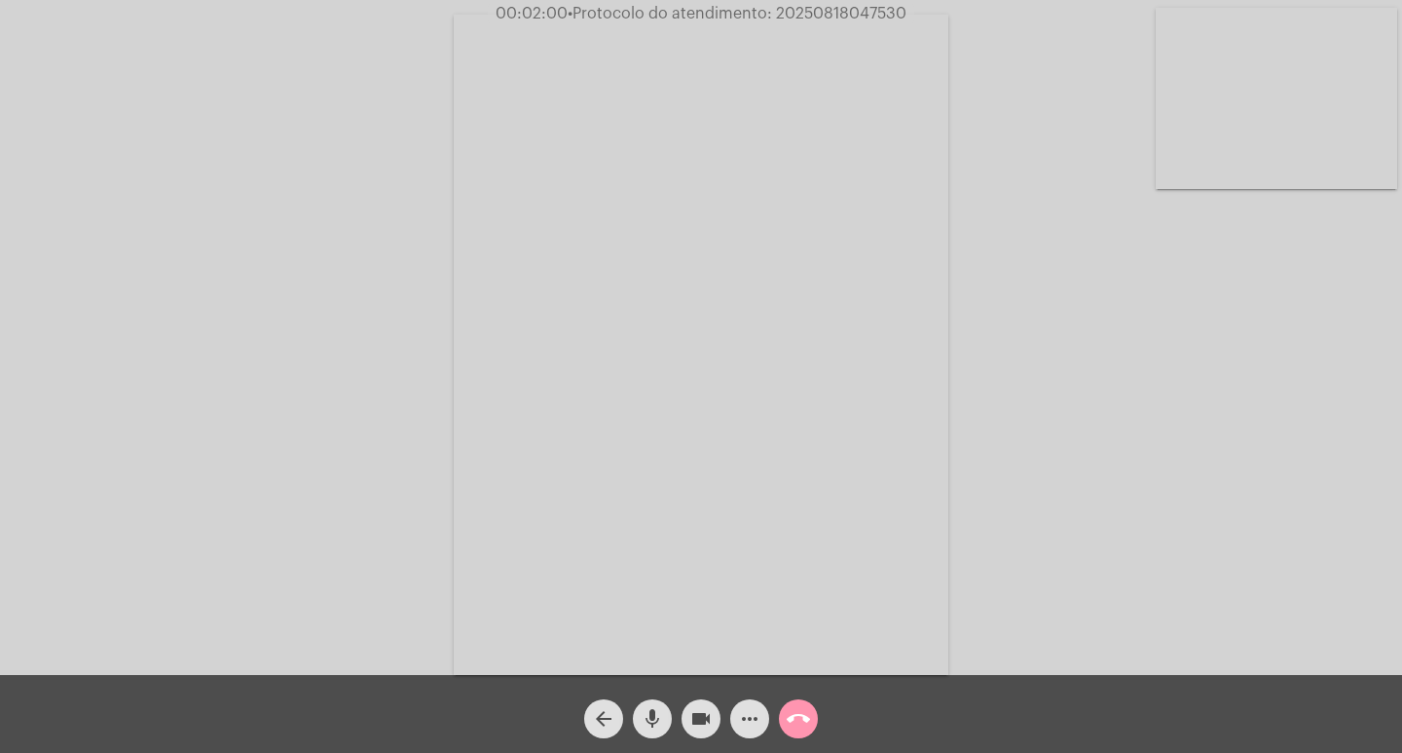
click at [860, 8] on span "• Protocolo do atendimento: 20250818047530" at bounding box center [737, 14] width 339 height 16
click at [858, 20] on span "• Protocolo do atendimento: 20250818047530" at bounding box center [737, 14] width 339 height 16
click at [794, 719] on mat-icon "call_end" at bounding box center [798, 718] width 23 height 23
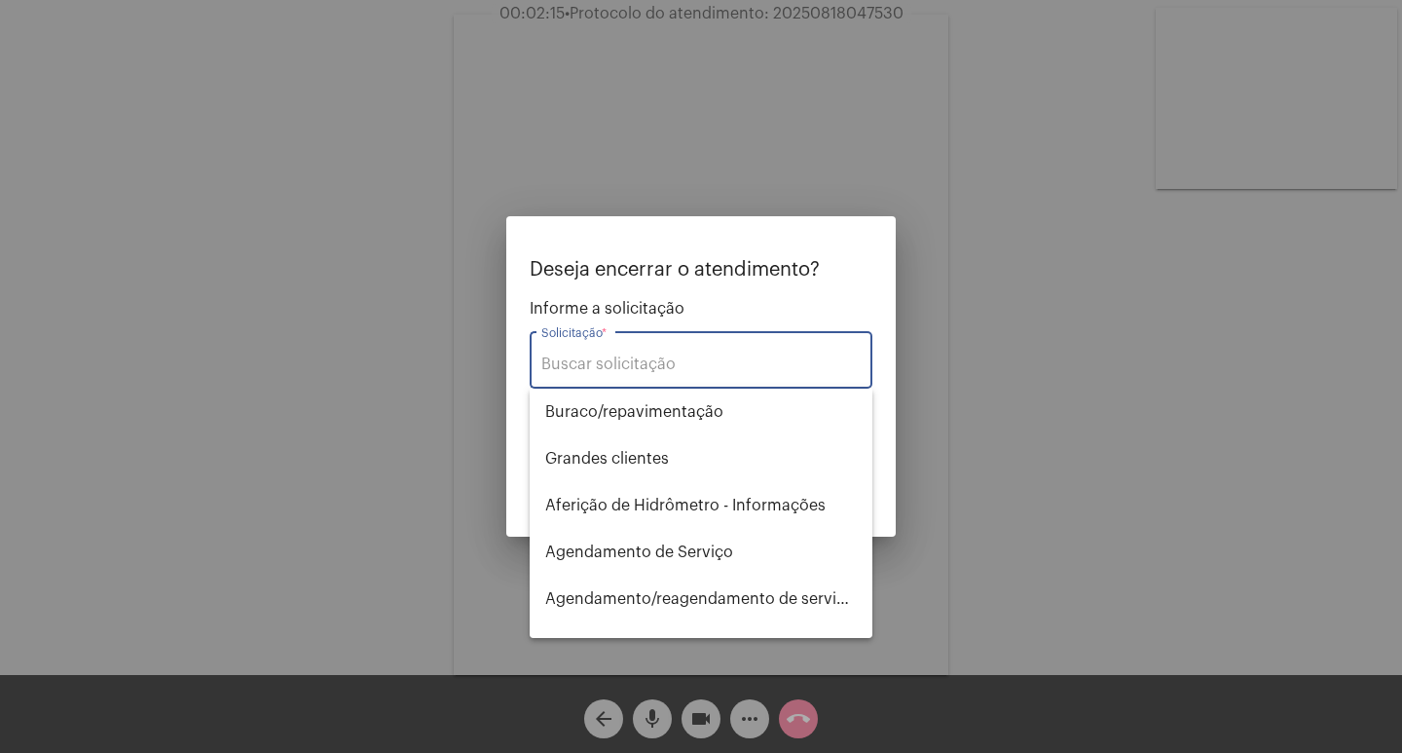
click at [660, 363] on input "Solicitação *" at bounding box center [700, 364] width 319 height 18
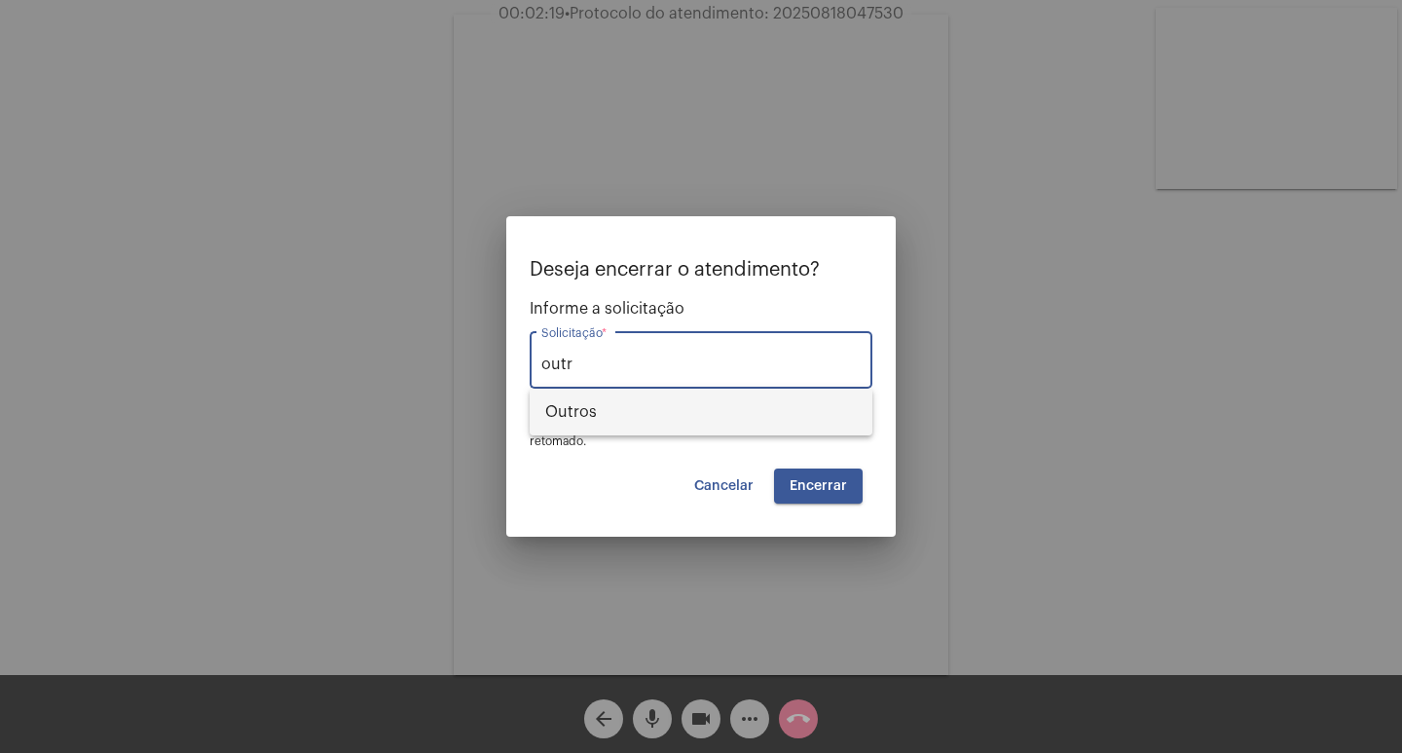
click at [629, 408] on span "Outros" at bounding box center [701, 411] width 312 height 47
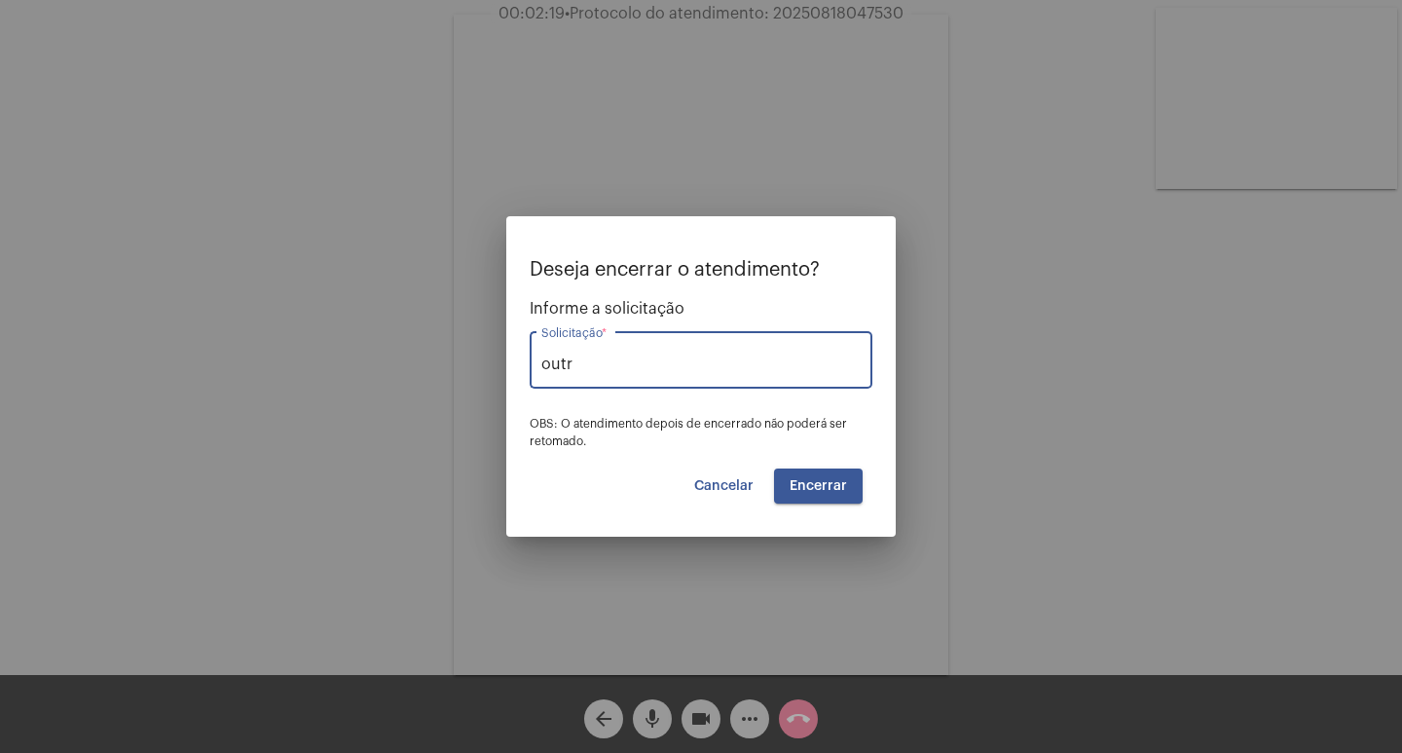
type input "Outros"
click at [807, 482] on span "Encerrar" at bounding box center [818, 486] width 57 height 14
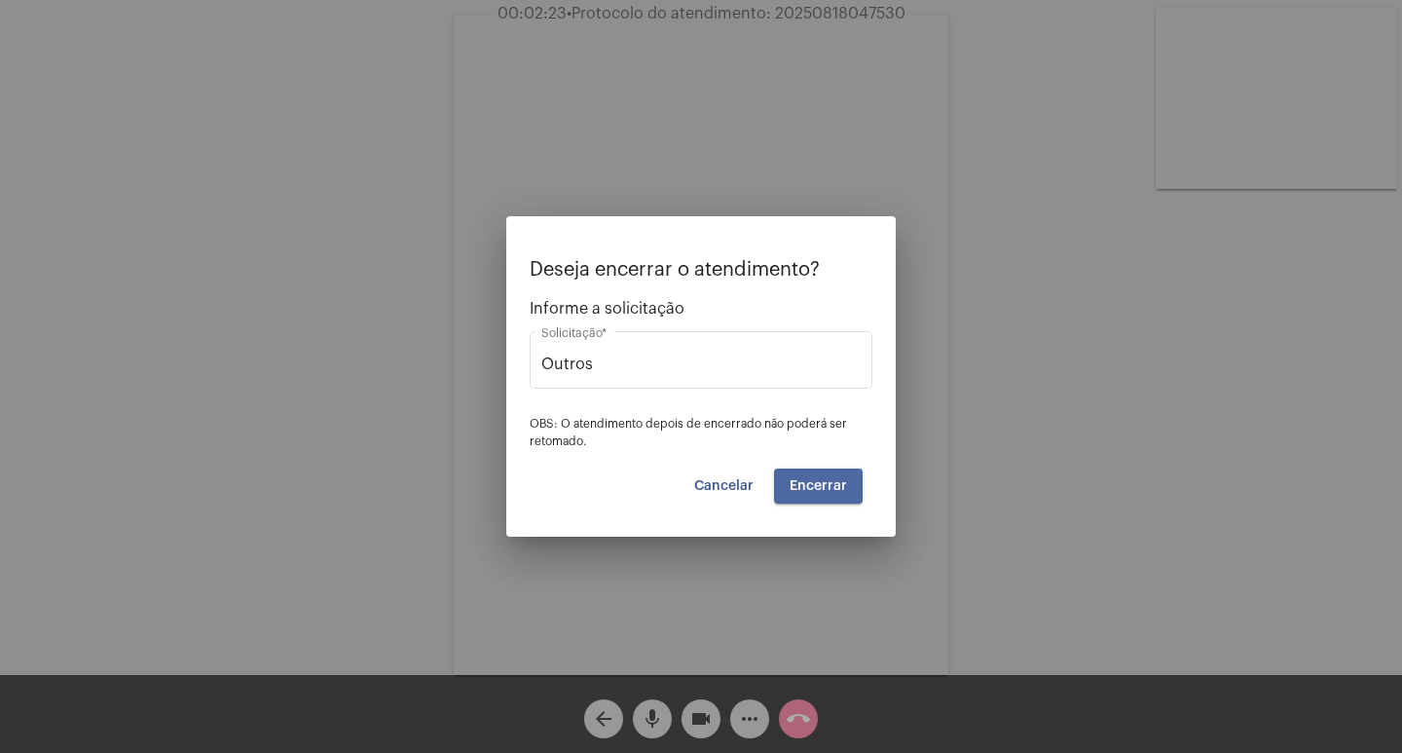
click at [807, 482] on span "Encerrar" at bounding box center [818, 486] width 57 height 14
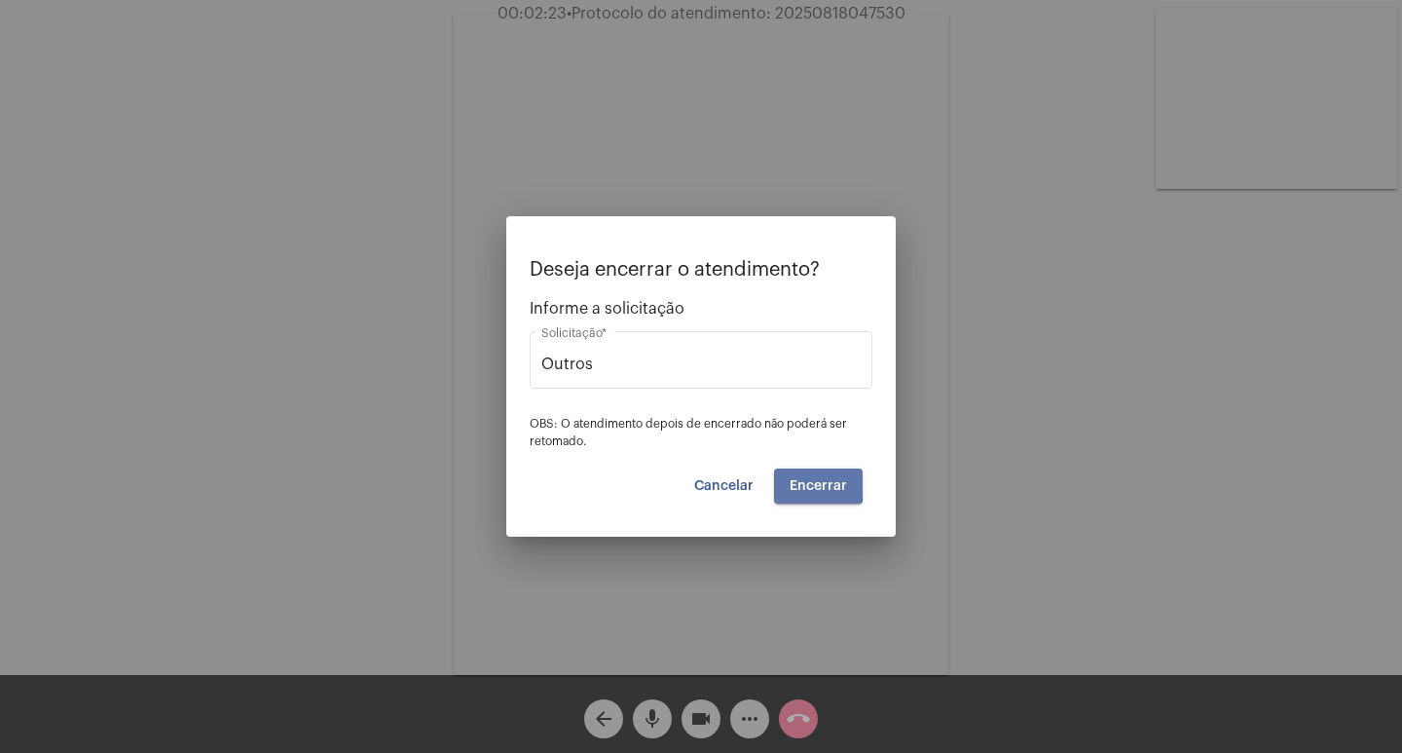
click at [807, 482] on span "Encerrar" at bounding box center [818, 486] width 57 height 14
click at [779, 699] on button "call_end" at bounding box center [798, 718] width 39 height 39
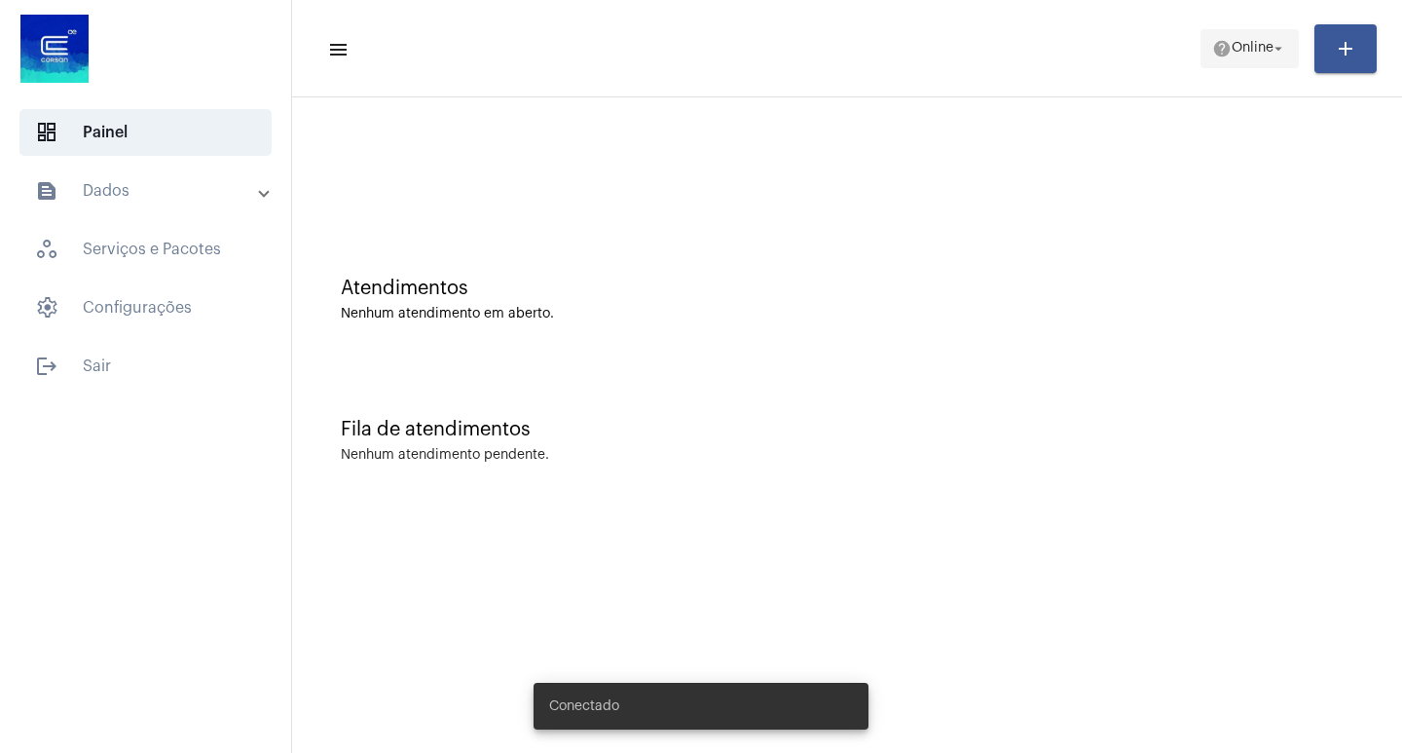
click at [1228, 47] on mat-icon "help" at bounding box center [1221, 48] width 19 height 19
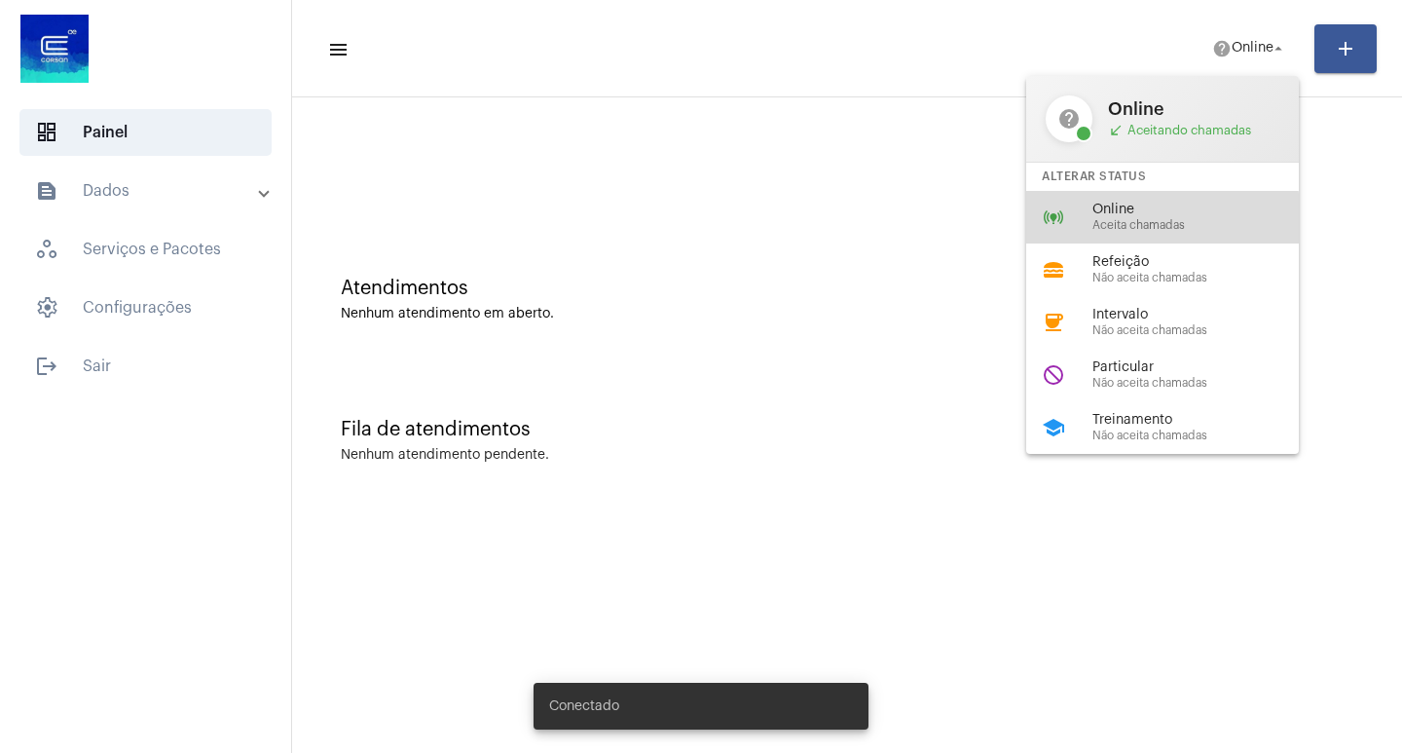
click at [1064, 230] on div "online_prediction Online Aceita chamadas" at bounding box center [1178, 217] width 304 height 53
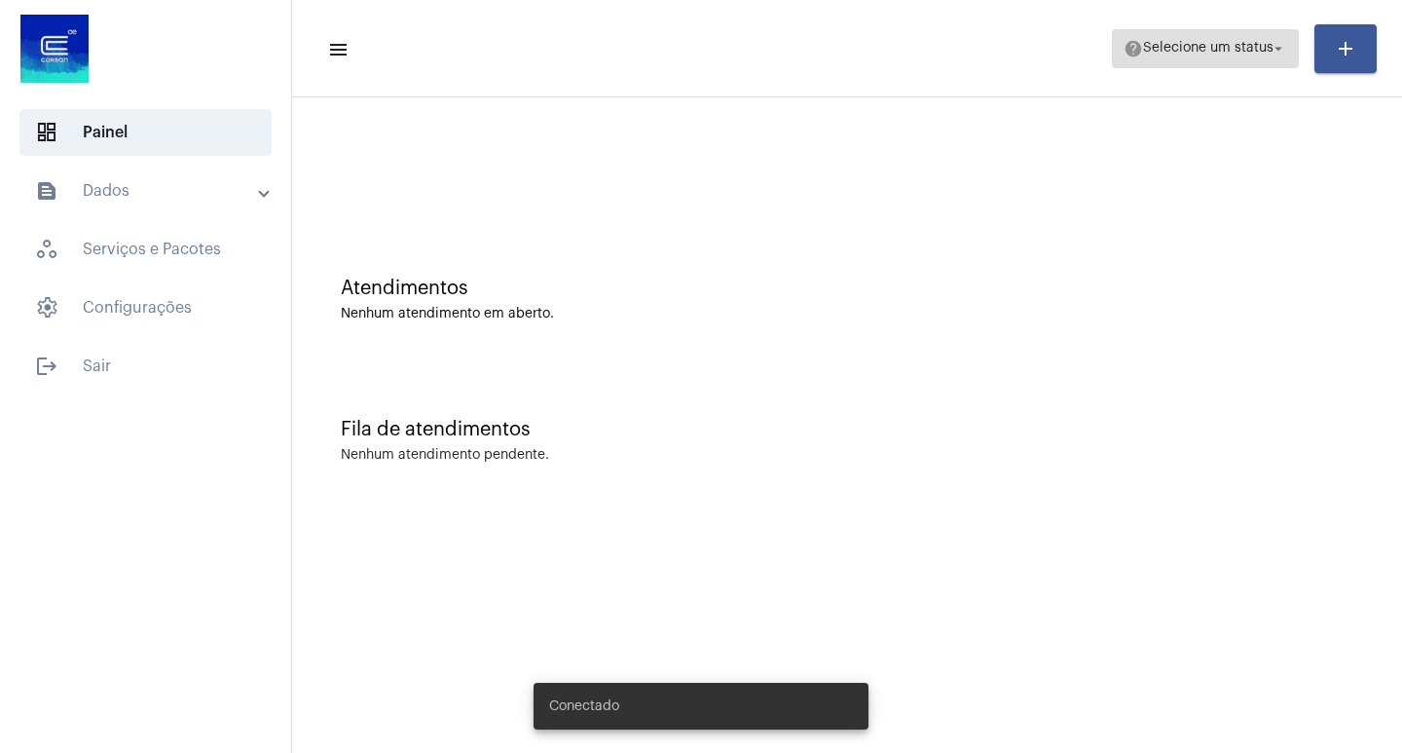
click at [1250, 42] on span "Selecione um status" at bounding box center [1208, 49] width 130 height 14
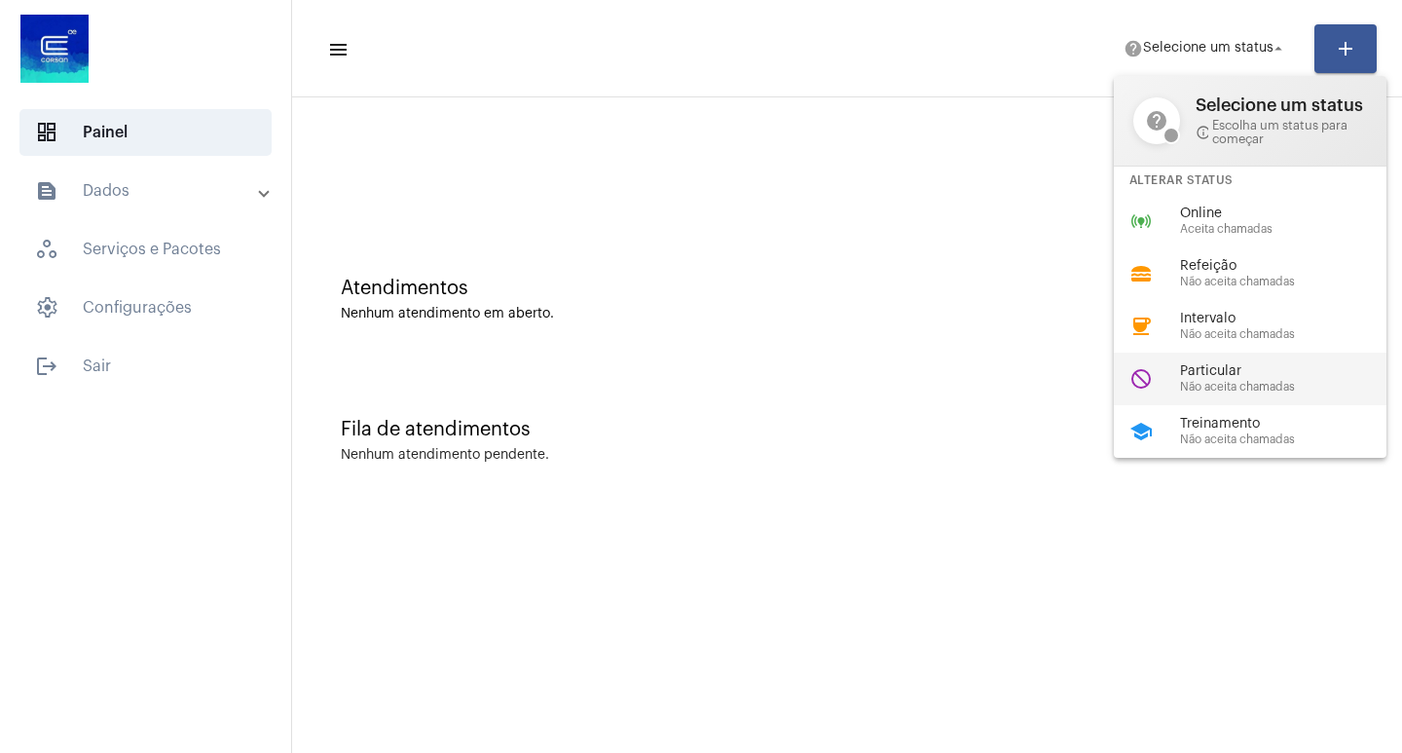
click at [1249, 369] on span "Particular" at bounding box center [1291, 371] width 222 height 15
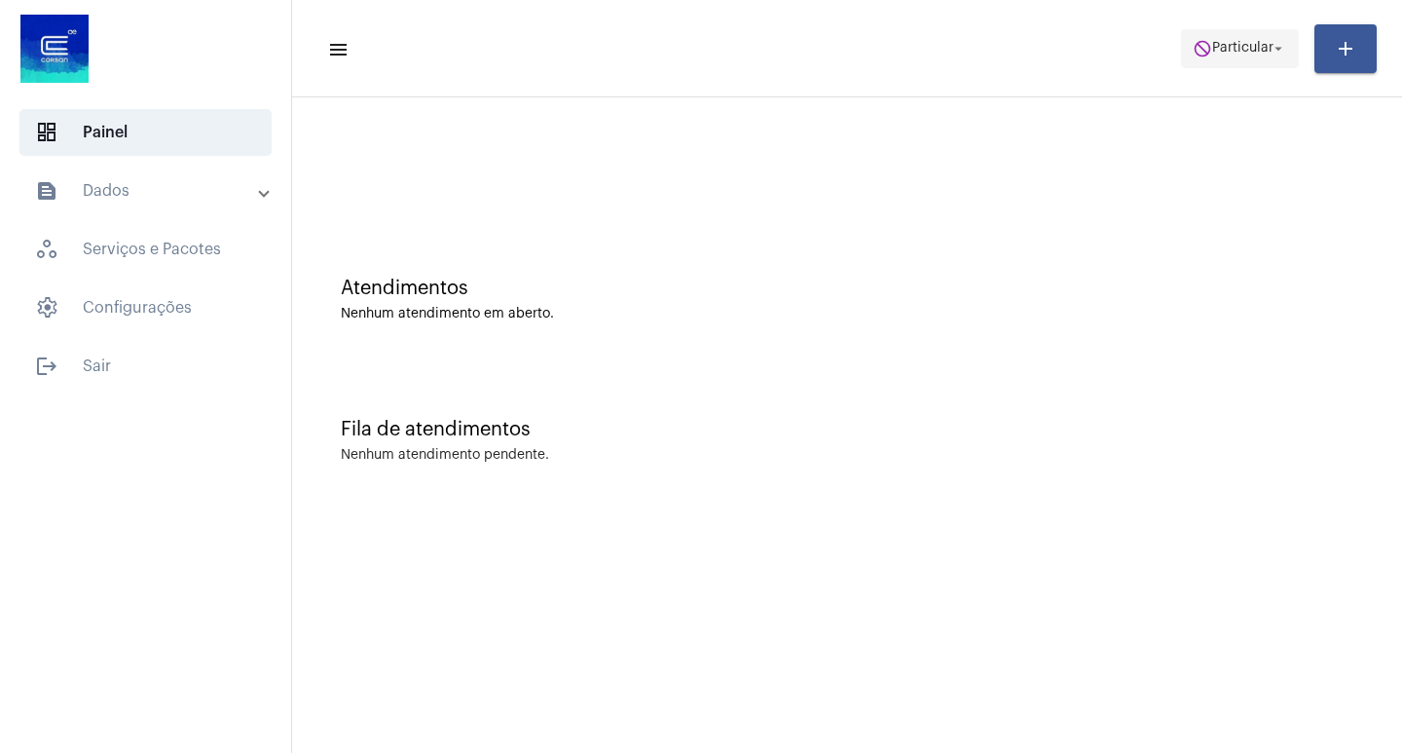
click at [1253, 61] on span "do_not_disturb Particular arrow_drop_down" at bounding box center [1240, 47] width 94 height 35
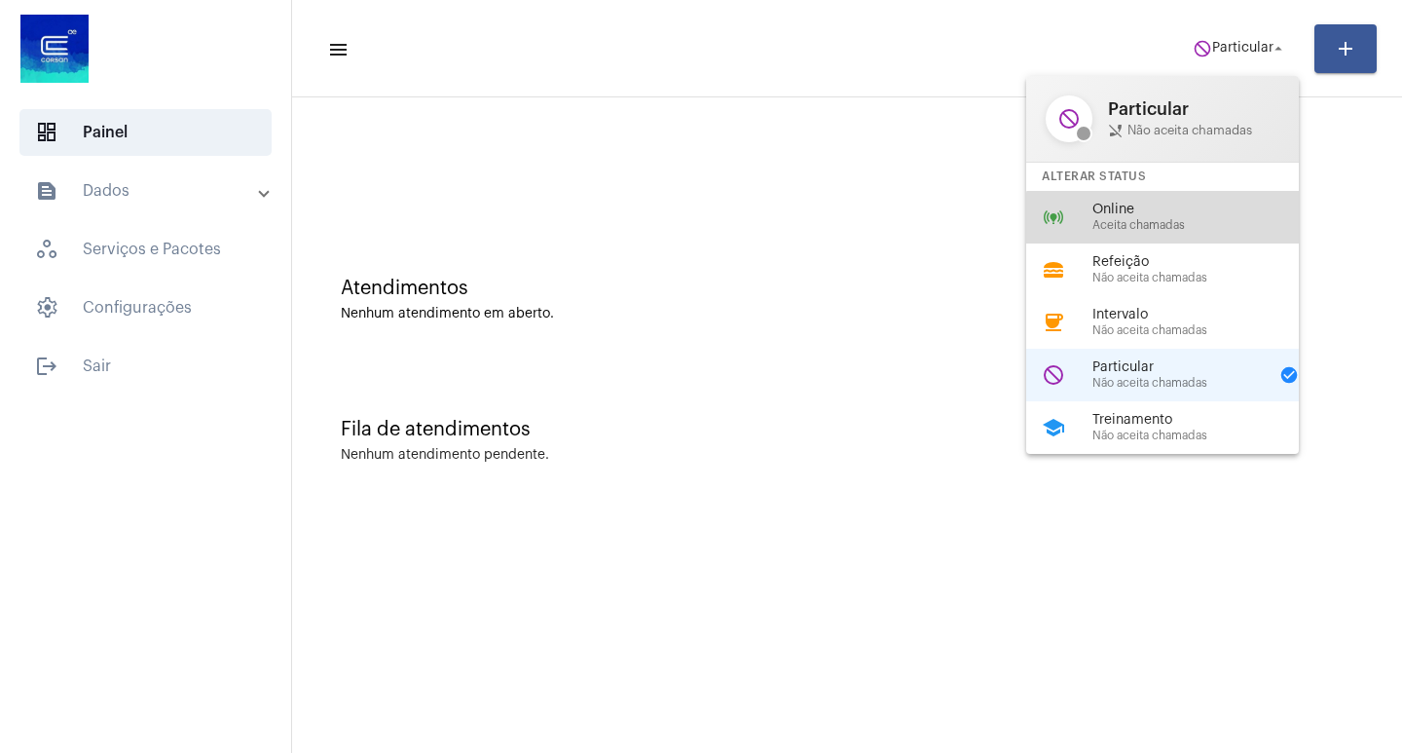
click at [1164, 229] on span "Aceita chamadas" at bounding box center [1203, 225] width 222 height 13
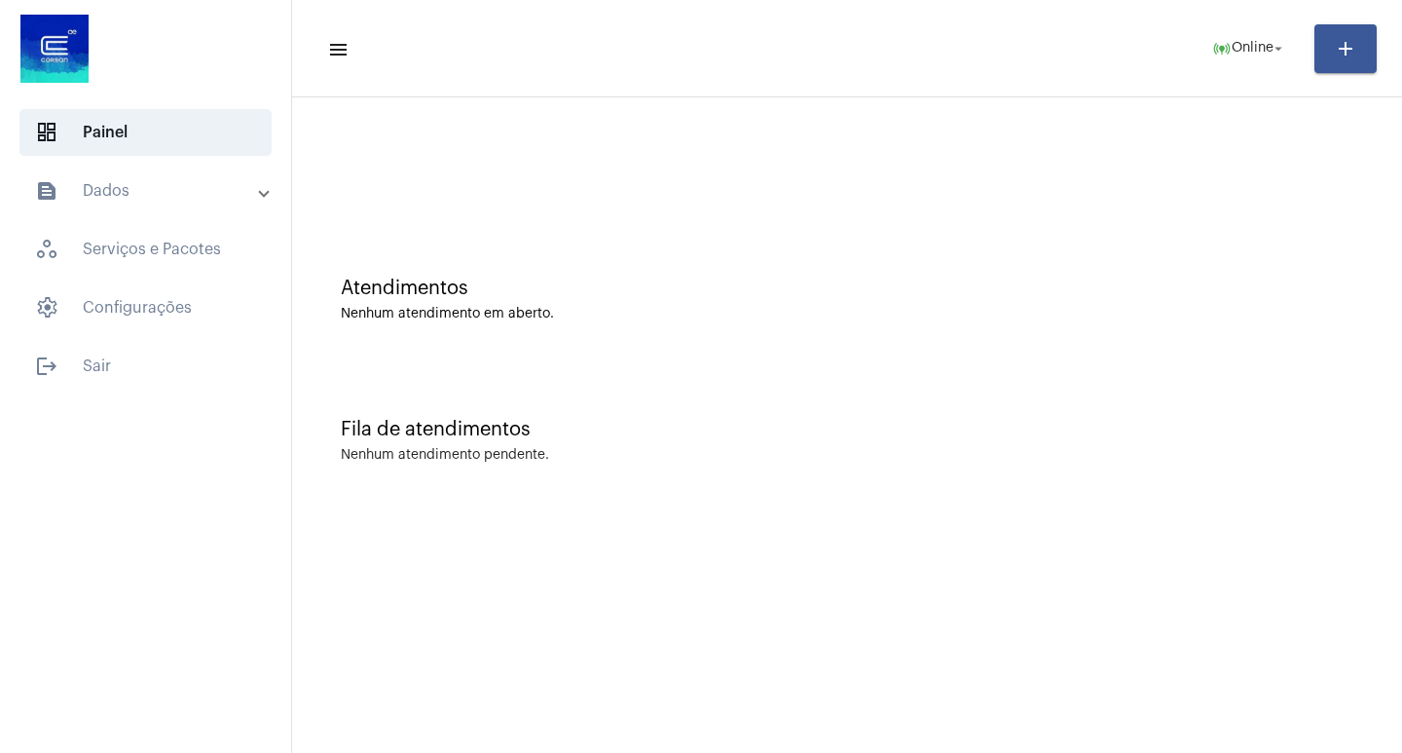
click at [92, 179] on mat-panel-title "text_snippet_outlined Dados" at bounding box center [147, 190] width 225 height 23
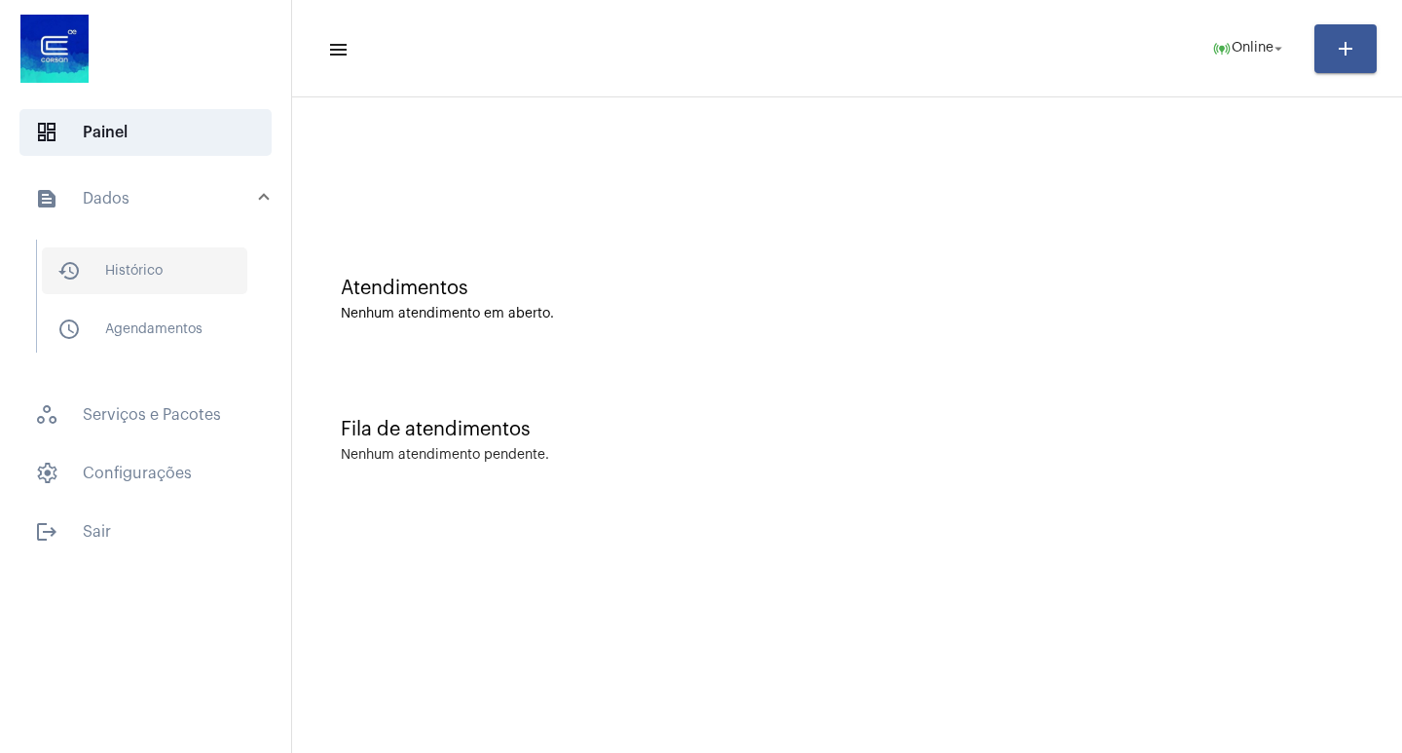
click at [122, 282] on span "history_outlined Histórico" at bounding box center [144, 270] width 205 height 47
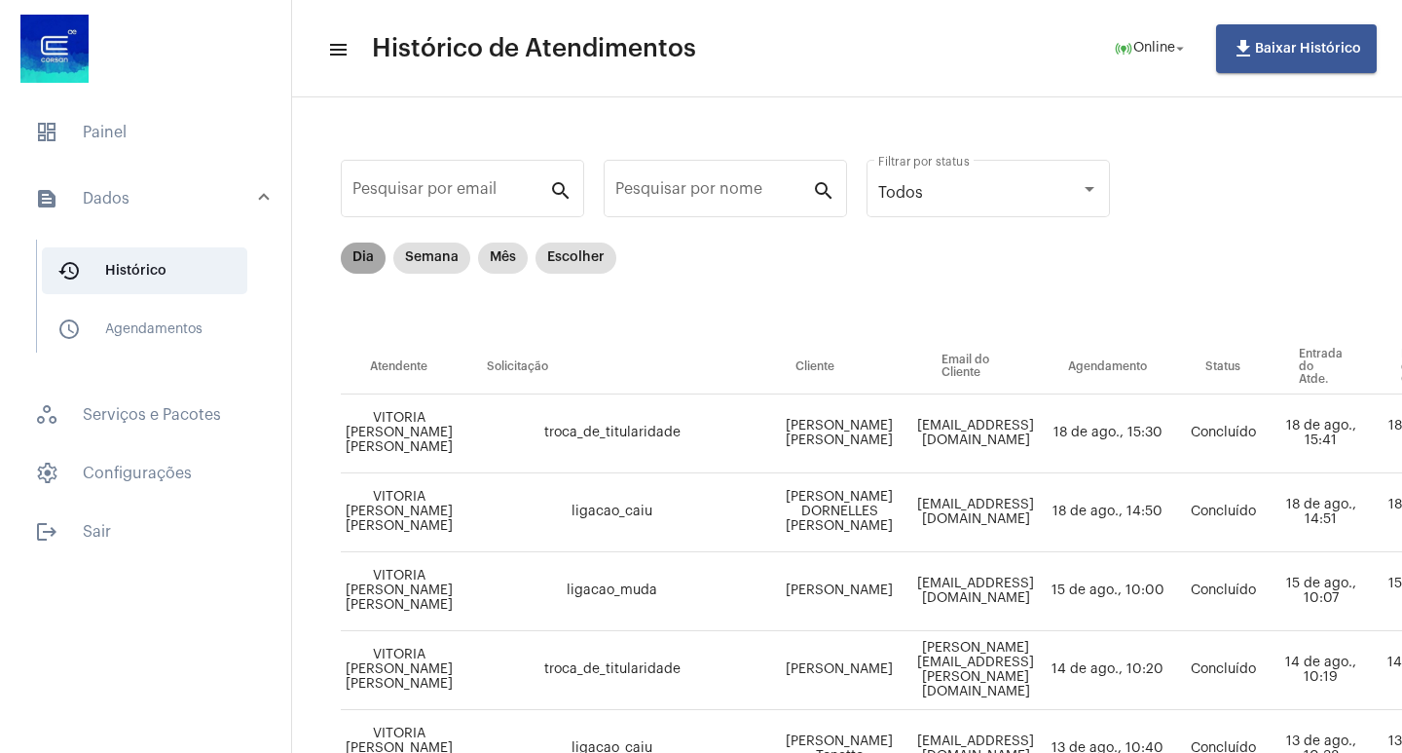
click at [356, 256] on mat-chip "Dia" at bounding box center [363, 257] width 45 height 31
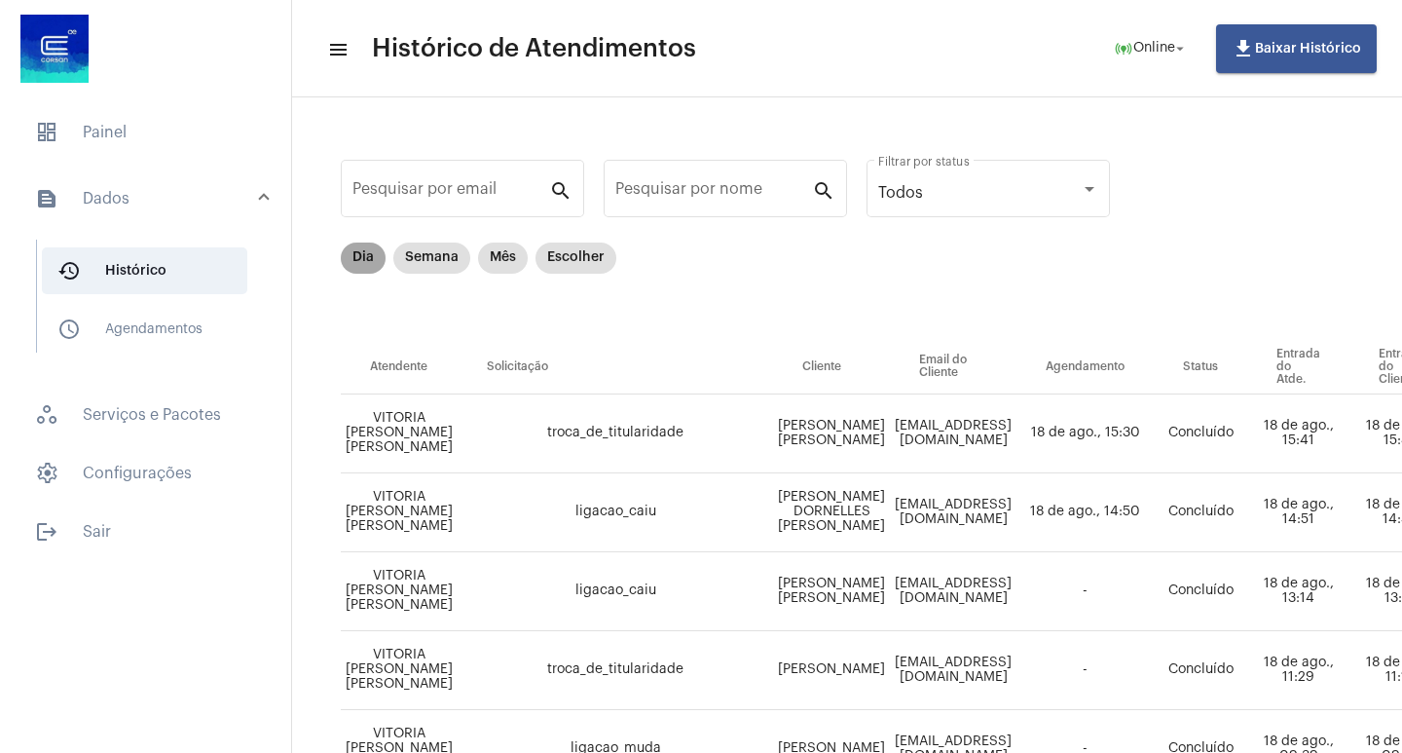
click at [356, 256] on mat-chip "Dia" at bounding box center [363, 257] width 45 height 31
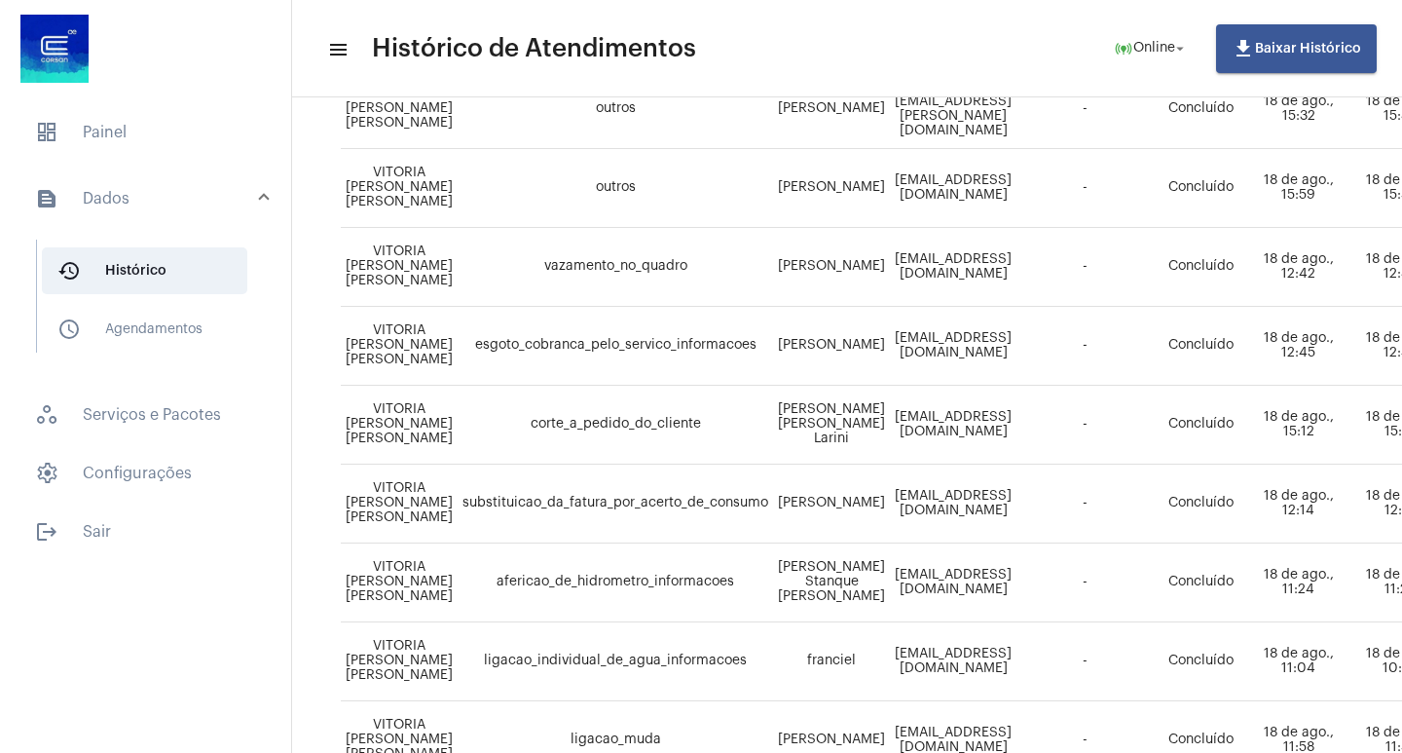
scroll to position [1337, 0]
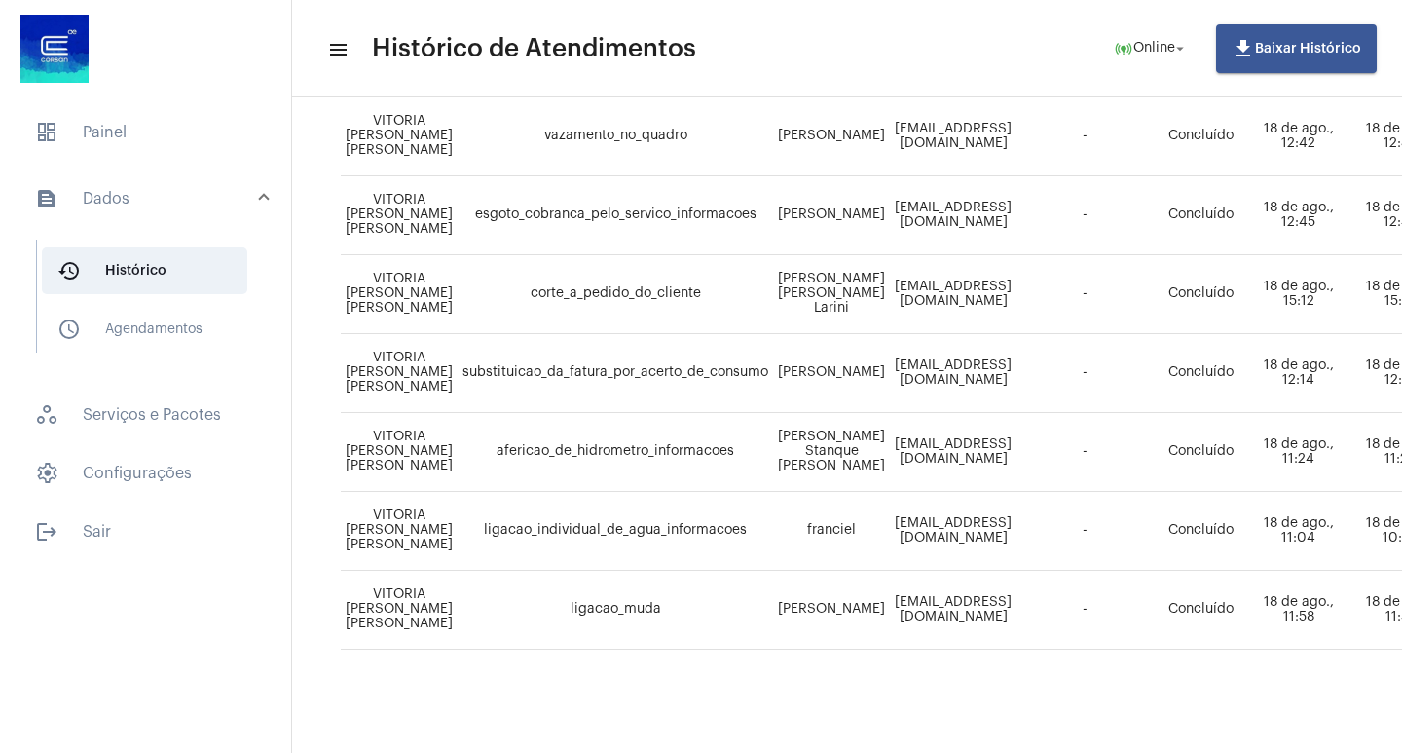
drag, startPoint x: 804, startPoint y: 735, endPoint x: 909, endPoint y: 754, distance: 106.9
click at [909, 752] on html "dashboard Painel text_snippet_outlined Dados history_outlined Histórico schedul…" at bounding box center [701, 376] width 1402 height 753
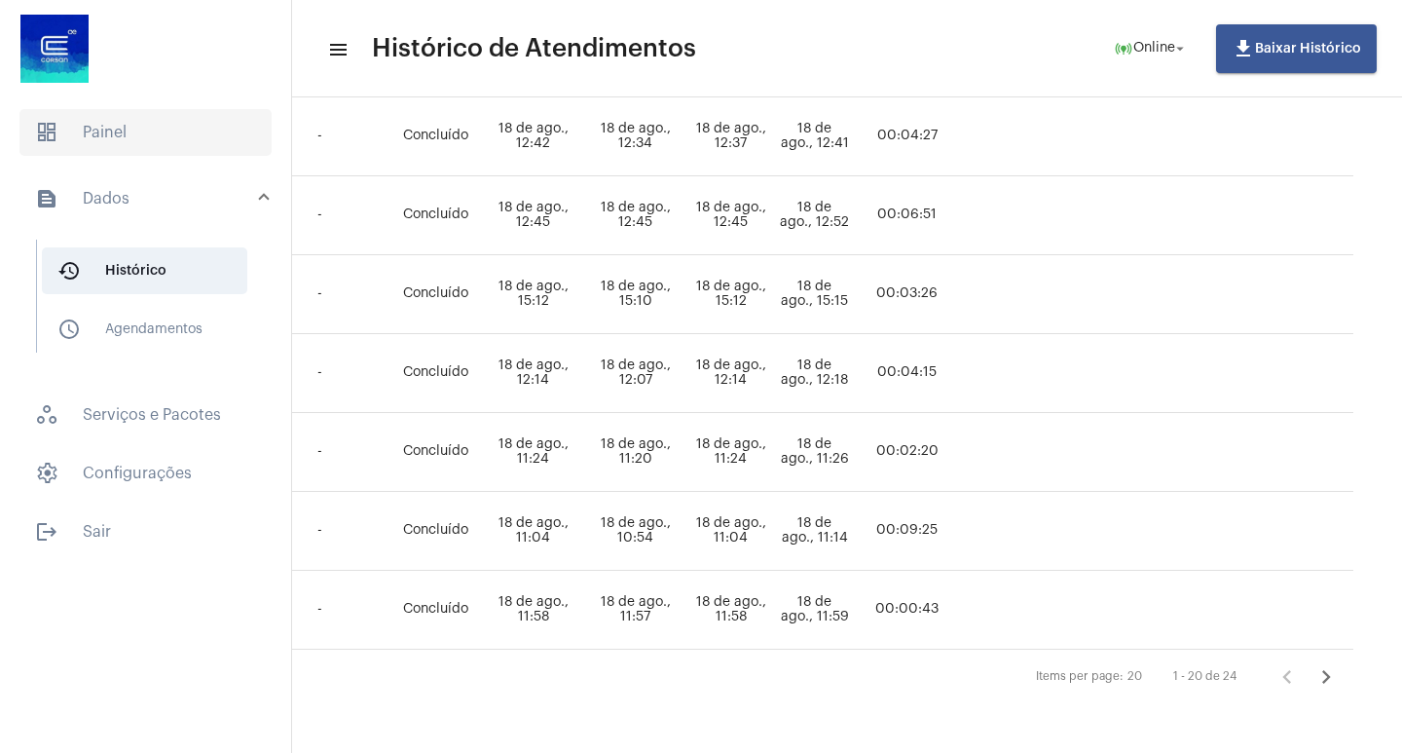
click at [132, 149] on span "dashboard Painel" at bounding box center [145, 132] width 252 height 47
